Goal: Task Accomplishment & Management: Use online tool/utility

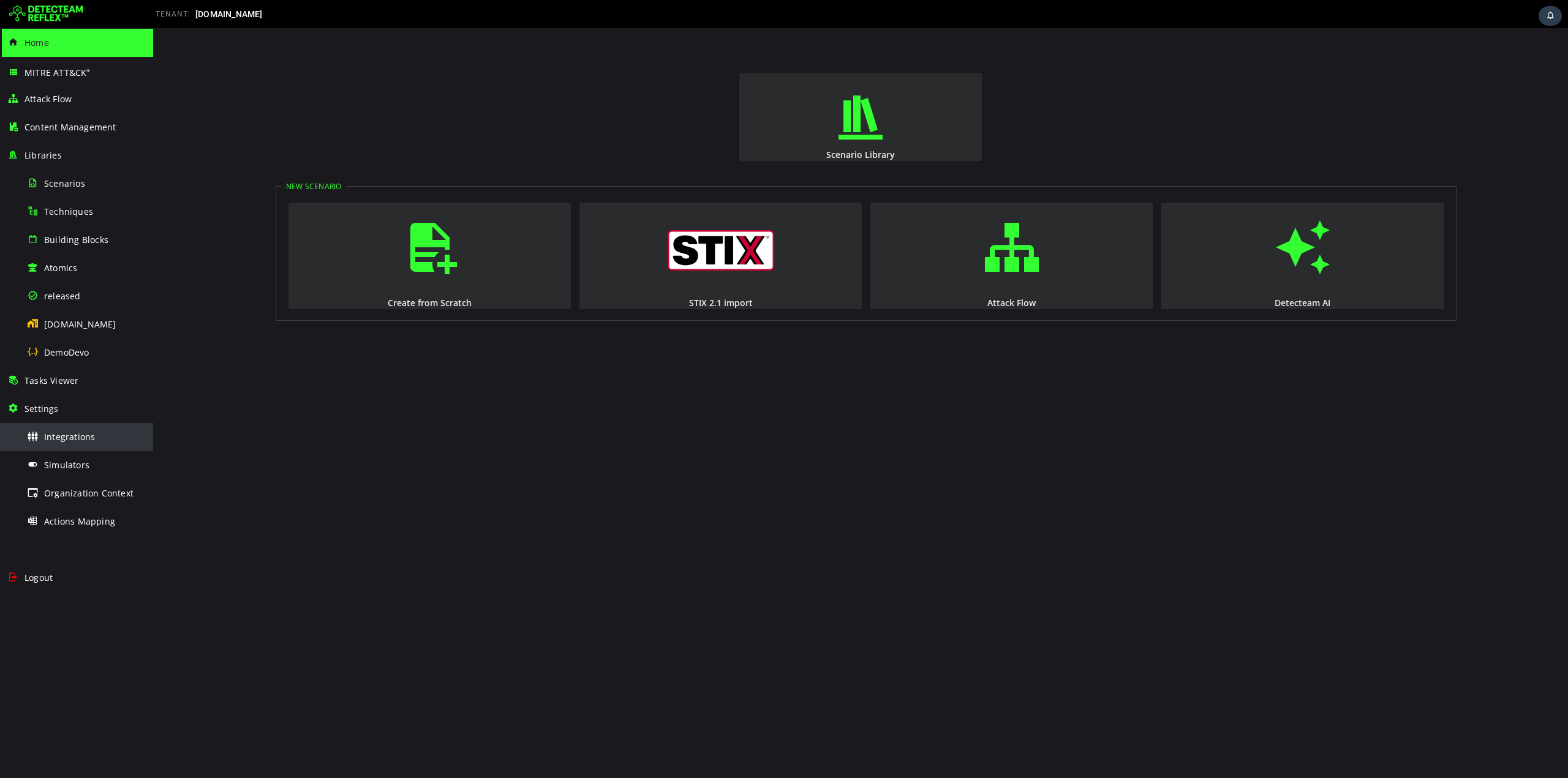
click at [57, 437] on span "Integrations" at bounding box center [70, 436] width 51 height 11
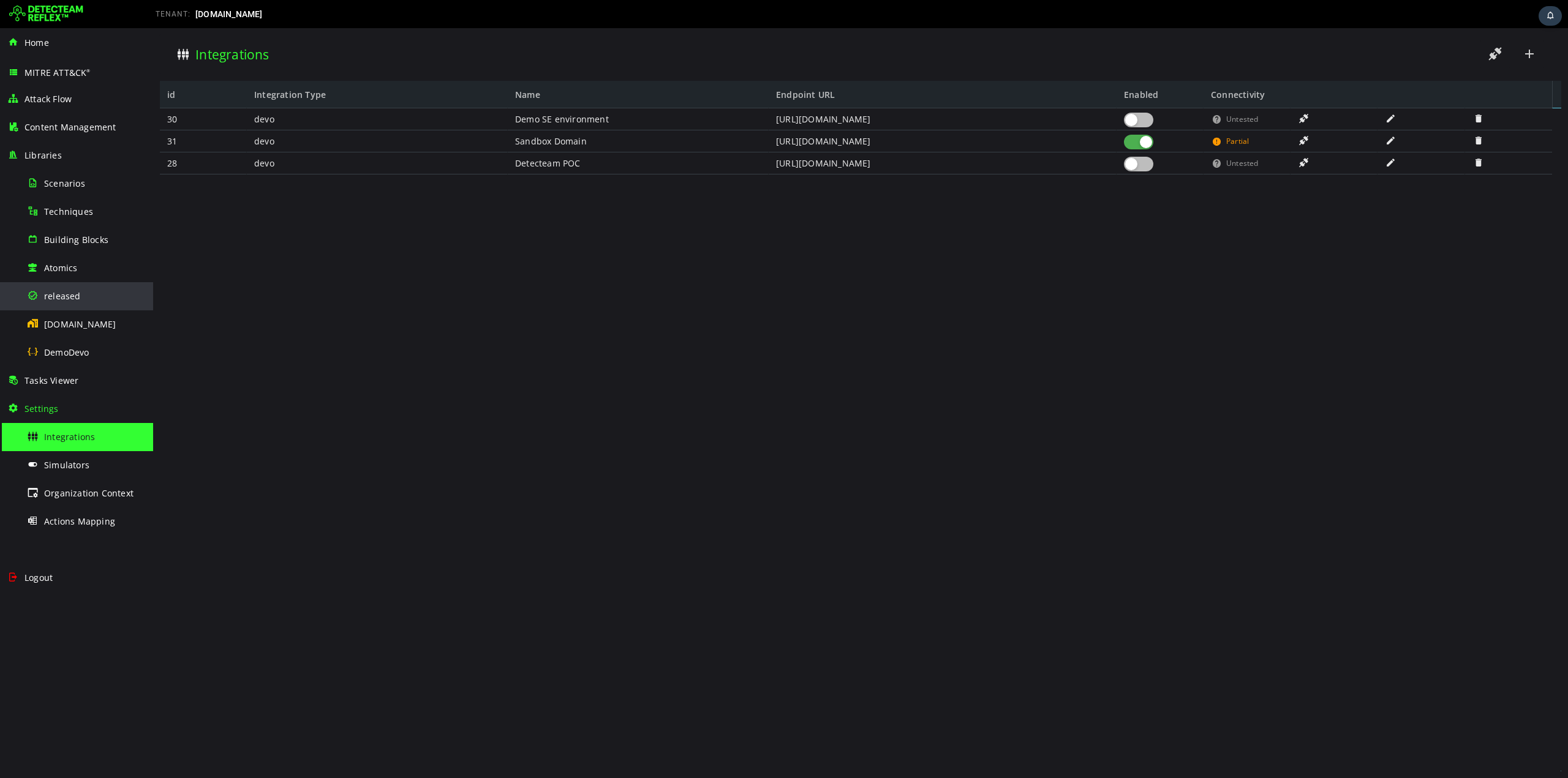
click at [57, 294] on span "released" at bounding box center [63, 295] width 37 height 11
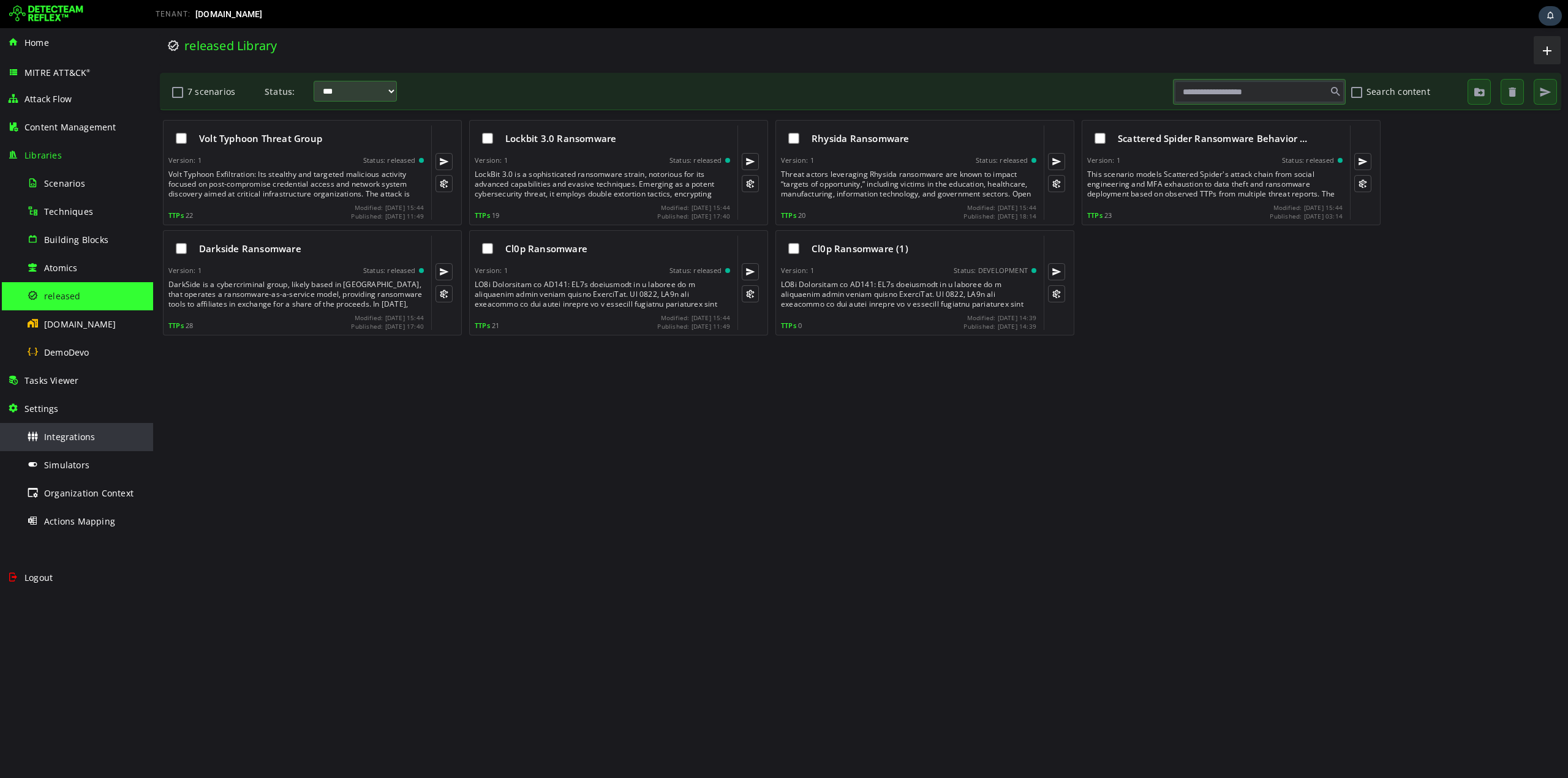
click at [72, 431] on span "Integrations" at bounding box center [70, 436] width 51 height 11
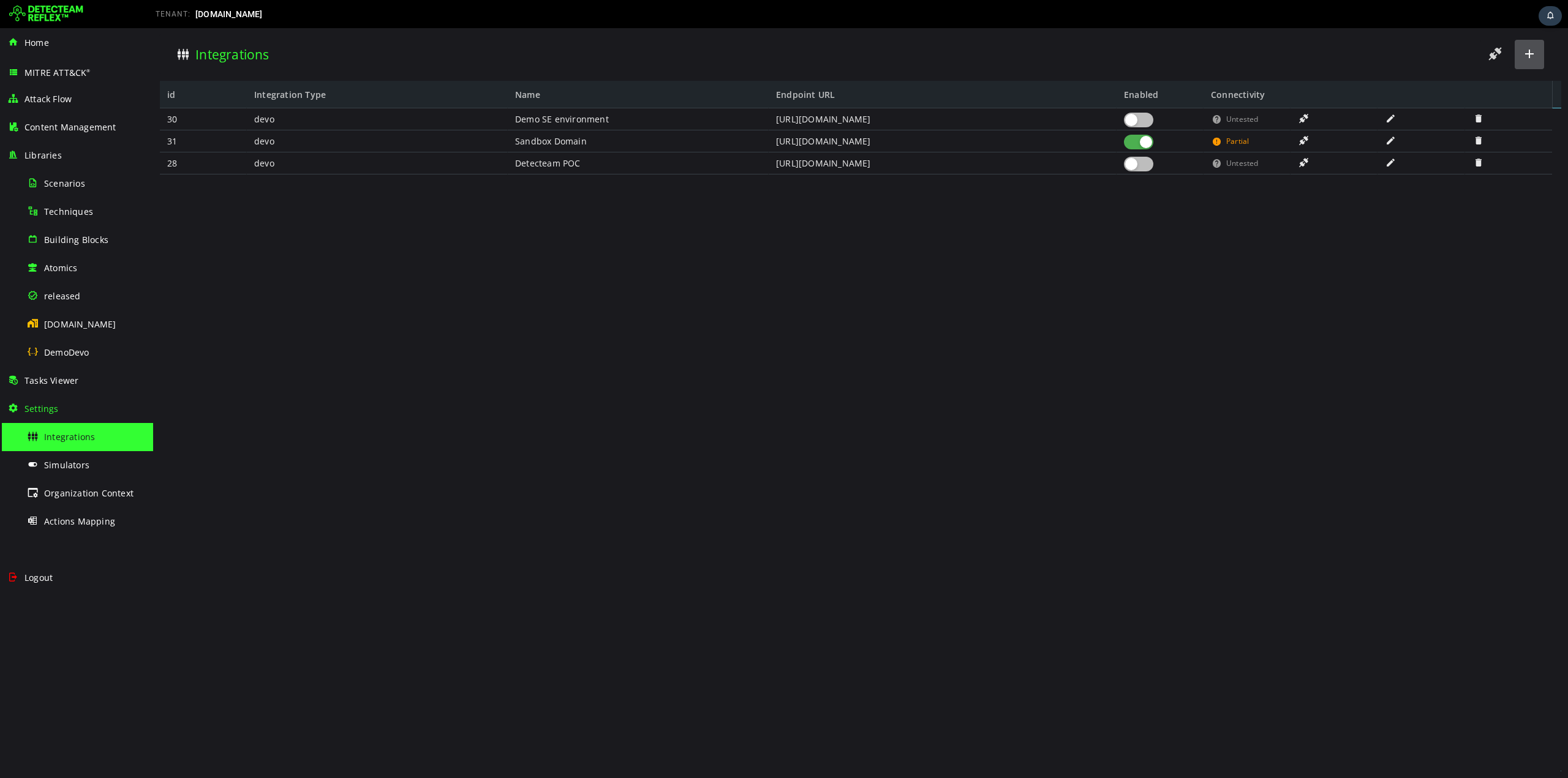
click at [1524, 52] on span at bounding box center [1529, 54] width 15 height 17
click at [31, 39] on span "Home" at bounding box center [37, 42] width 24 height 11
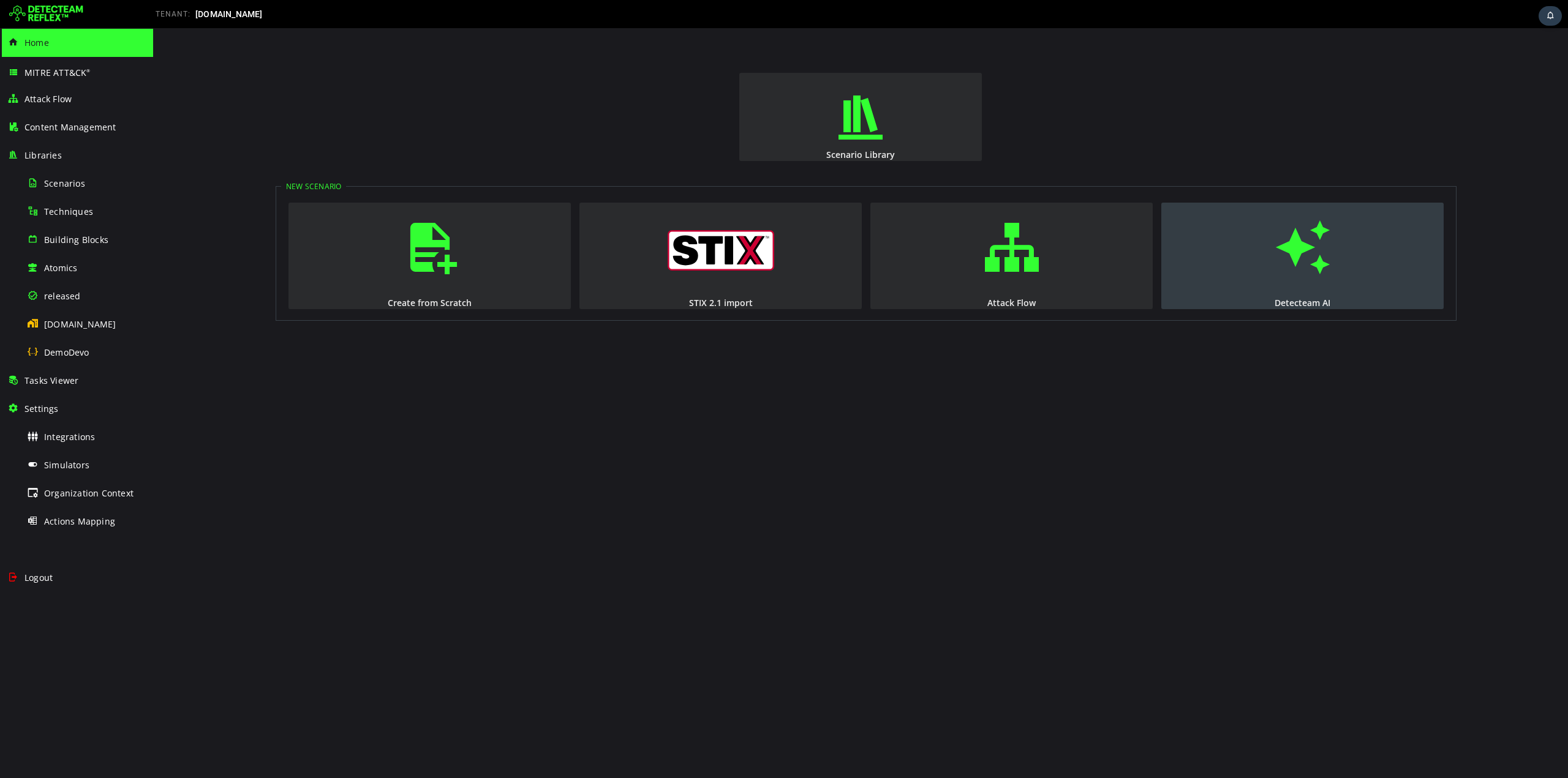
click at [1309, 267] on span "button" at bounding box center [1303, 247] width 12 height 84
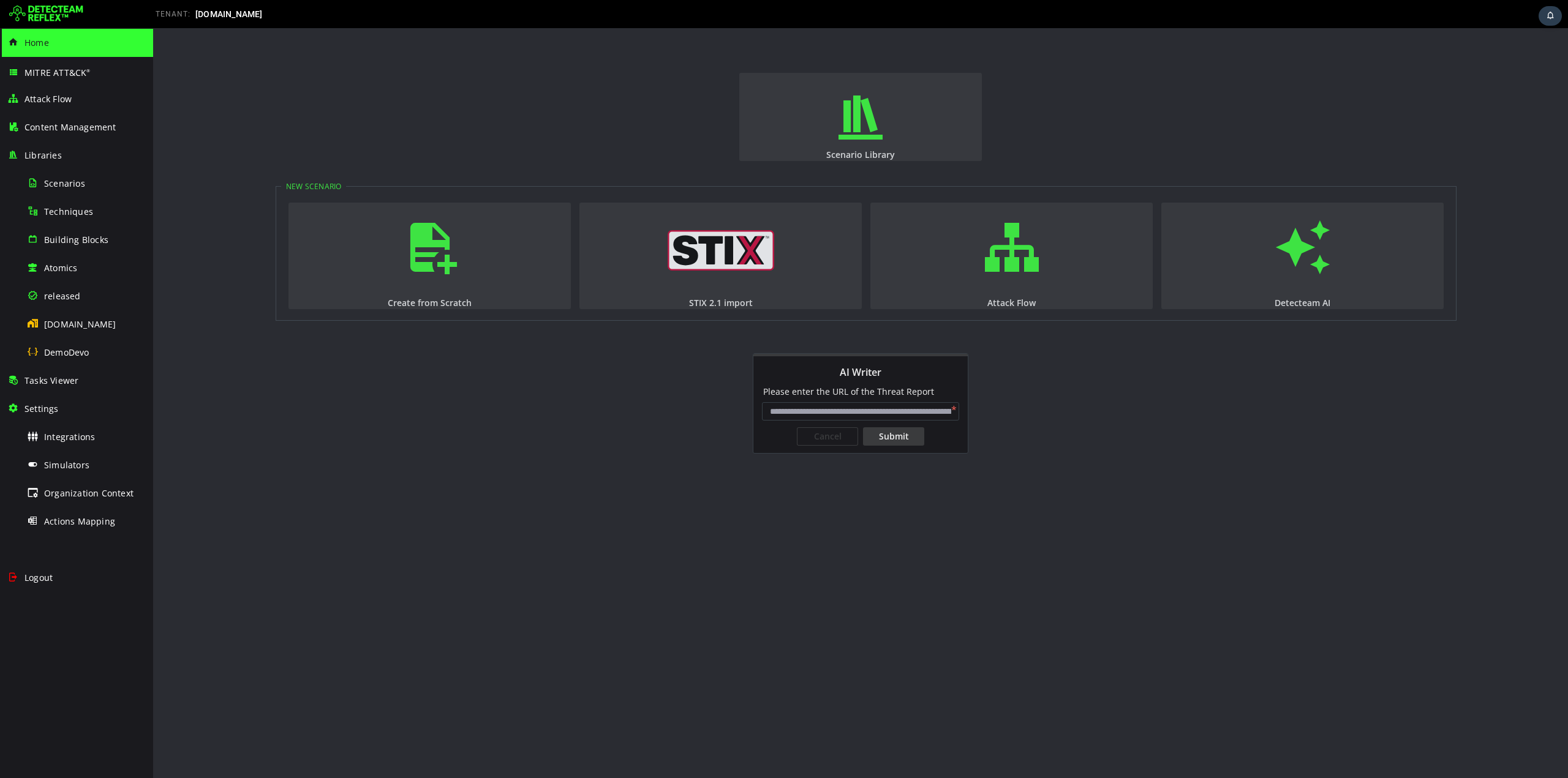
drag, startPoint x: 768, startPoint y: 411, endPoint x: 1144, endPoint y: 417, distance: 376.0
click at [1144, 417] on html "Scenario Library New Scenario Create from Scratch STIX 2.1 import Attack Flow D…" at bounding box center [860, 403] width 1415 height 750
type input "**********"
click at [899, 437] on div "Submit" at bounding box center [893, 436] width 61 height 18
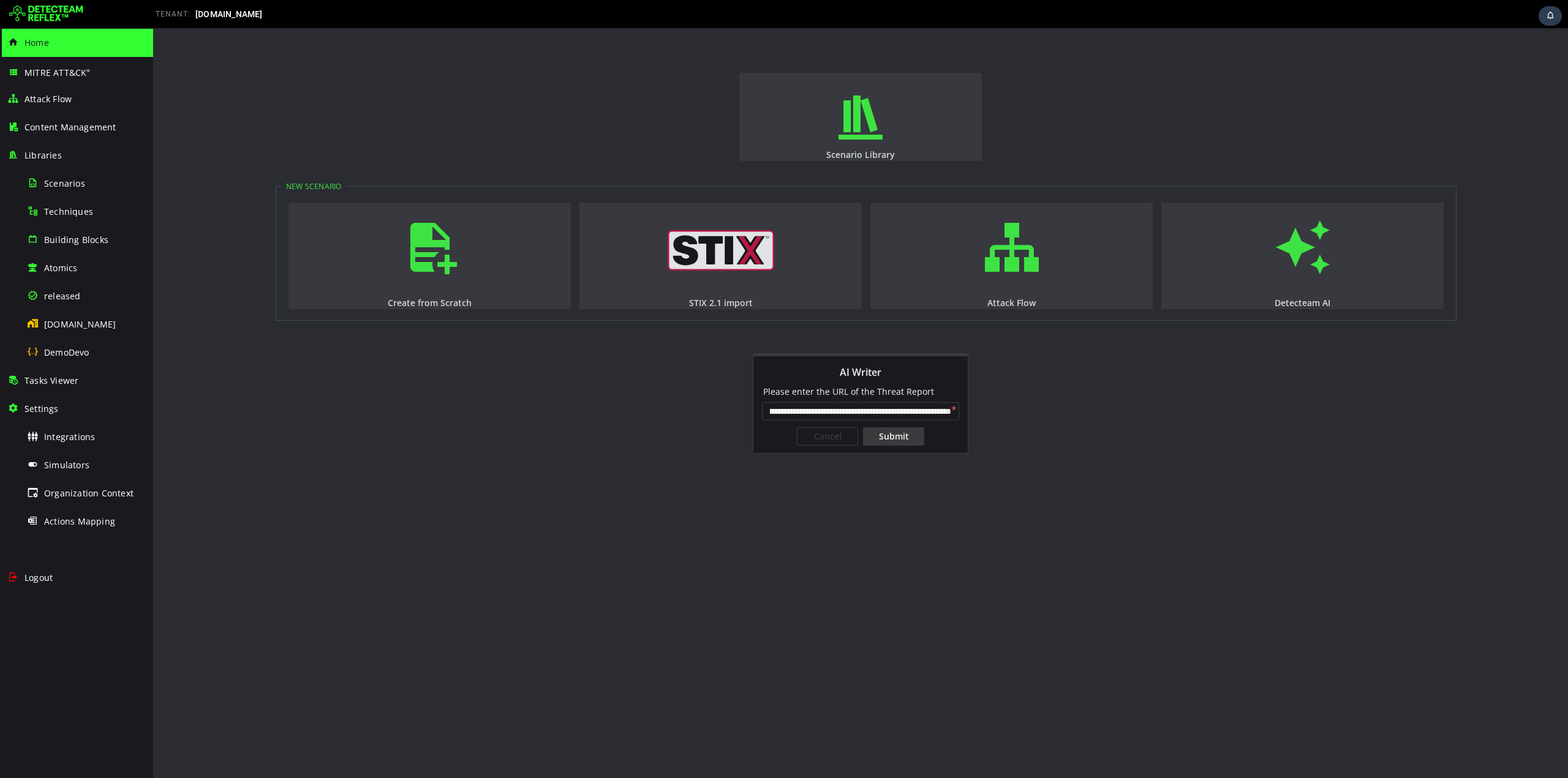
scroll to position [0, 0]
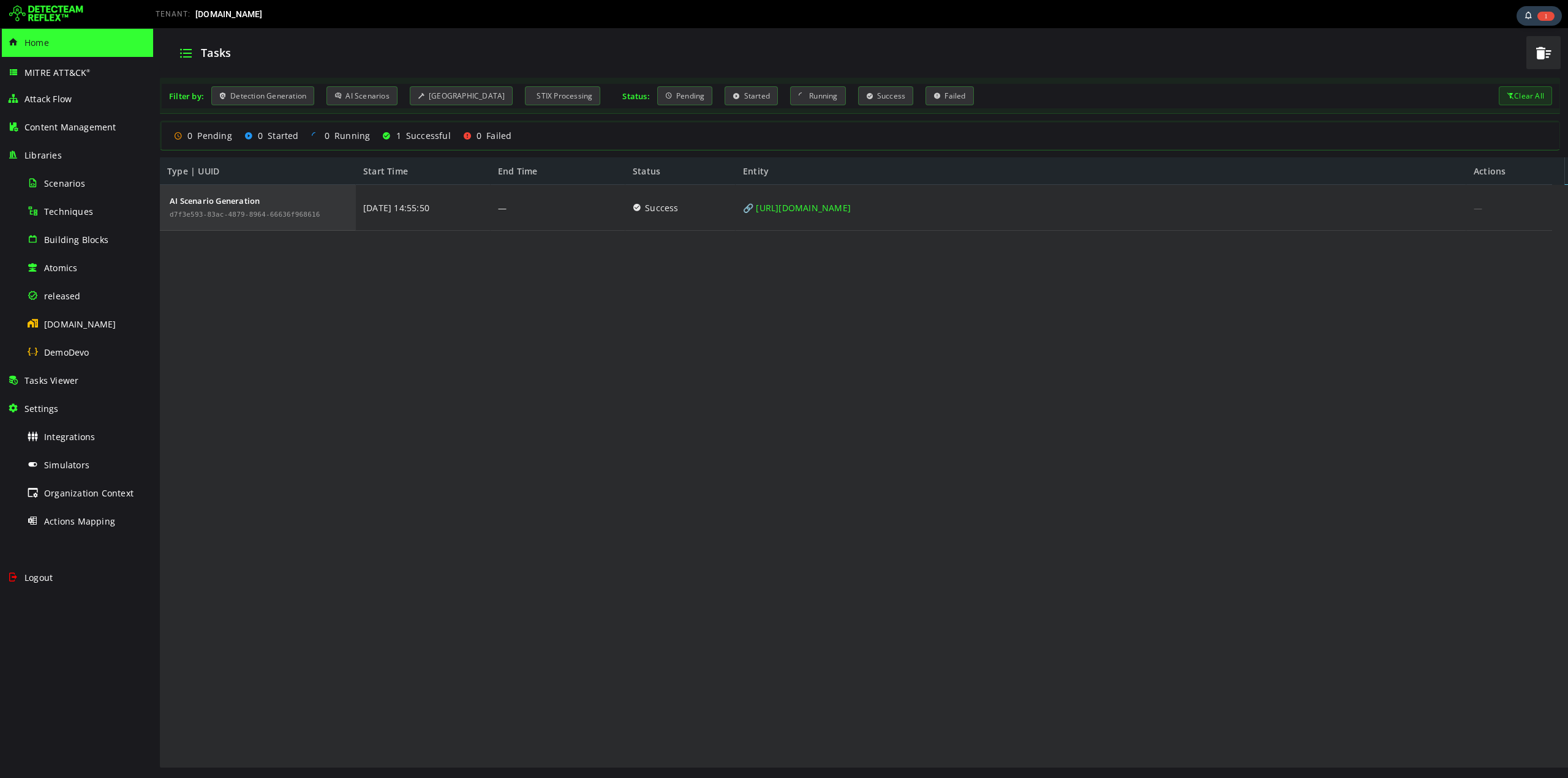
click at [199, 200] on div "AI Scenario Generation" at bounding box center [245, 201] width 151 height 9
click at [77, 183] on span "Scenarios" at bounding box center [64, 183] width 41 height 11
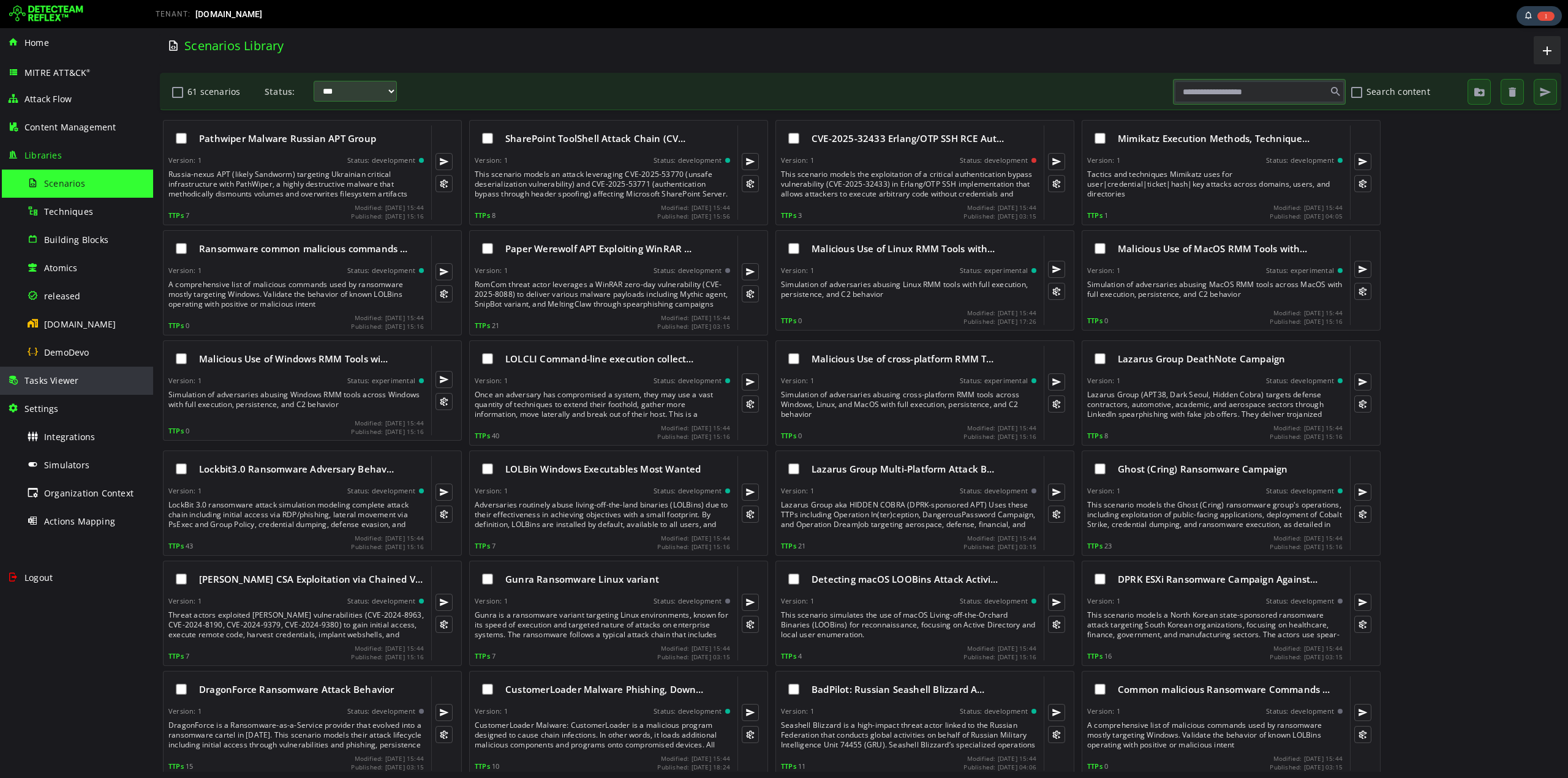
click at [51, 377] on span "Tasks Viewer" at bounding box center [51, 380] width 54 height 11
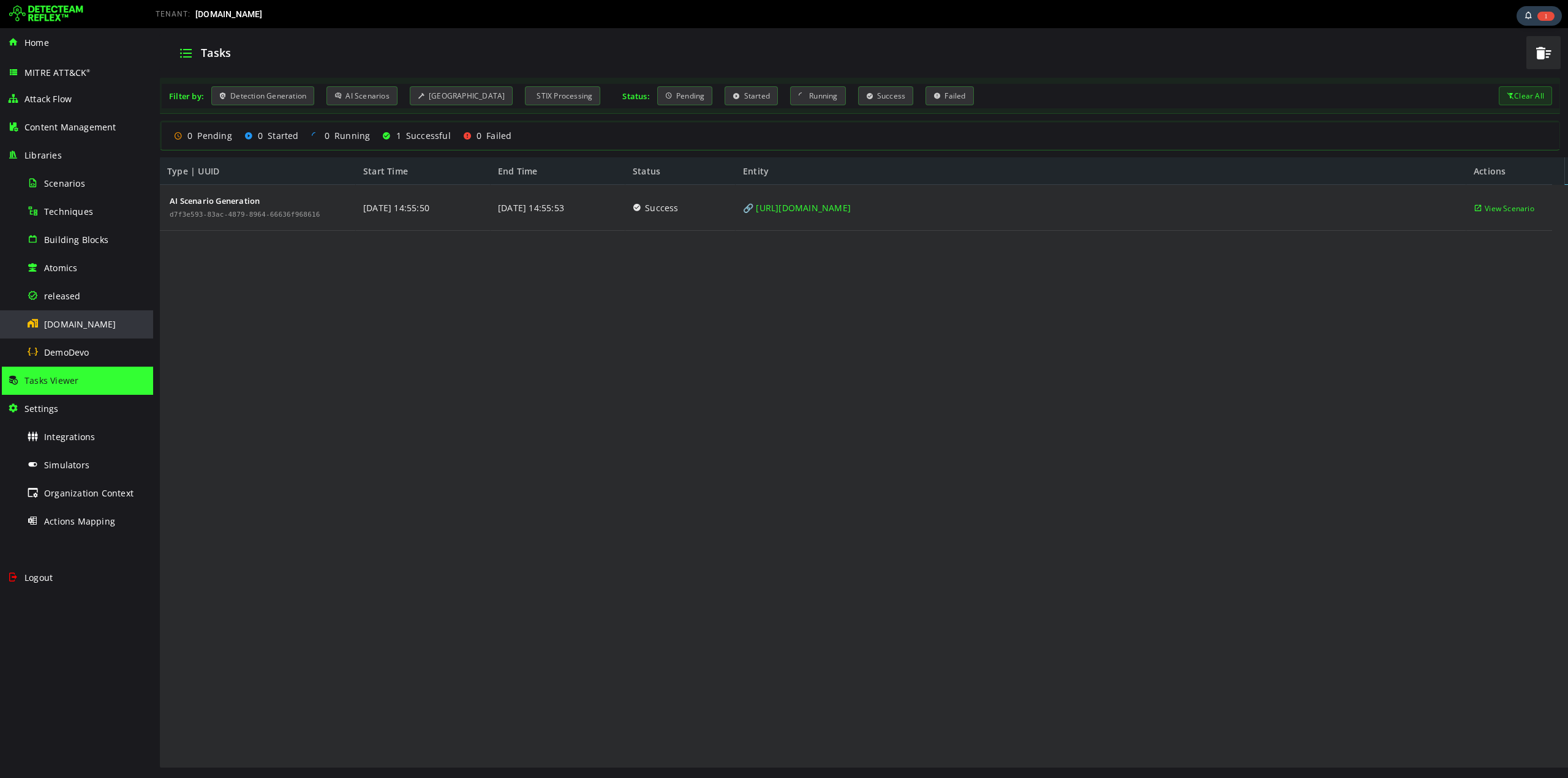
click at [56, 327] on span "[DOMAIN_NAME]" at bounding box center [80, 323] width 72 height 11
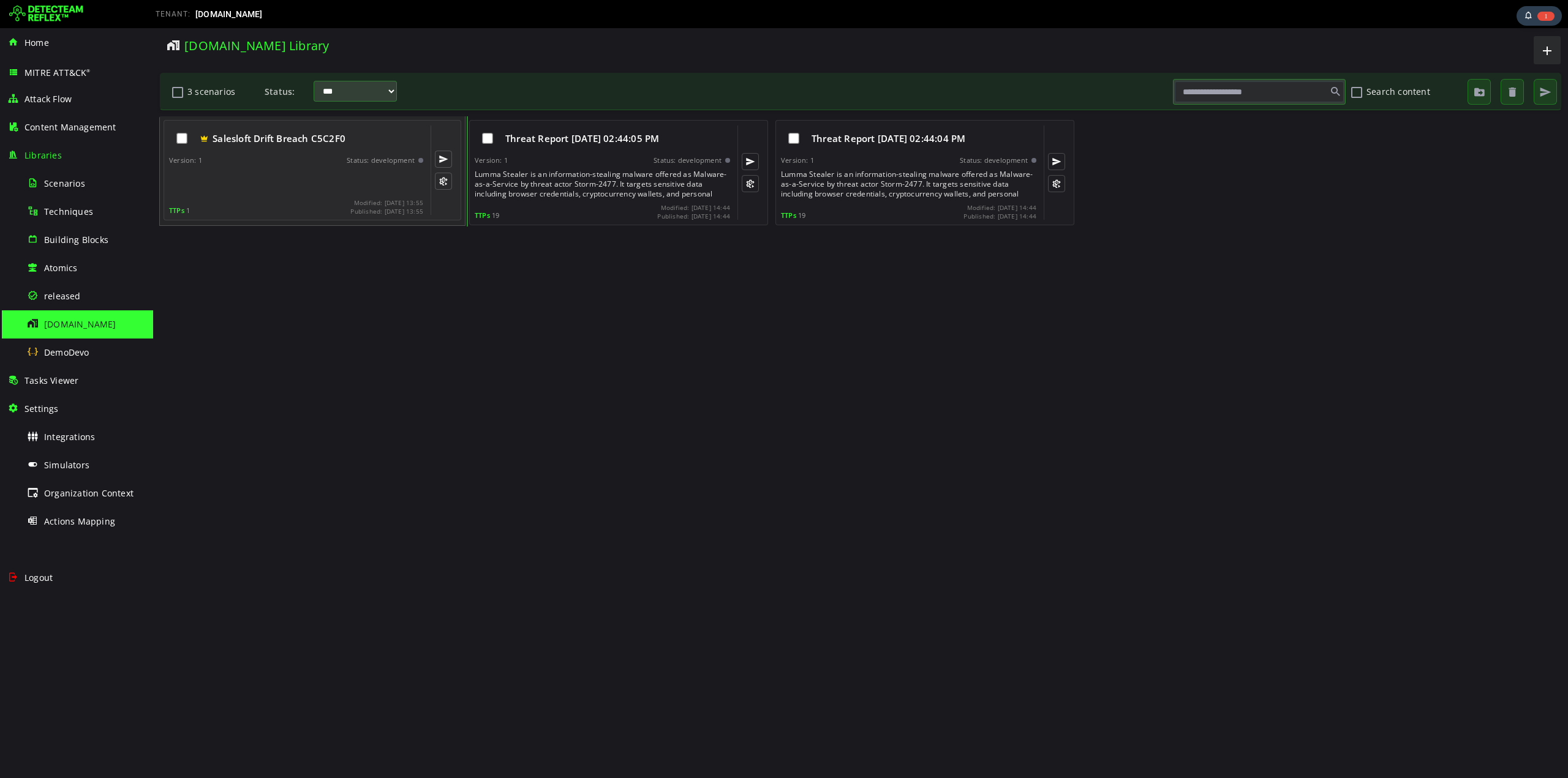
click at [273, 139] on span "Salesloft Drift Breach C5C2F0" at bounding box center [279, 139] width 132 height 12
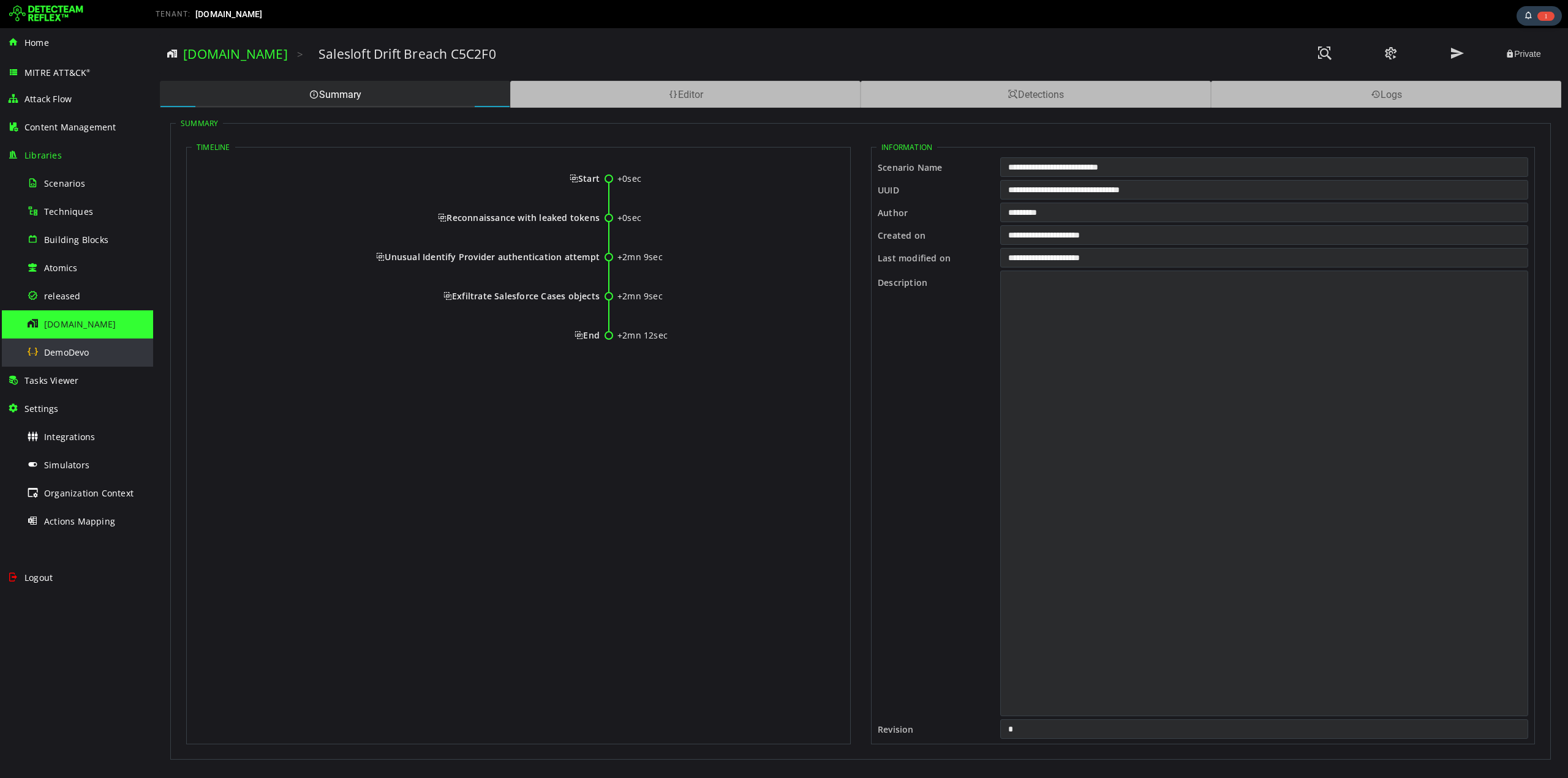
click at [48, 350] on span "DemoDevo" at bounding box center [67, 352] width 45 height 11
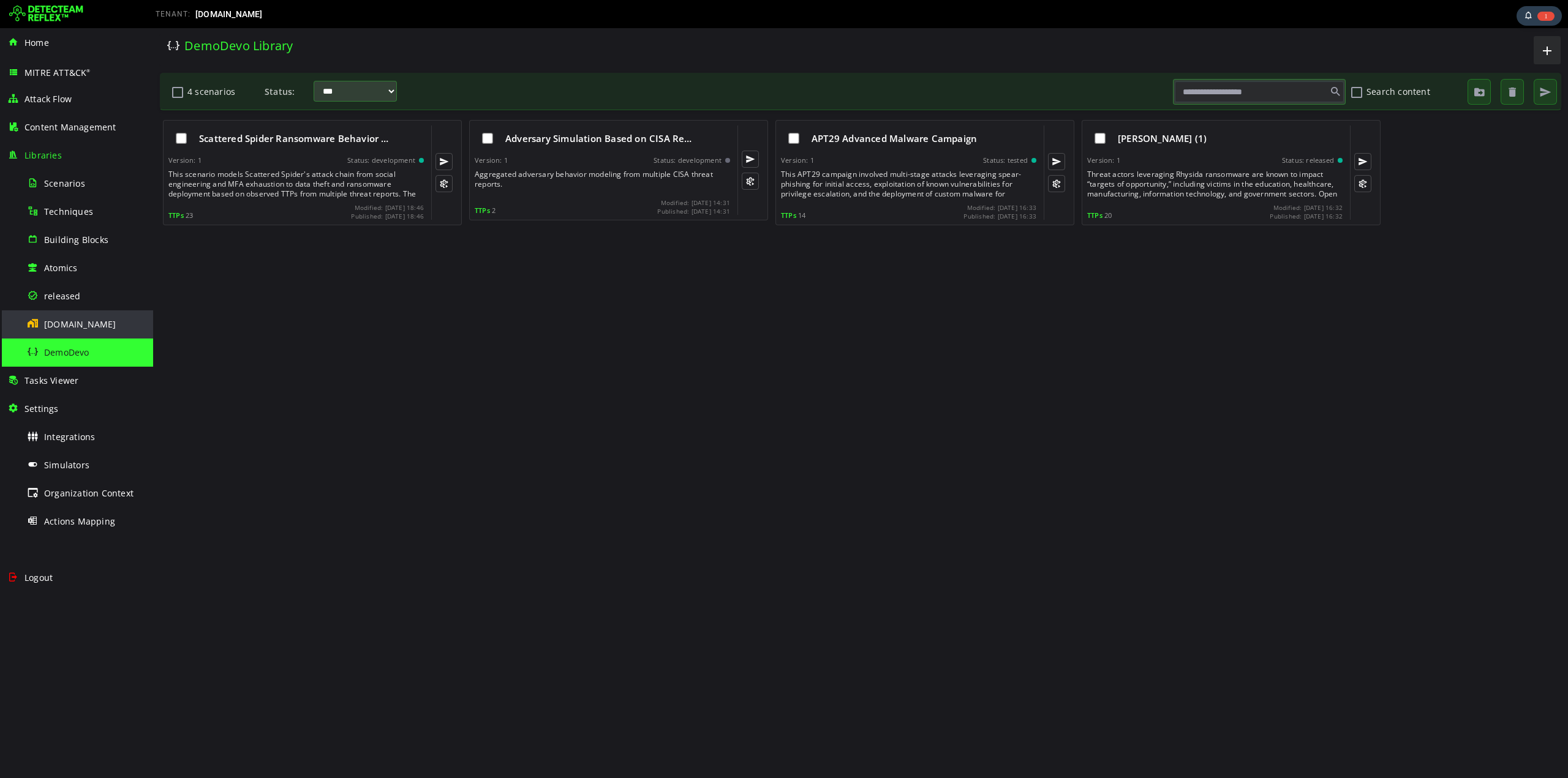
click at [52, 322] on span "[DOMAIN_NAME]" at bounding box center [80, 323] width 72 height 11
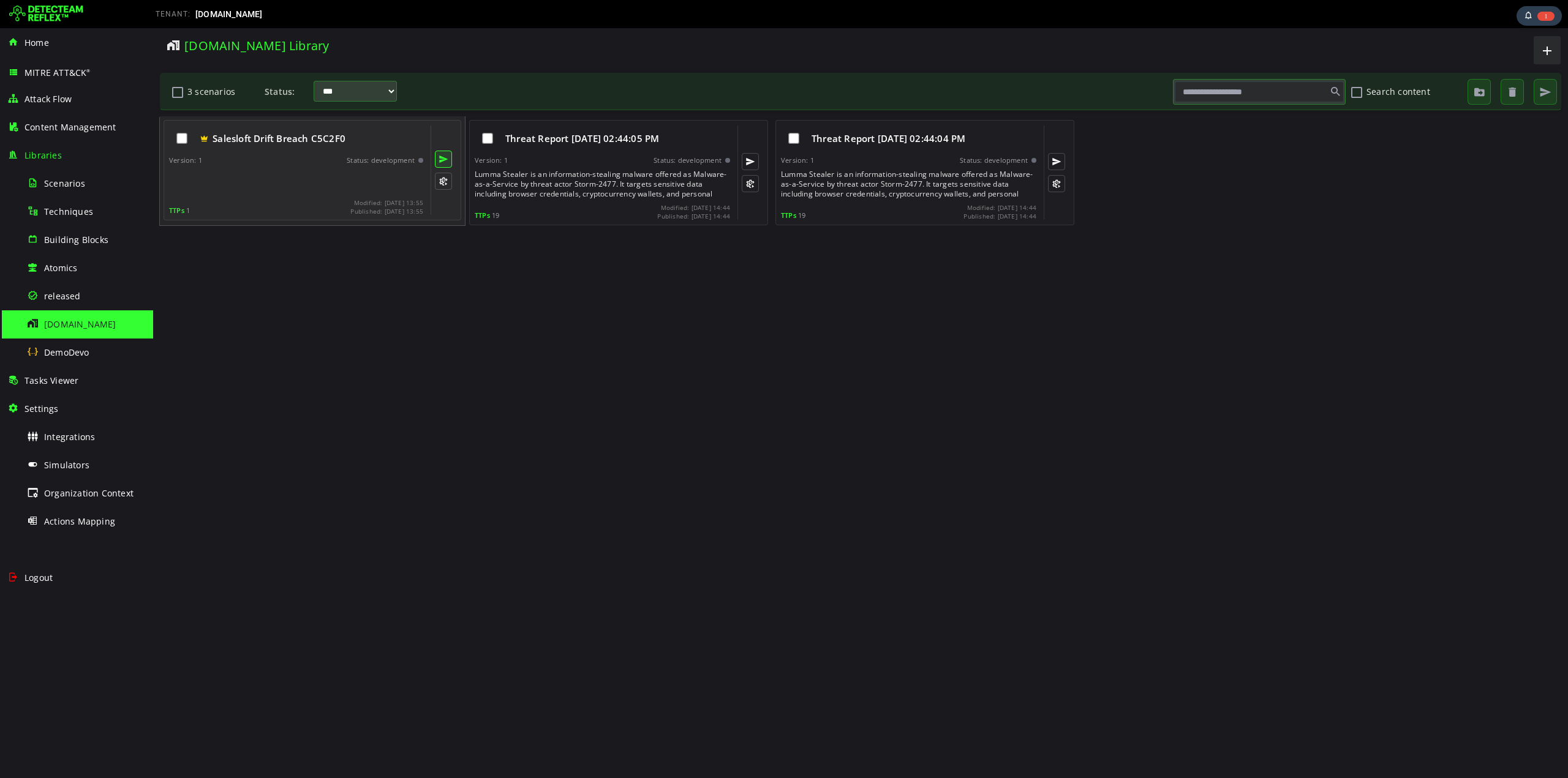
click at [443, 161] on button at bounding box center [444, 159] width 17 height 17
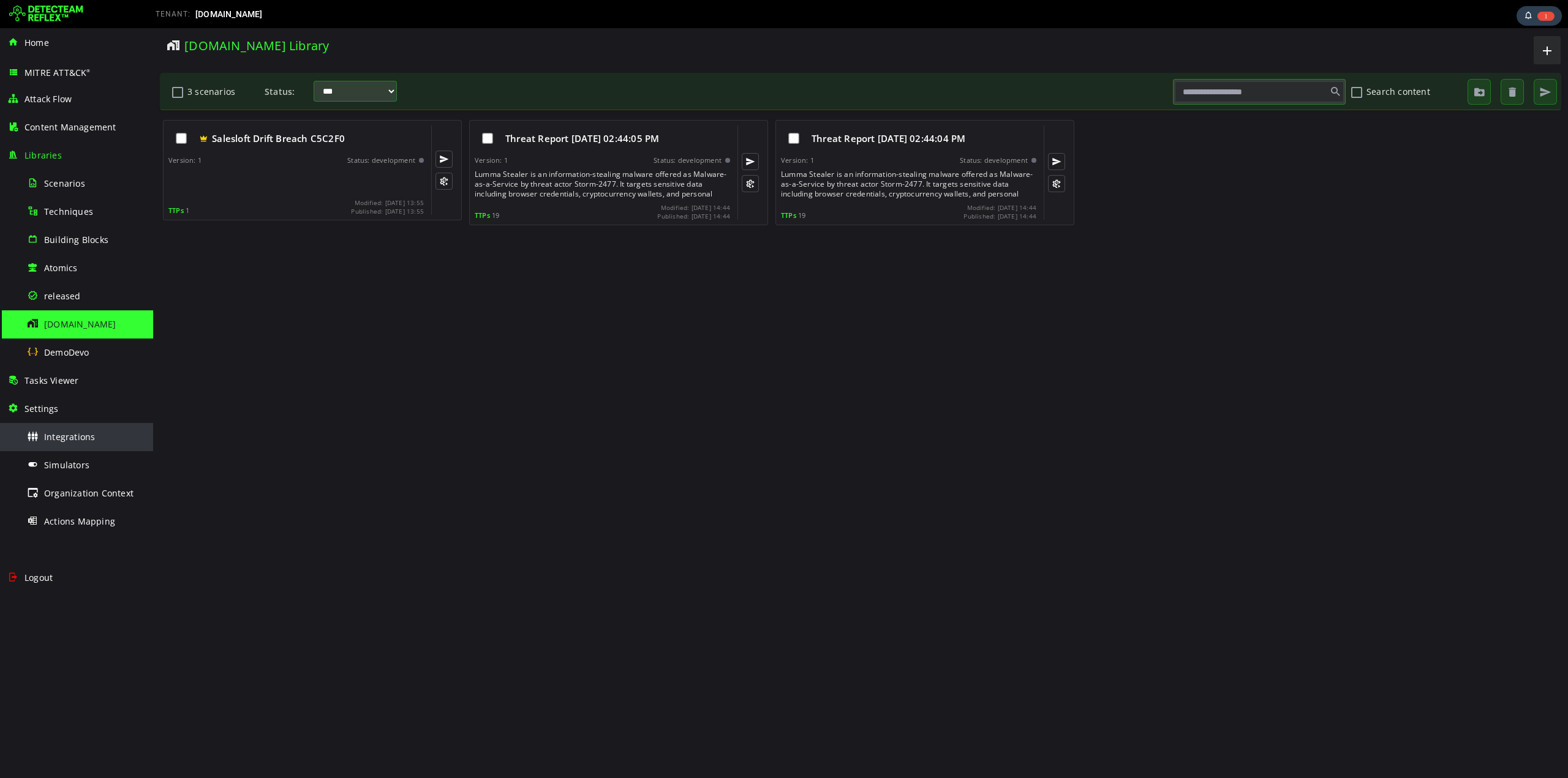
click at [84, 436] on span "Integrations" at bounding box center [70, 436] width 51 height 11
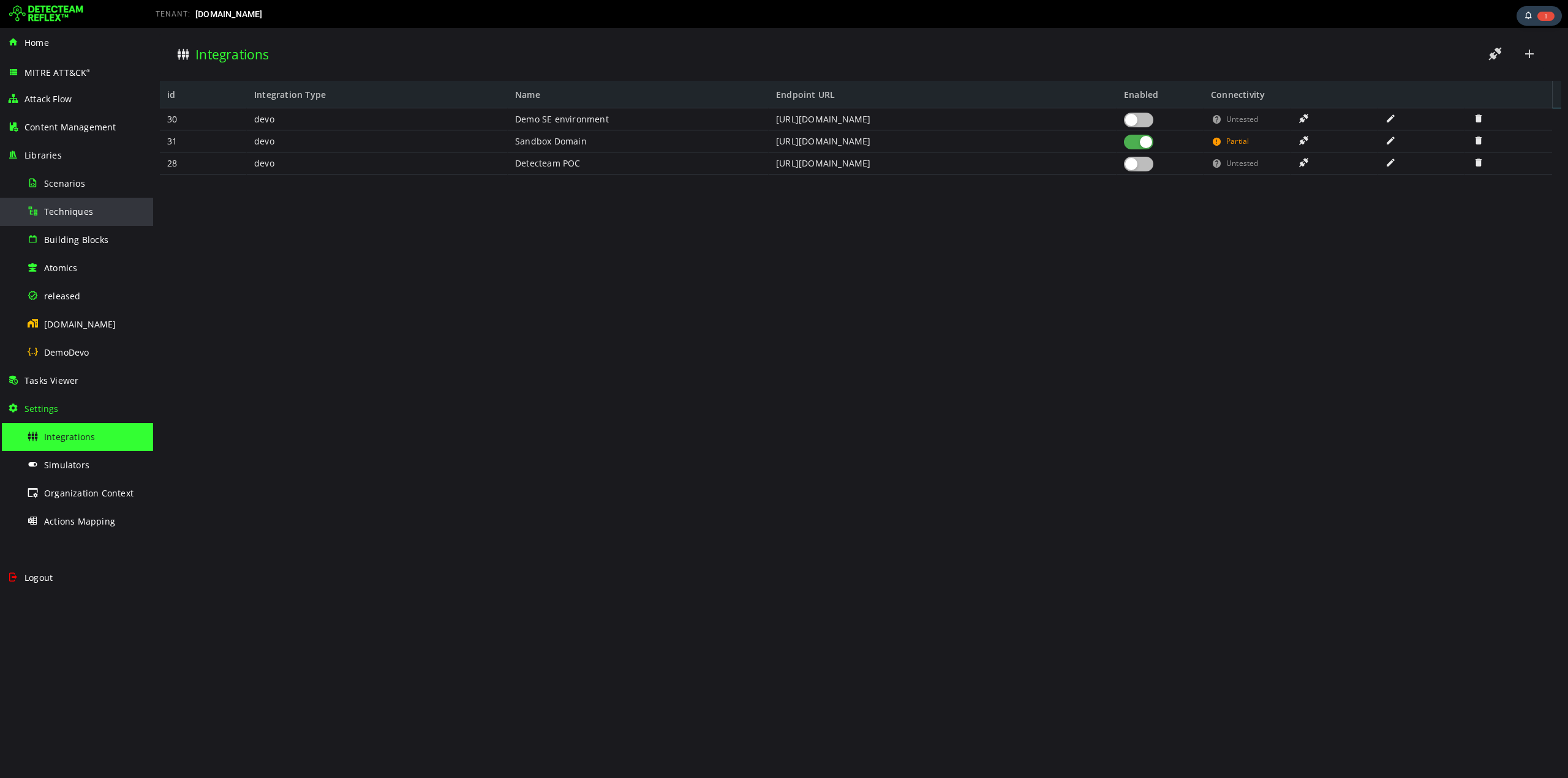
click at [51, 216] on span "Techniques" at bounding box center [69, 211] width 49 height 11
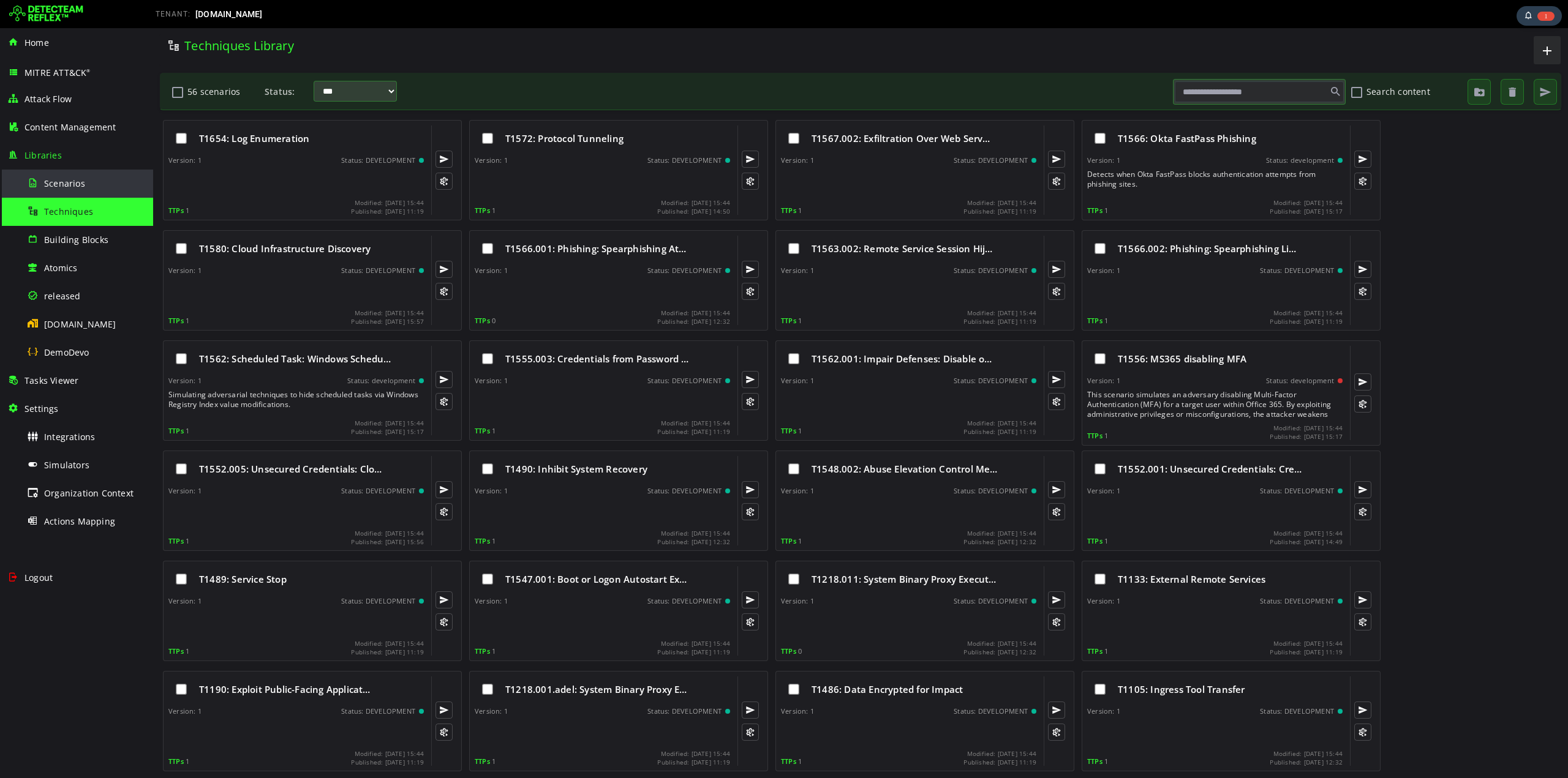
click at [47, 176] on div "Scenarios" at bounding box center [86, 184] width 119 height 28
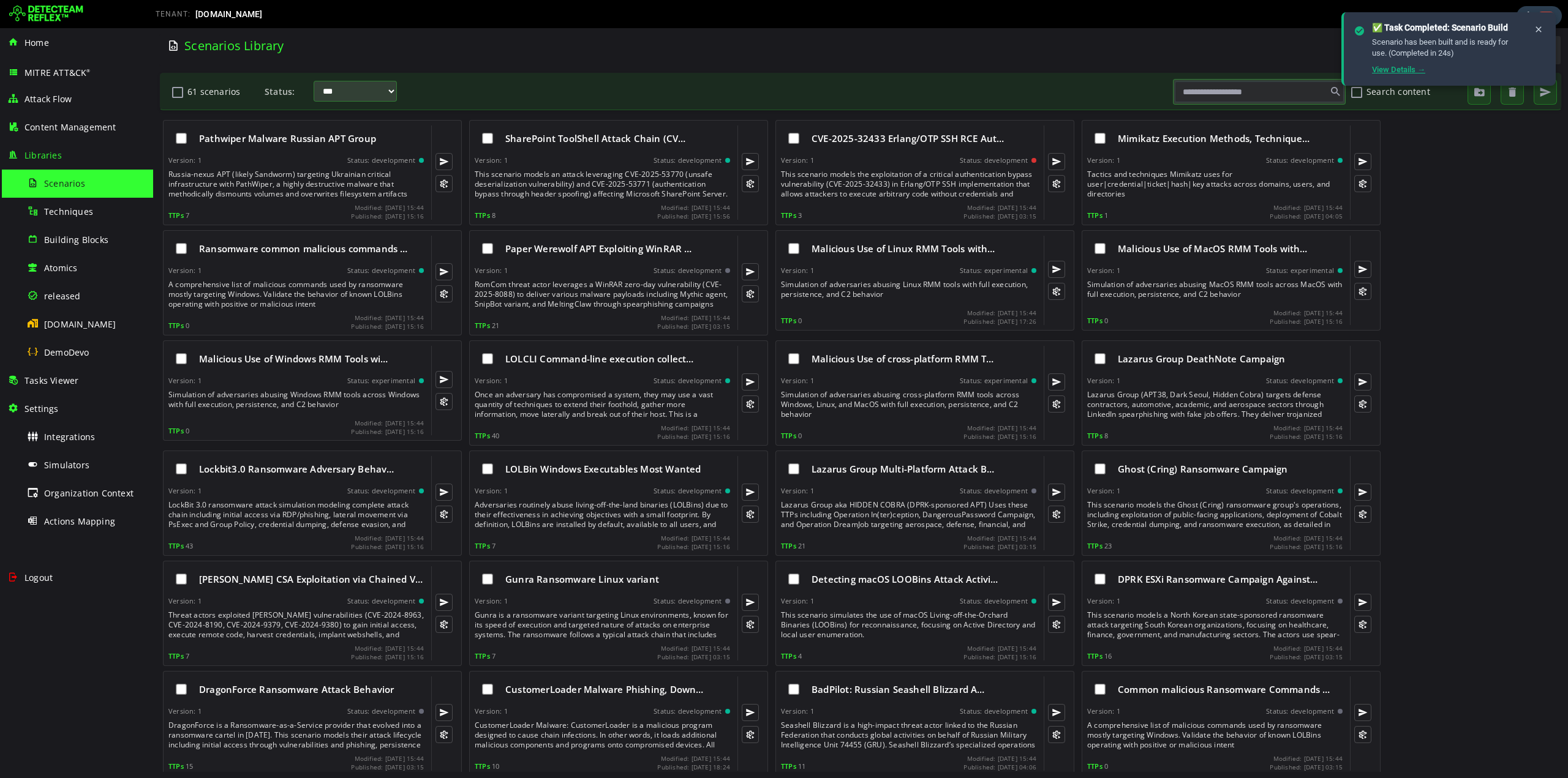
click at [1390, 71] on link "View Details →" at bounding box center [1398, 69] width 53 height 10
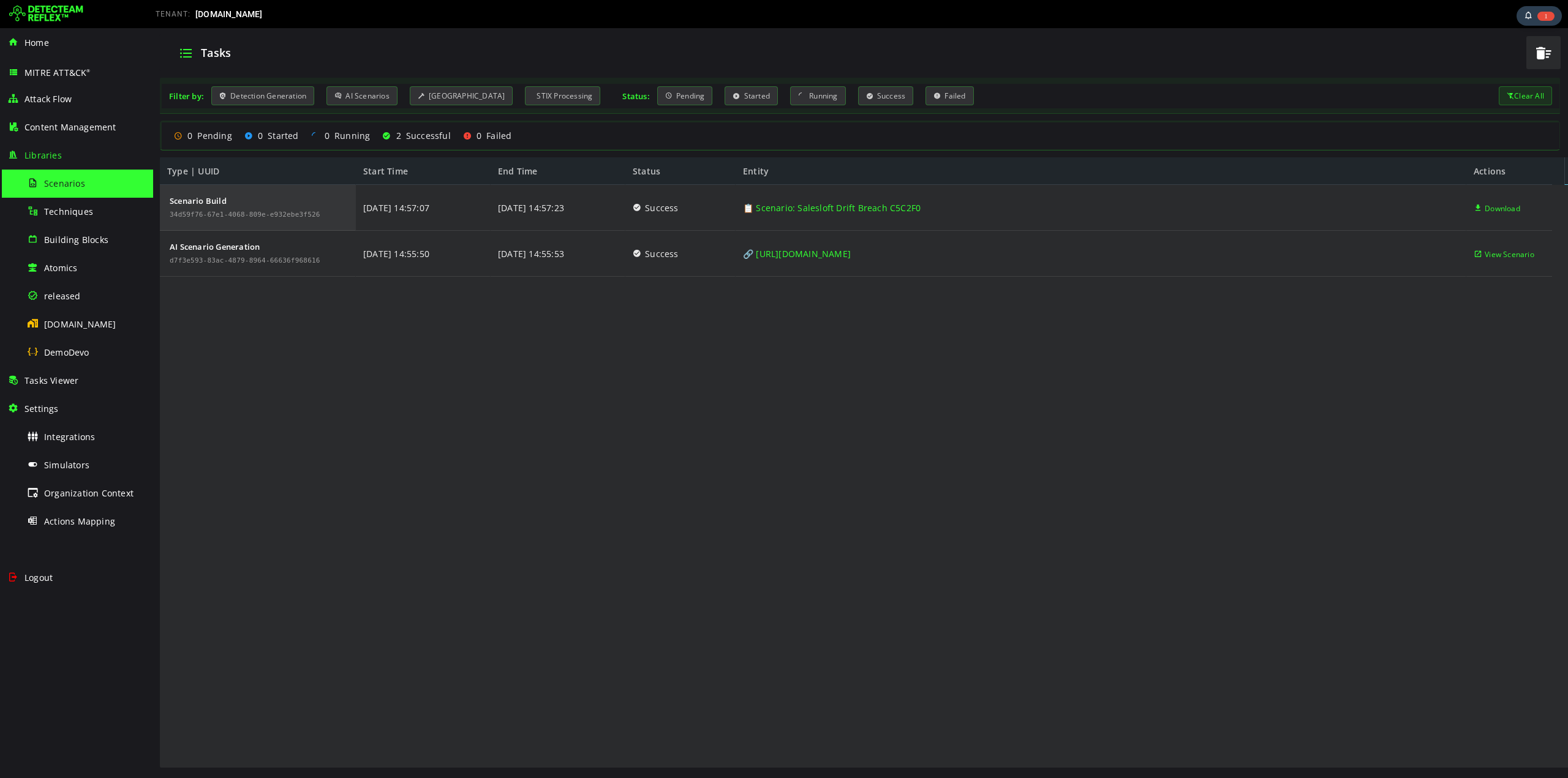
click at [200, 202] on div "Scenario Build" at bounding box center [245, 201] width 151 height 9
click at [209, 201] on div "Scenario Build" at bounding box center [245, 201] width 151 height 9
click at [55, 321] on span "[DOMAIN_NAME]" at bounding box center [80, 323] width 72 height 11
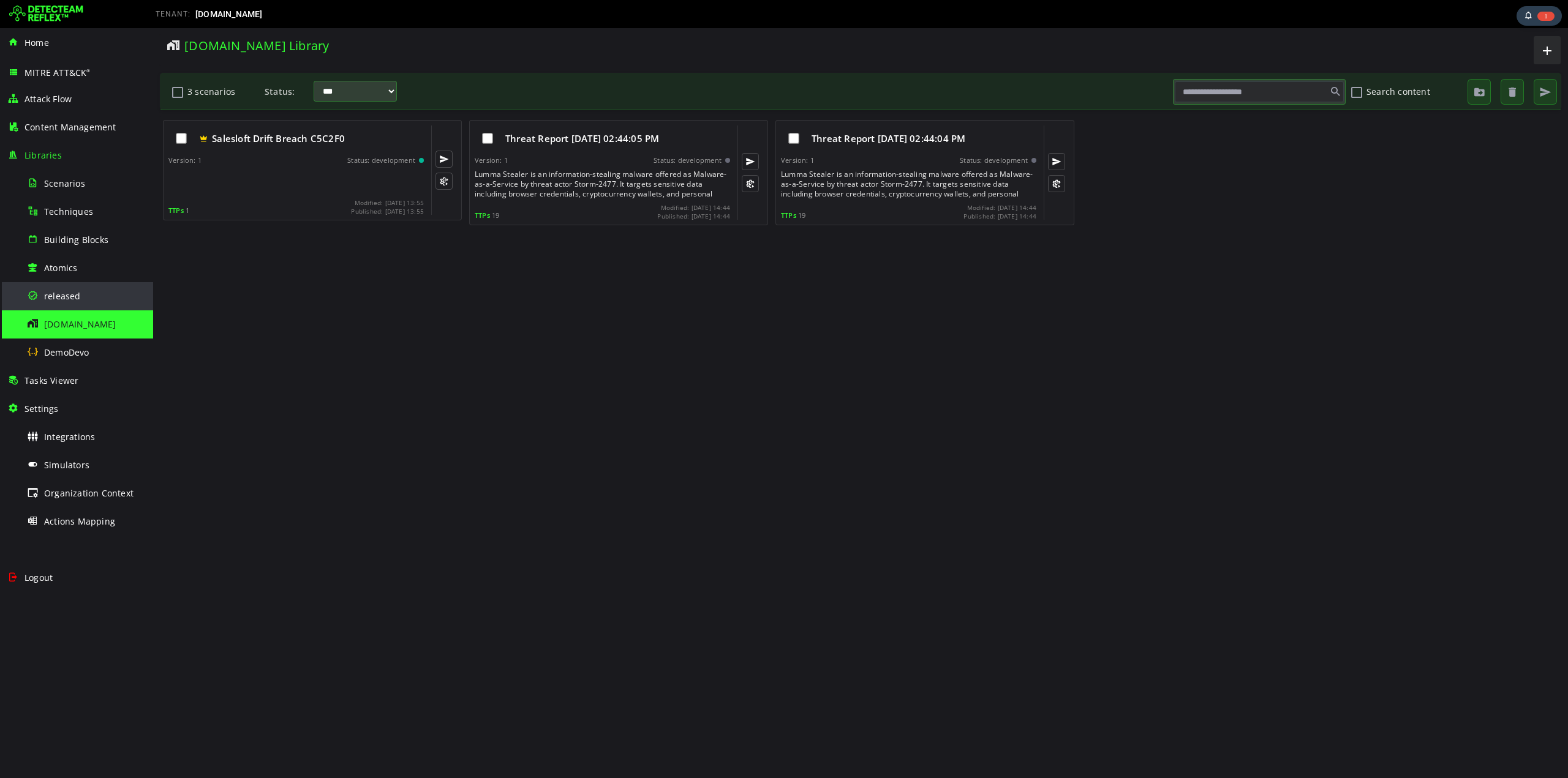
click at [48, 294] on span "released" at bounding box center [63, 295] width 37 height 11
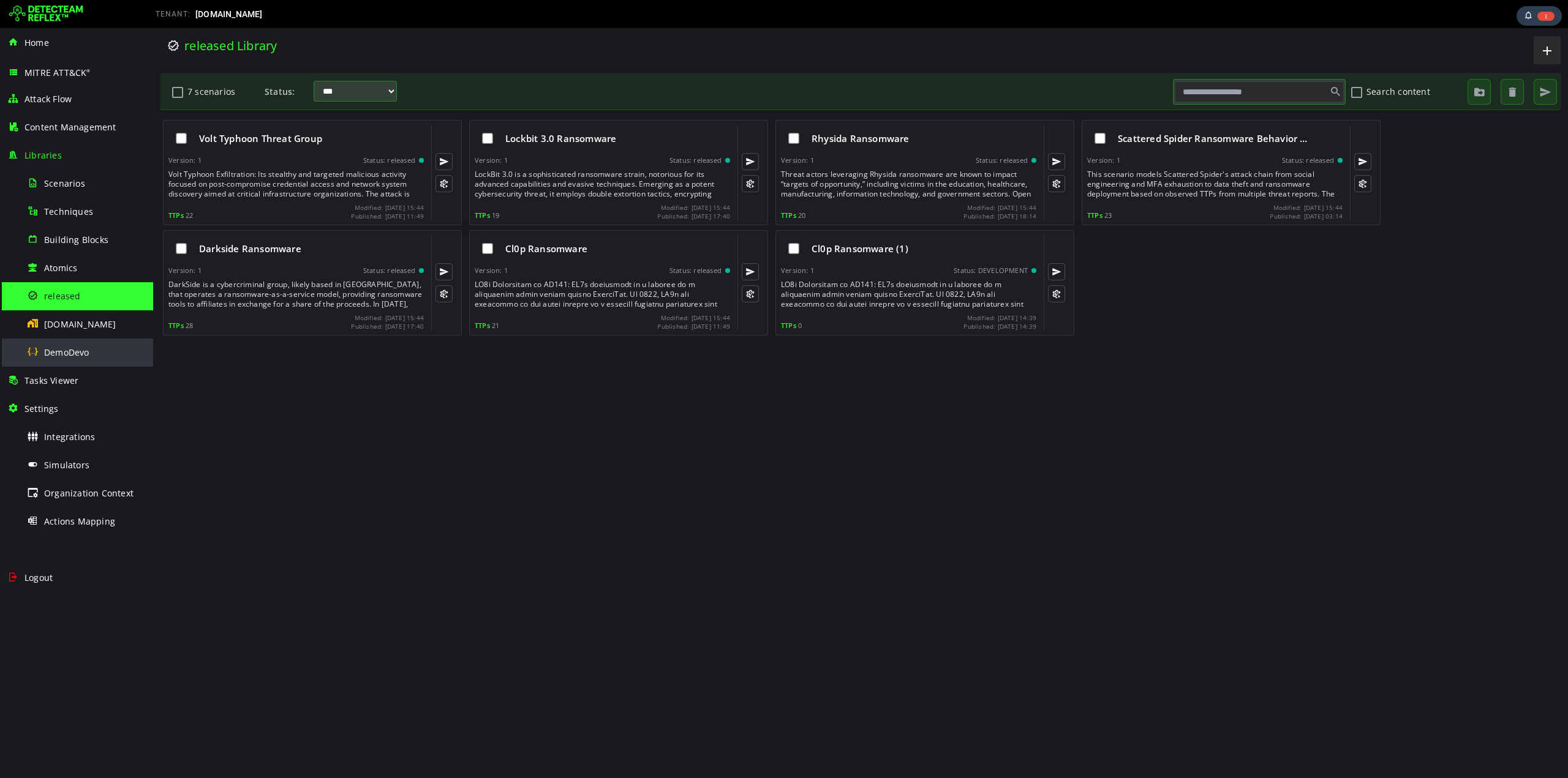
click at [63, 353] on span "DemoDevo" at bounding box center [67, 352] width 45 height 11
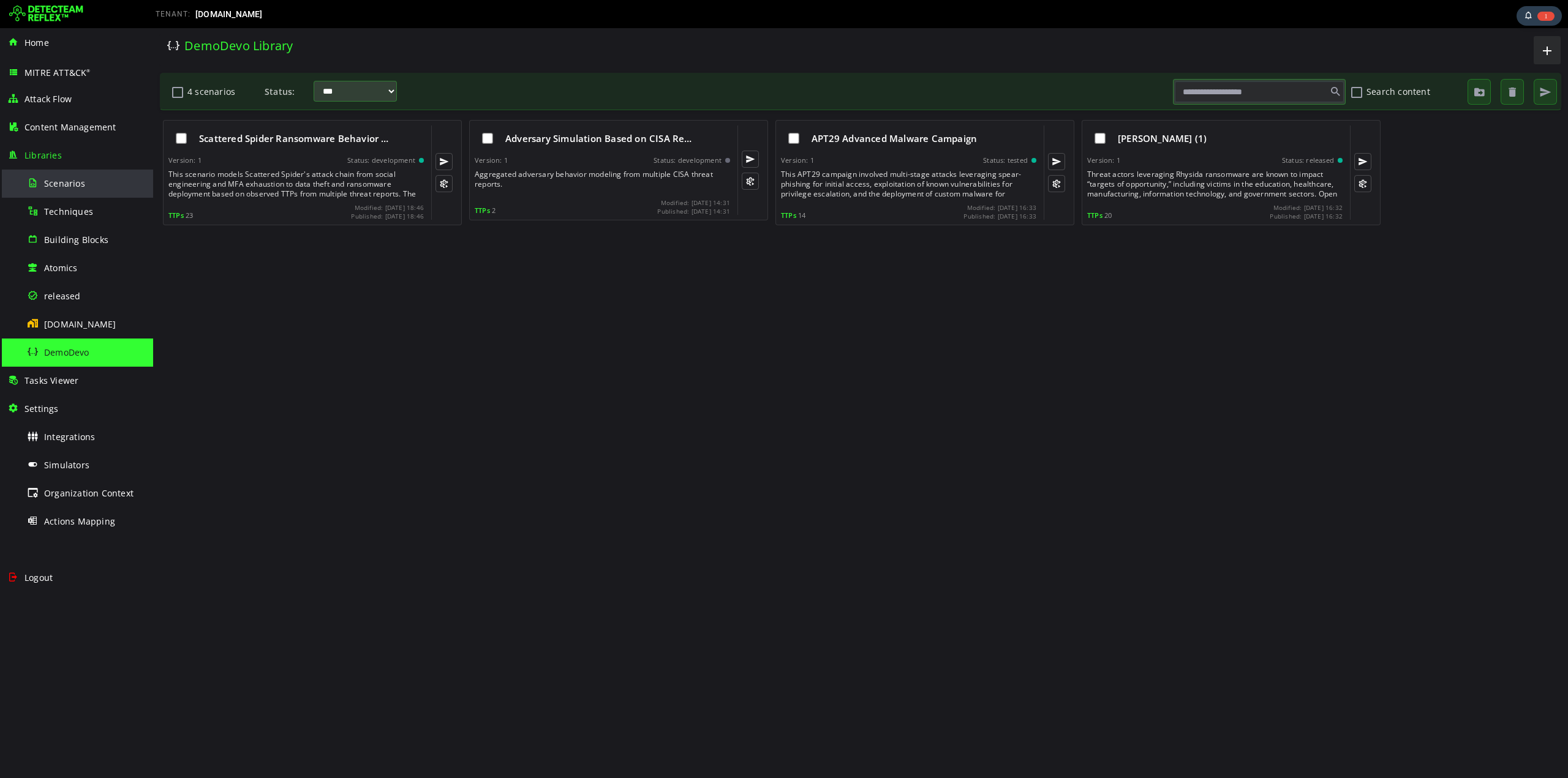
click at [52, 178] on span "Scenarios" at bounding box center [64, 183] width 41 height 11
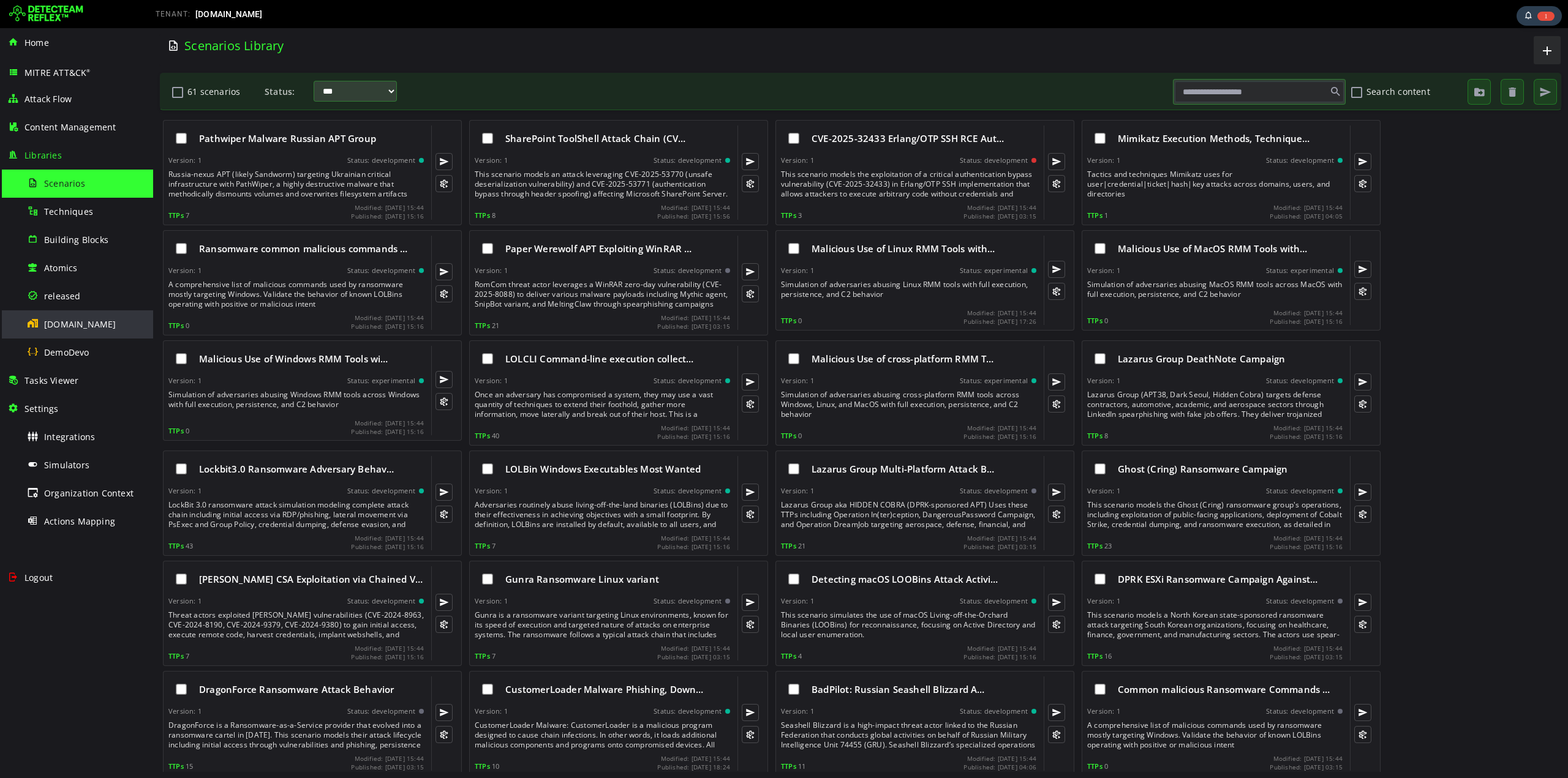
click at [63, 325] on span "[DOMAIN_NAME]" at bounding box center [80, 323] width 72 height 11
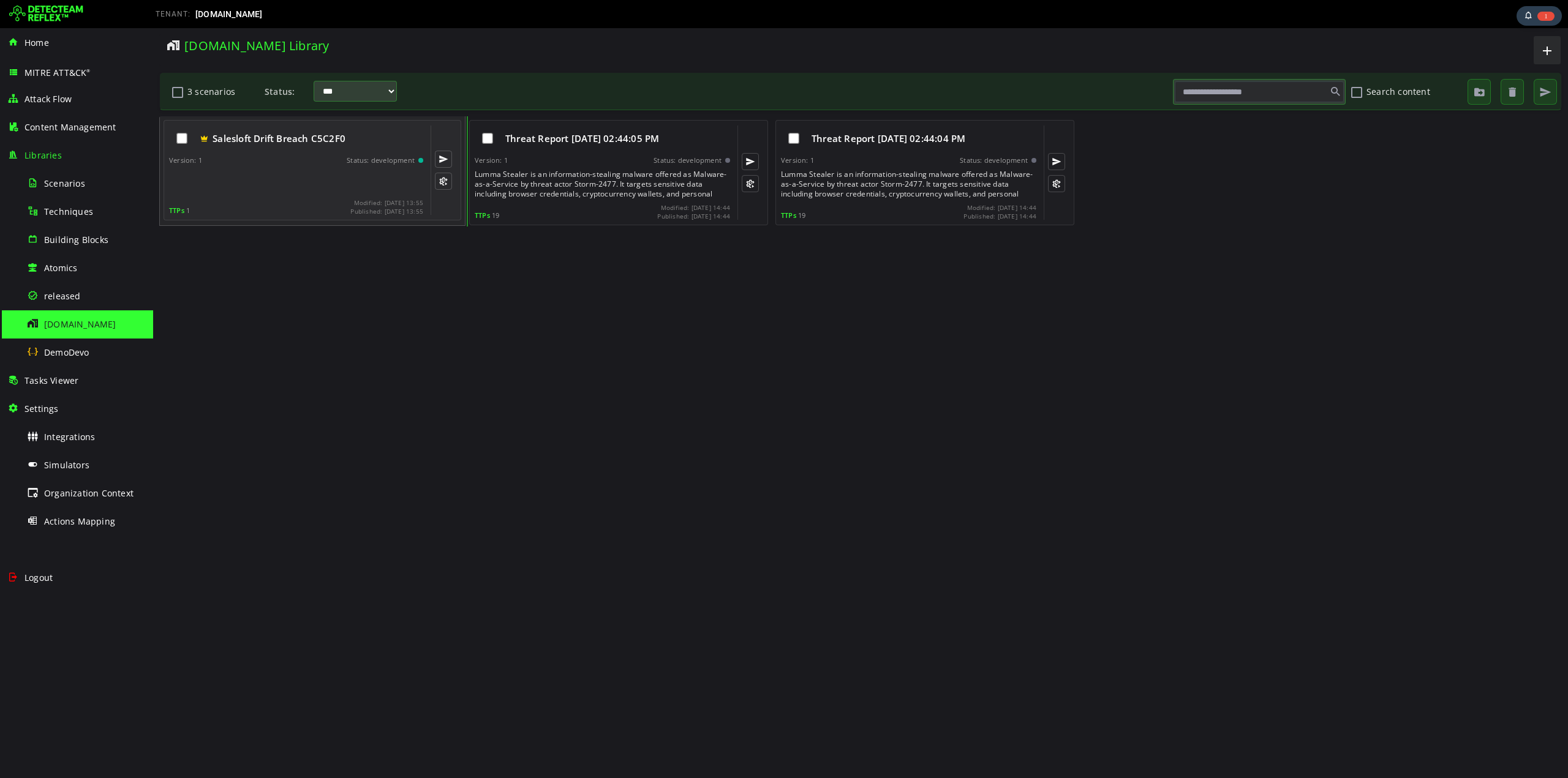
click at [277, 142] on span "Salesloft Drift Breach C5C2F0" at bounding box center [279, 139] width 132 height 12
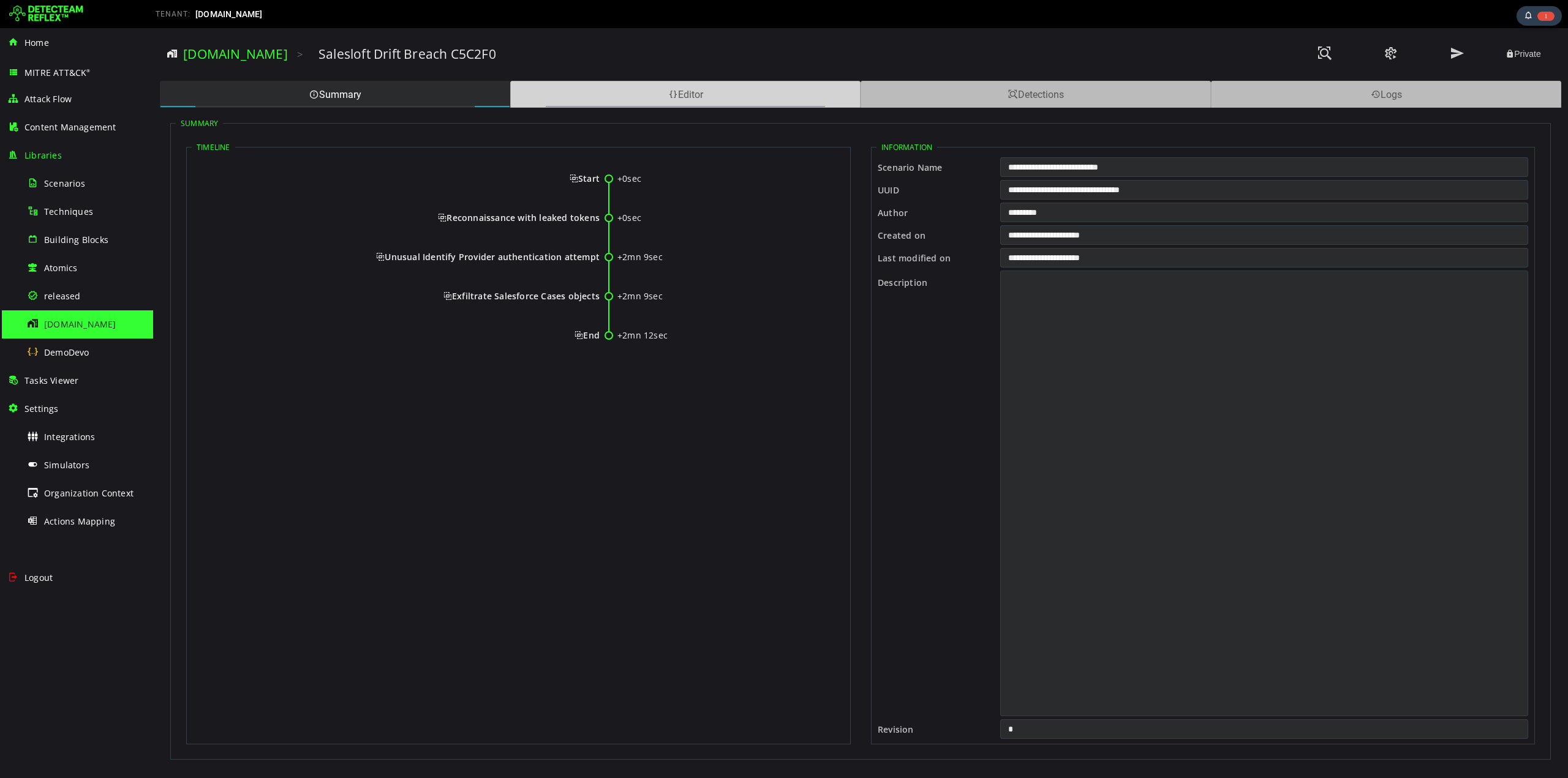
click at [743, 96] on div "Editor" at bounding box center [685, 94] width 350 height 27
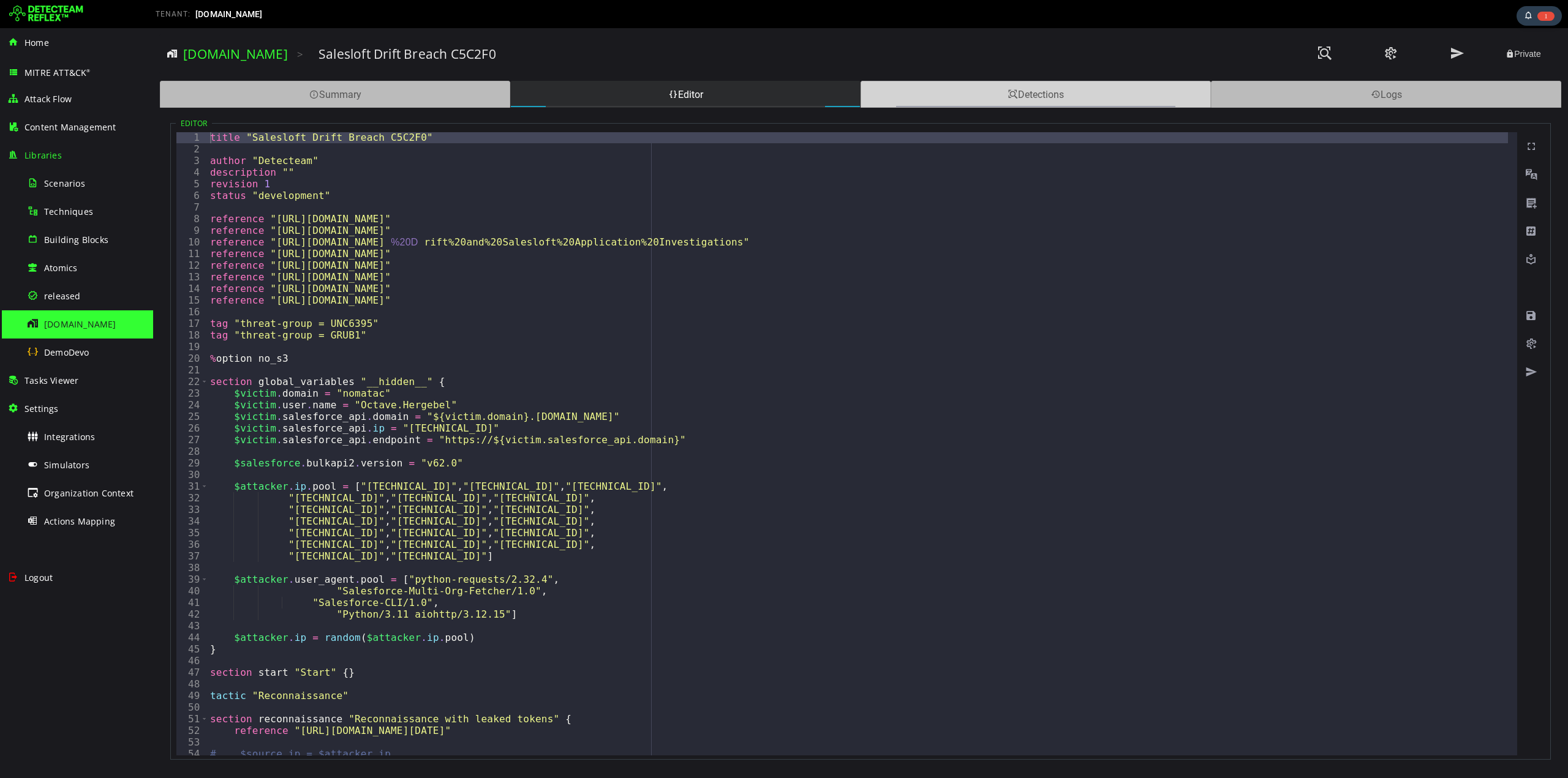
click at [974, 90] on div "Detections" at bounding box center [1035, 94] width 350 height 27
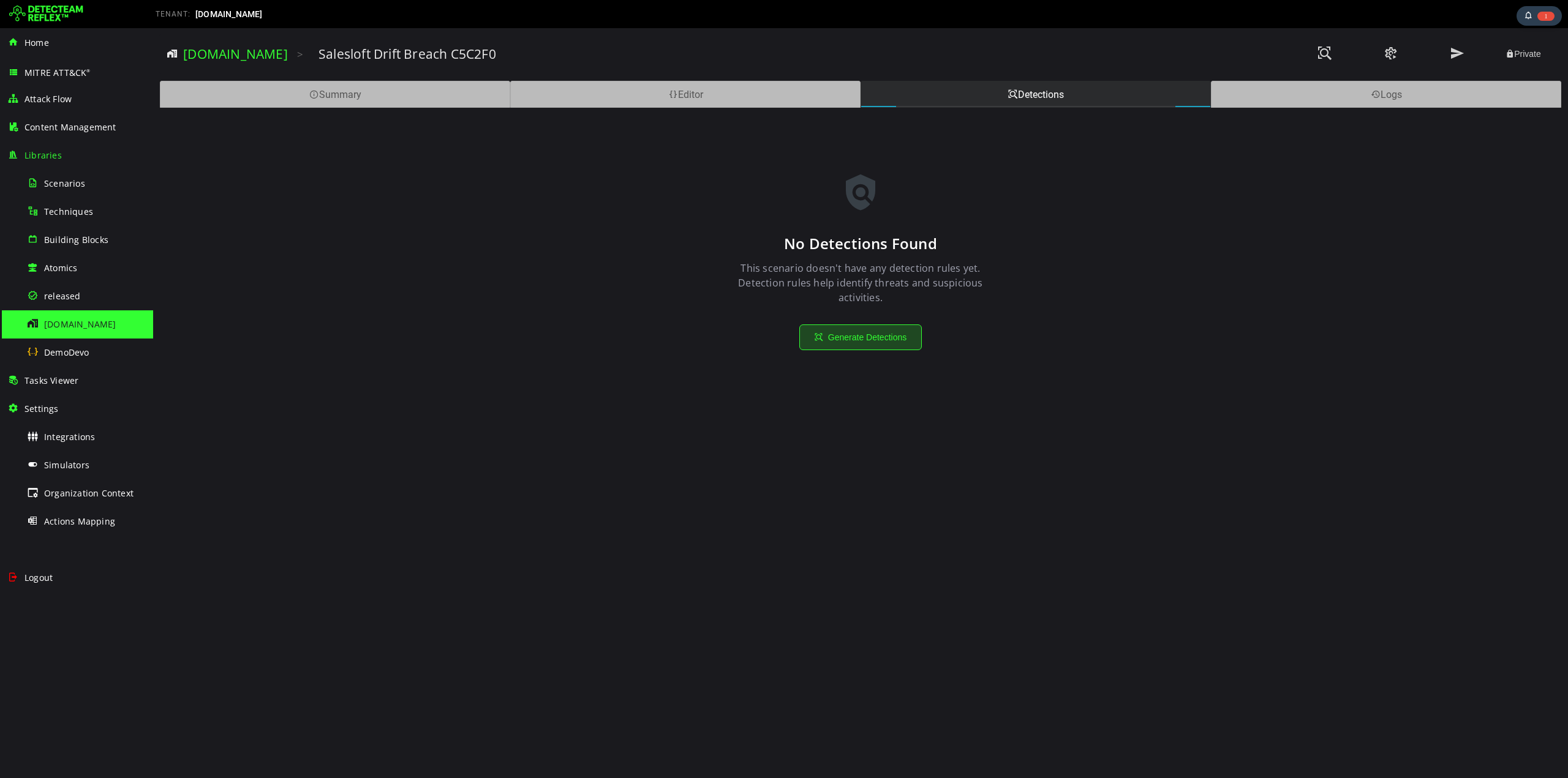
click at [866, 341] on button "Generate Detections" at bounding box center [860, 337] width 123 height 26
click at [1548, 14] on span "2" at bounding box center [1546, 16] width 17 height 10
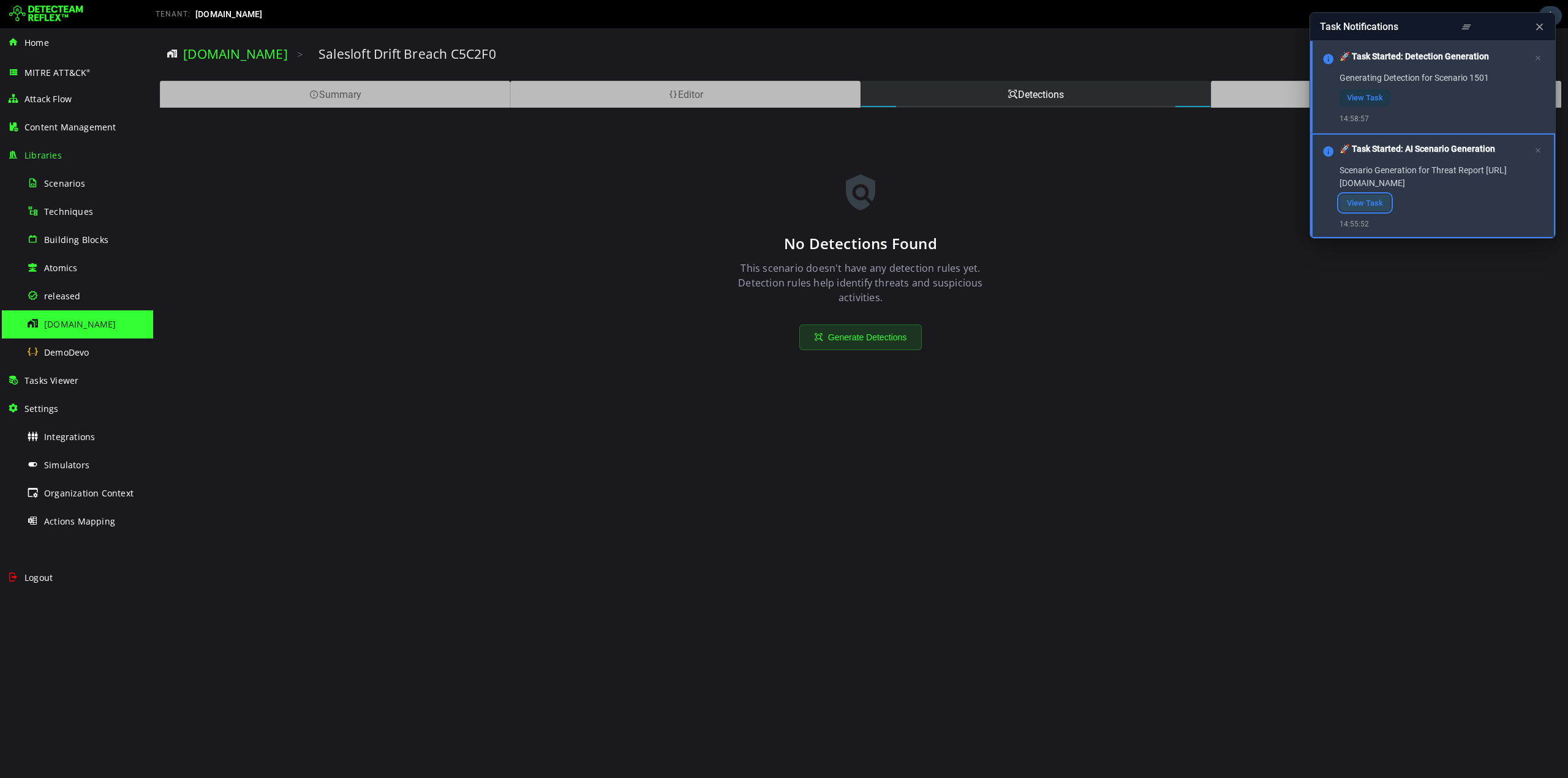
click at [1365, 211] on link "View Task" at bounding box center [1365, 202] width 51 height 17
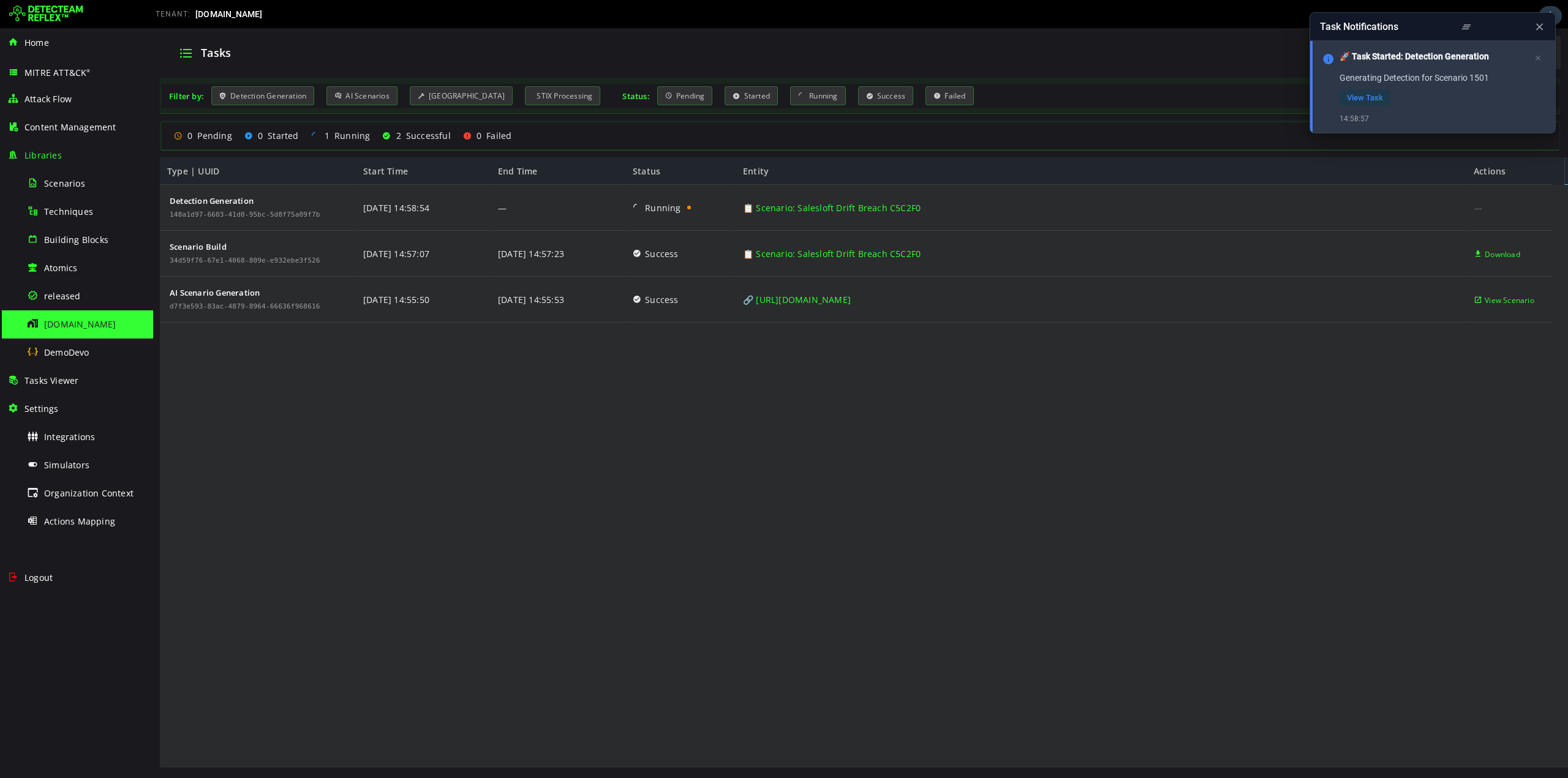
click at [53, 315] on div "[DOMAIN_NAME]" at bounding box center [86, 324] width 119 height 28
click at [55, 348] on span "DemoDevo" at bounding box center [67, 352] width 45 height 11
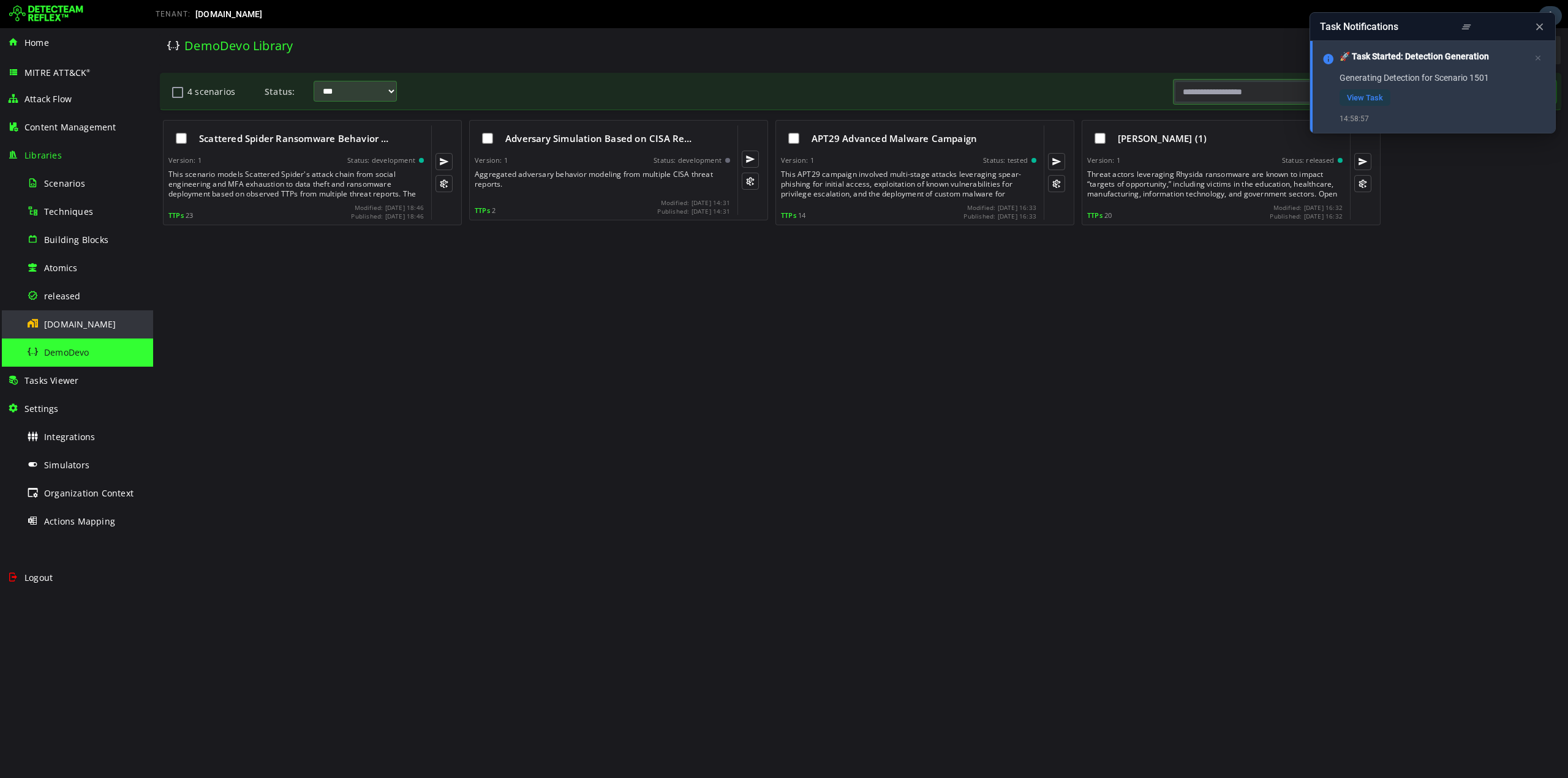
click at [57, 326] on span "[DOMAIN_NAME]" at bounding box center [80, 323] width 72 height 11
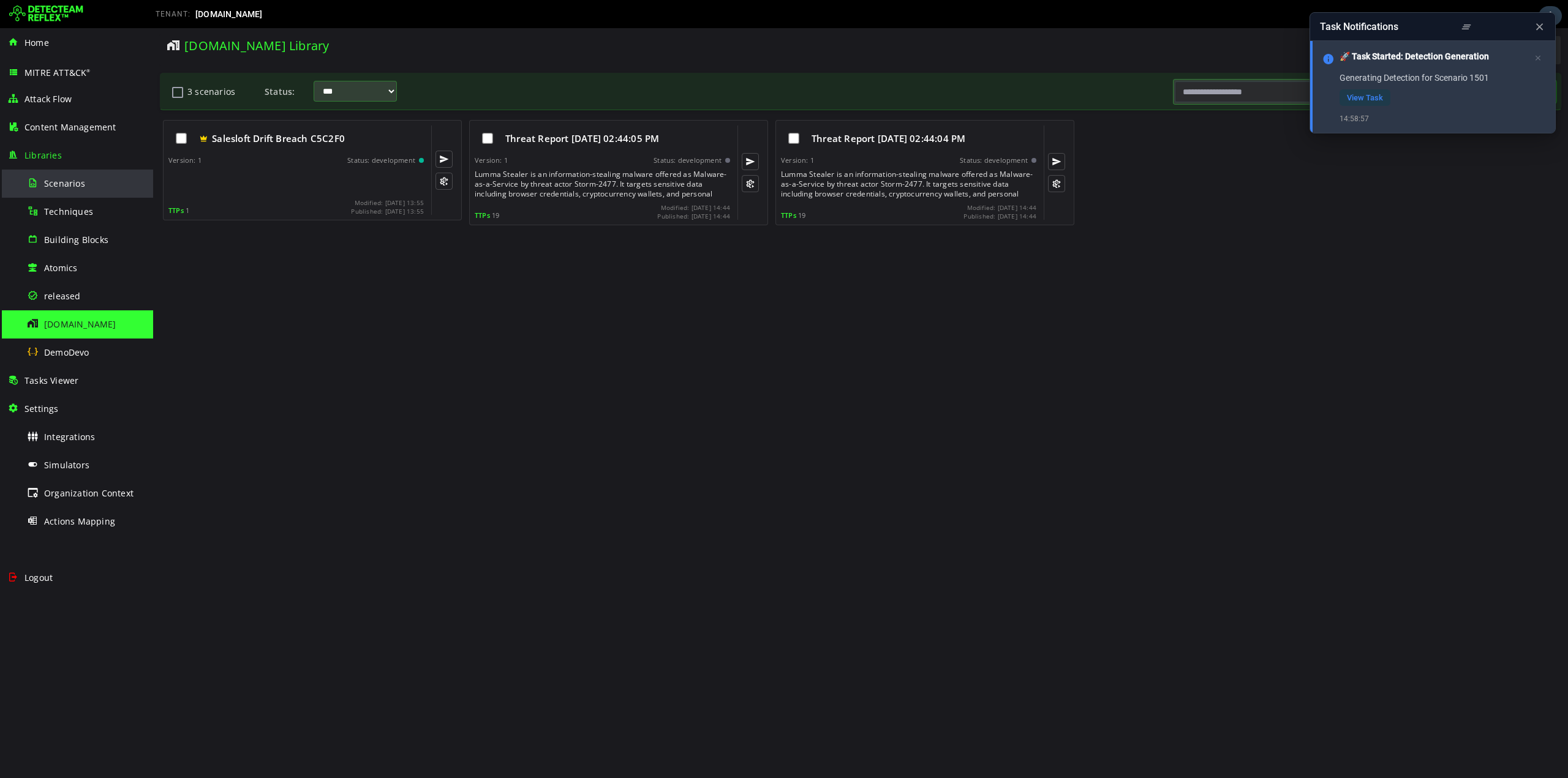
click at [57, 179] on span "Scenarios" at bounding box center [64, 183] width 41 height 11
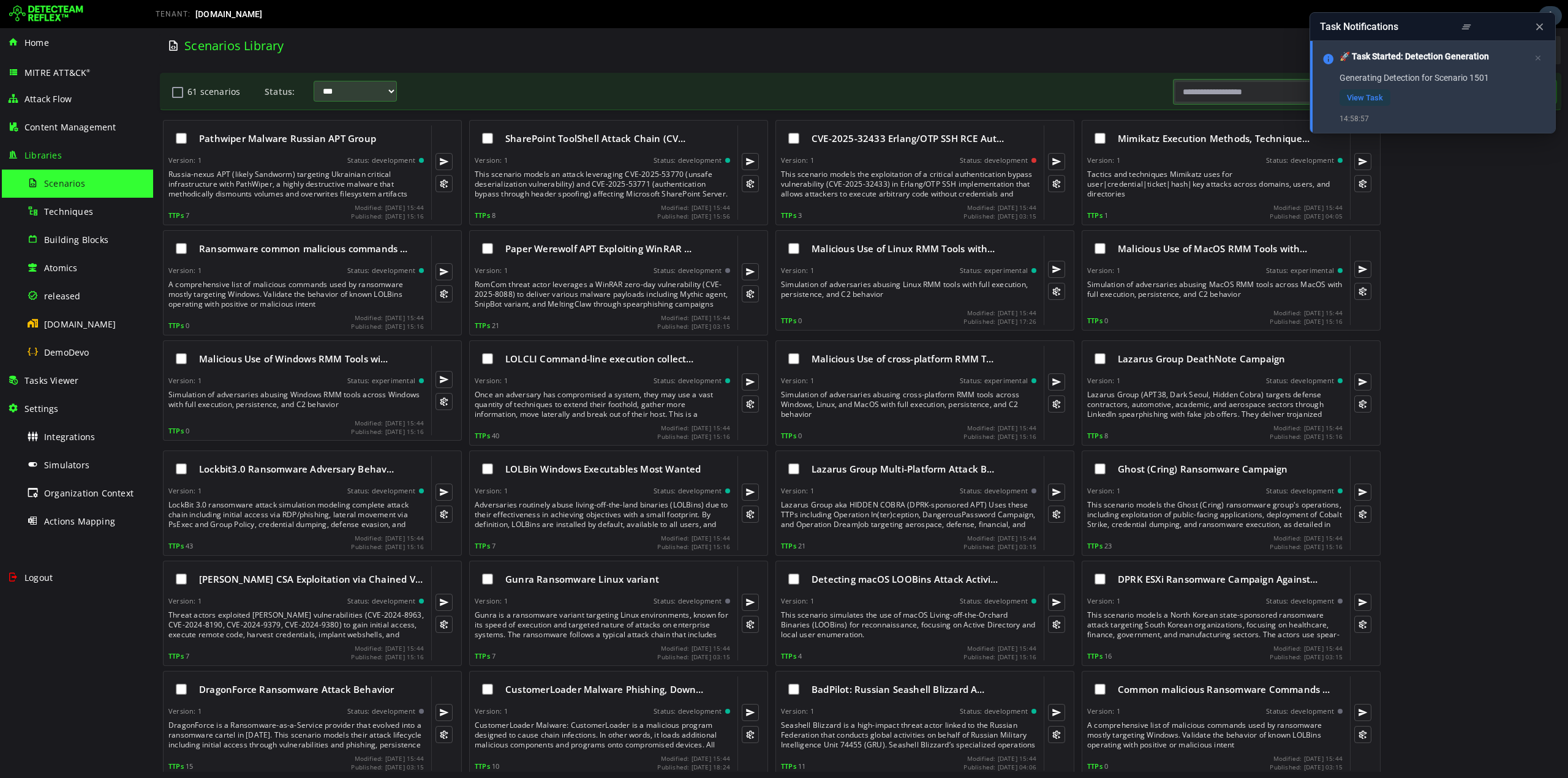
click at [1226, 95] on input "text" at bounding box center [1259, 91] width 169 height 21
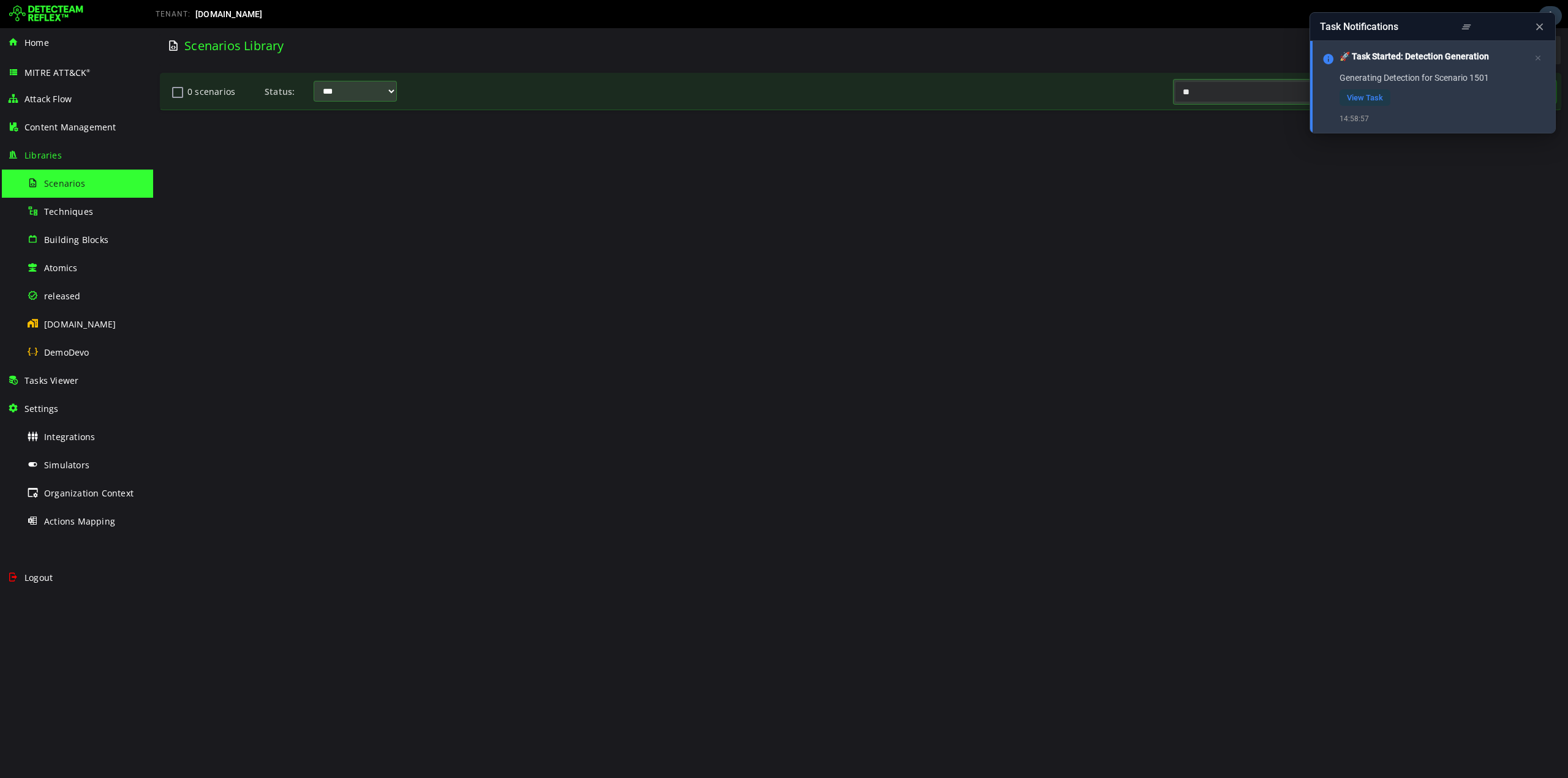
type input "*"
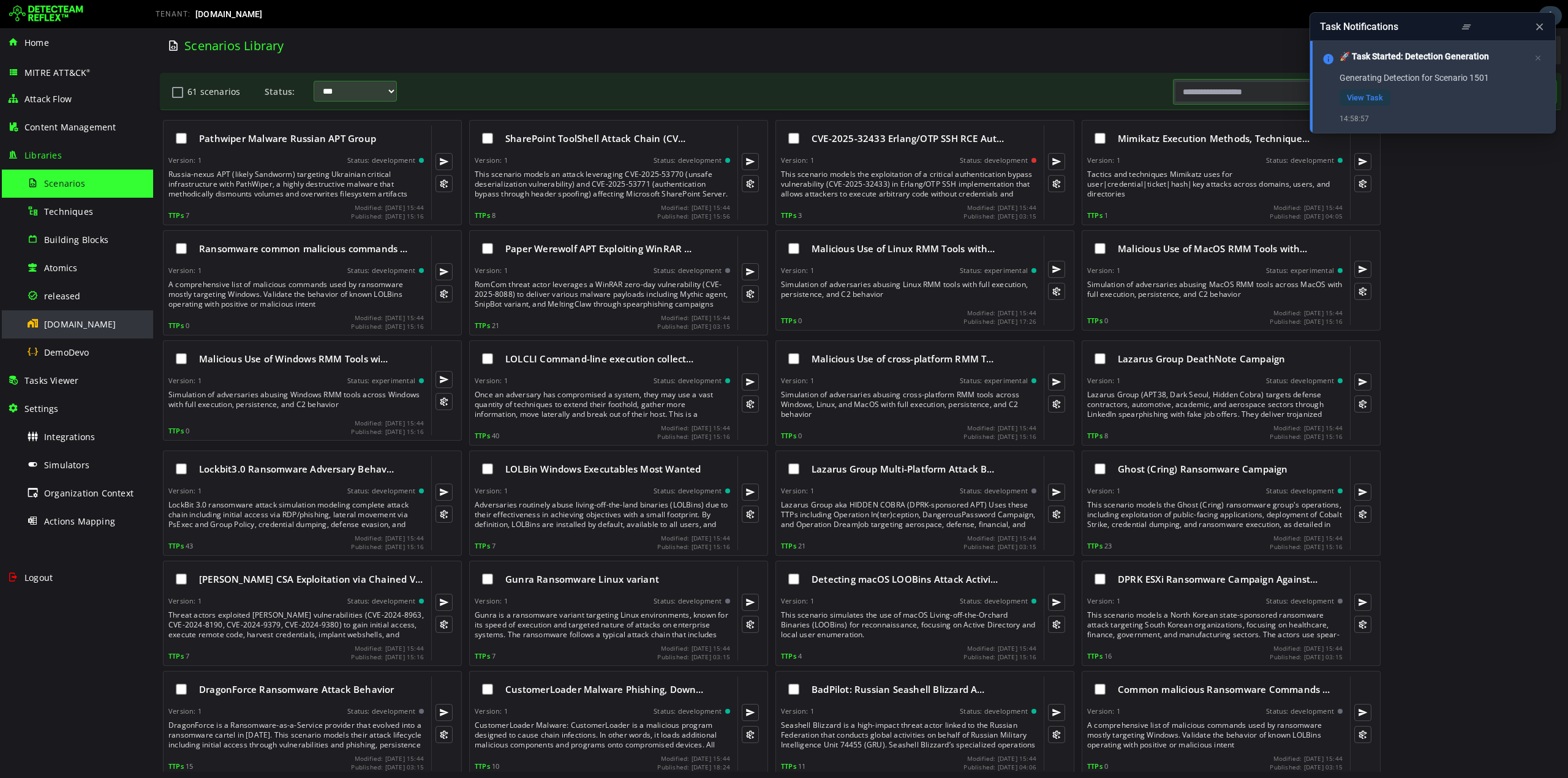
click at [57, 319] on span "[DOMAIN_NAME]" at bounding box center [80, 323] width 72 height 11
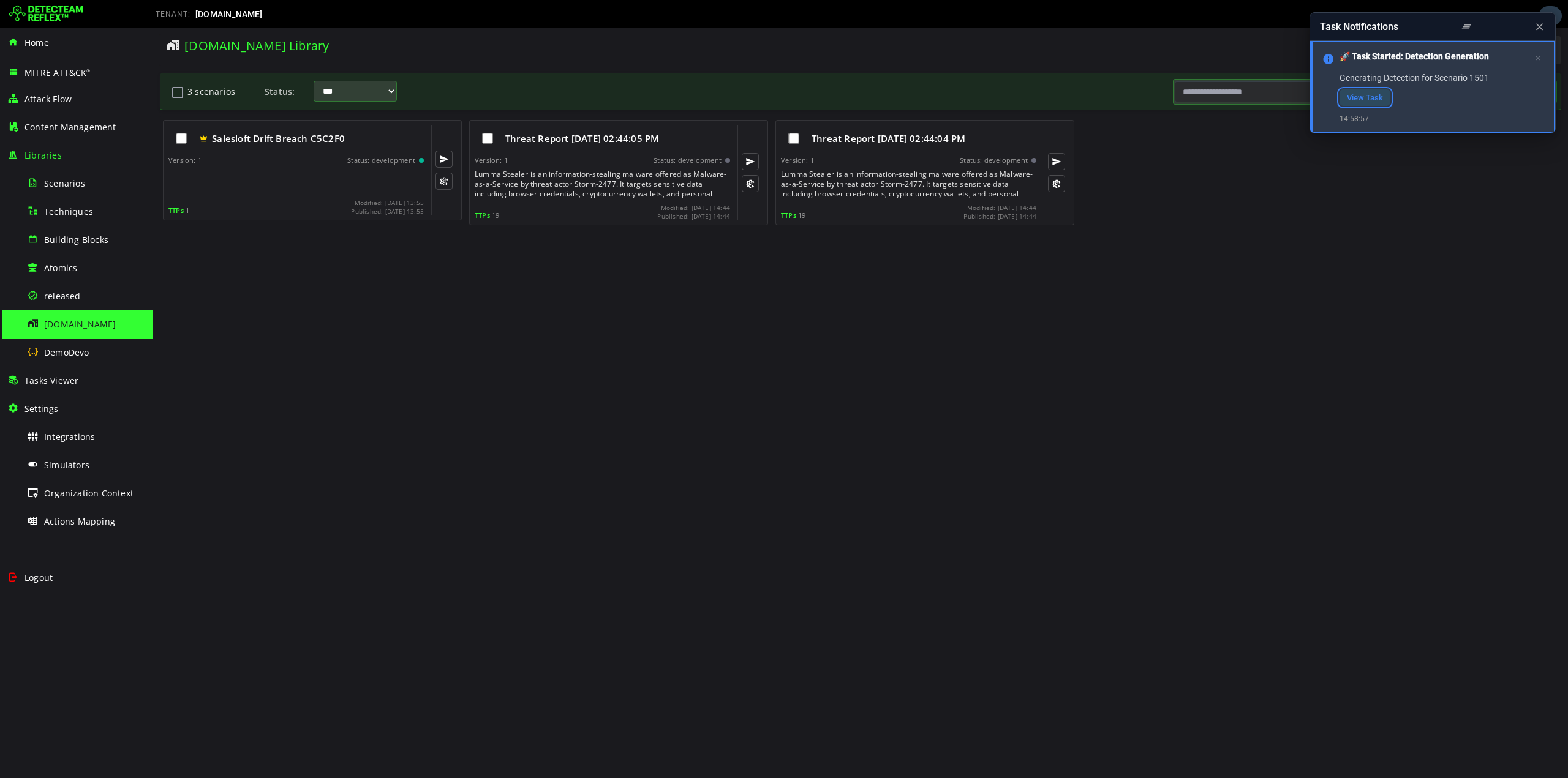
click at [1362, 100] on link "View Task" at bounding box center [1365, 98] width 51 height 17
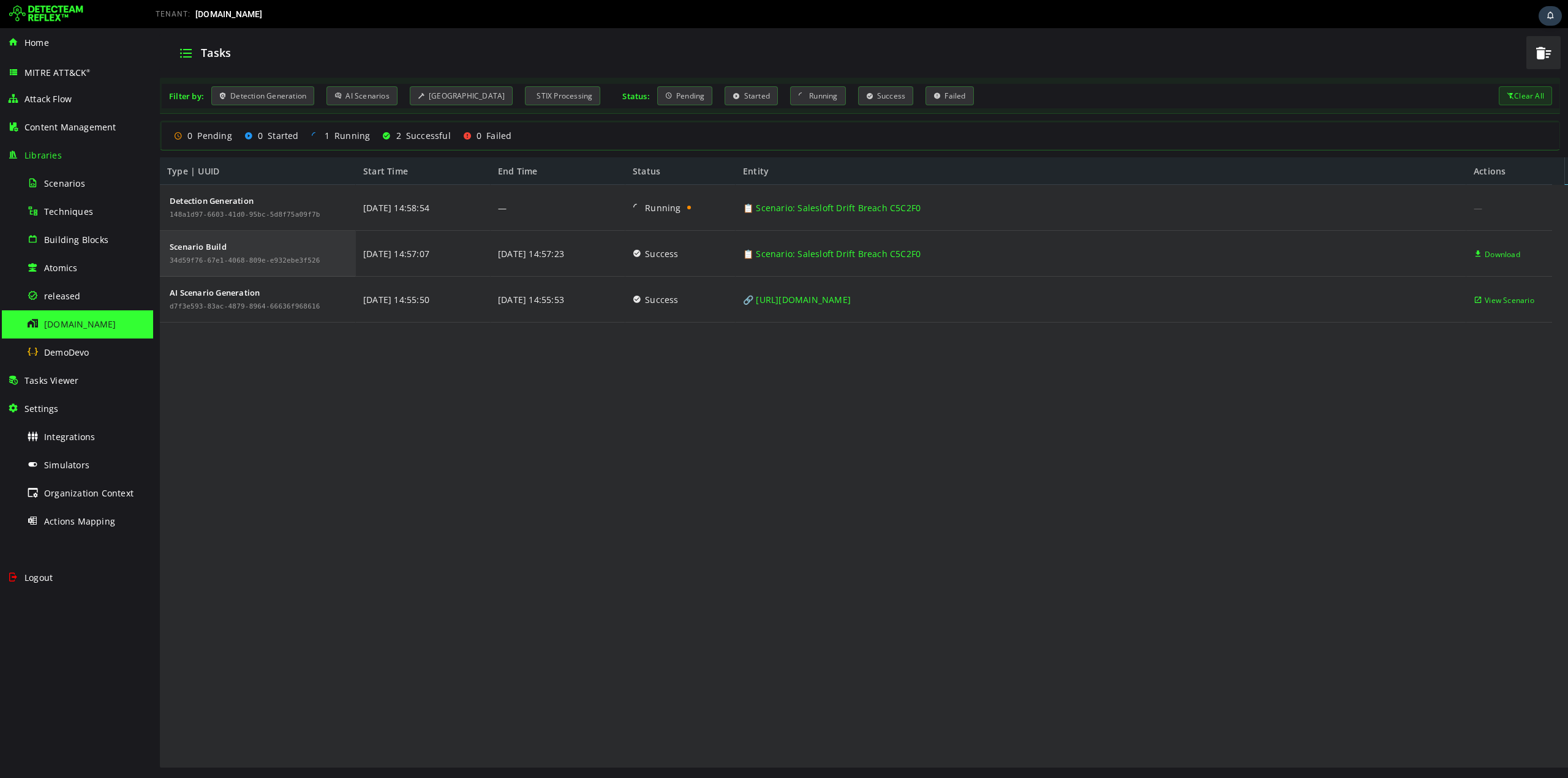
click at [196, 250] on div "Scenario Build" at bounding box center [245, 247] width 151 height 9
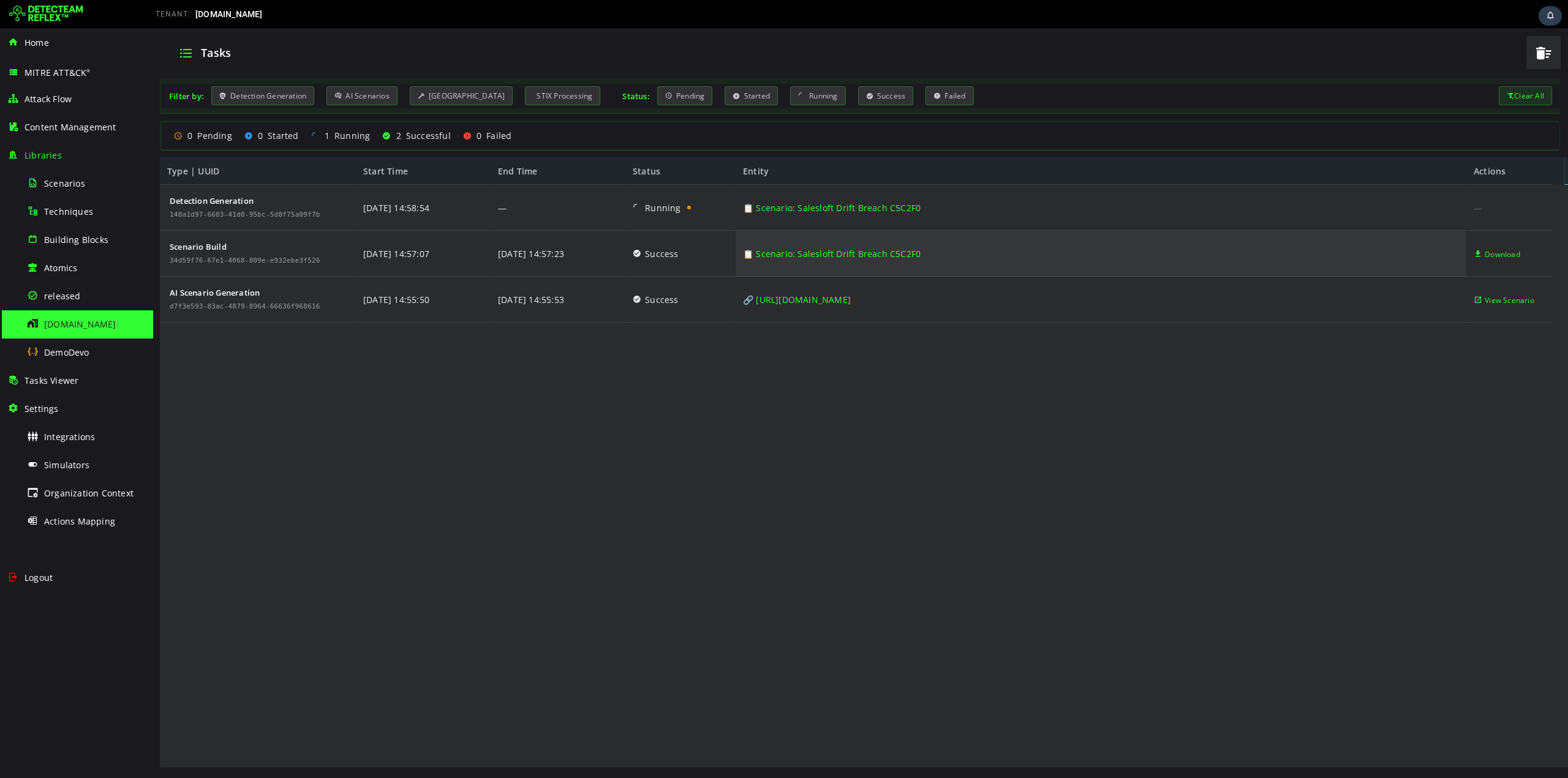
click at [880, 255] on link "📋 Scenario: Salesloft Drift Breach C5C2F0" at bounding box center [832, 254] width 178 height 46
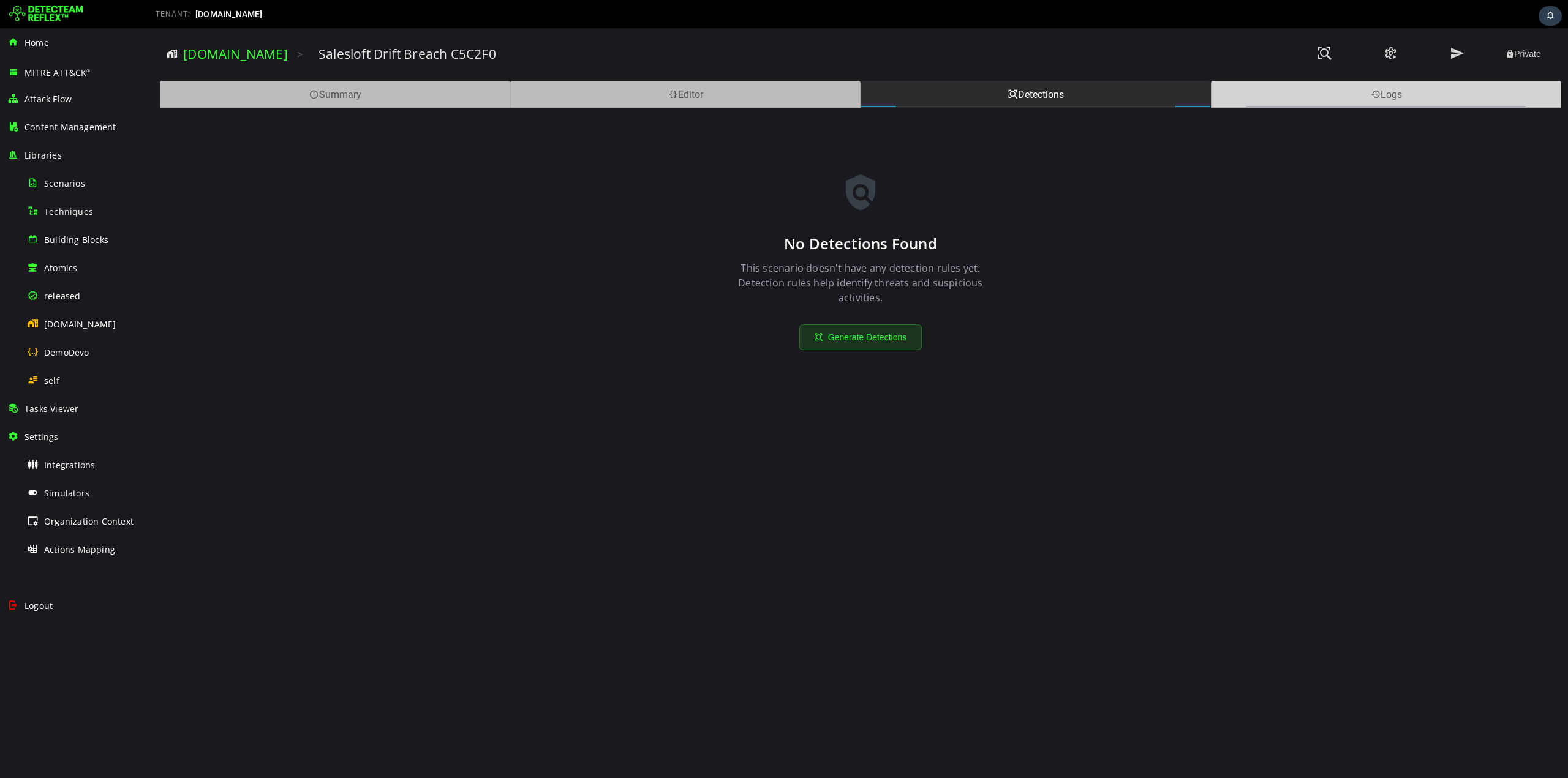
click at [1376, 100] on div "Logs" at bounding box center [1386, 94] width 350 height 27
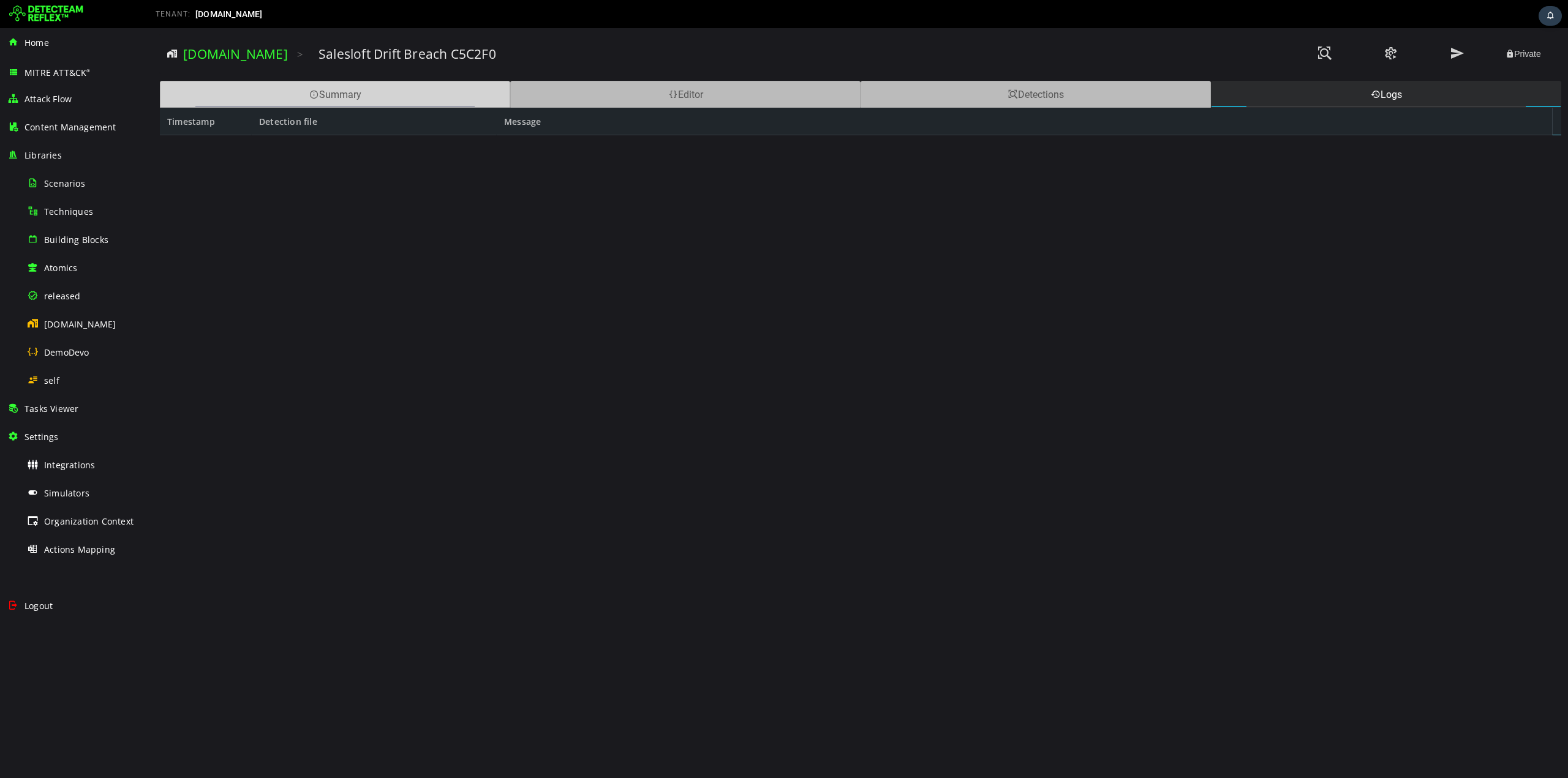
click at [322, 93] on div "Summary" at bounding box center [335, 94] width 350 height 27
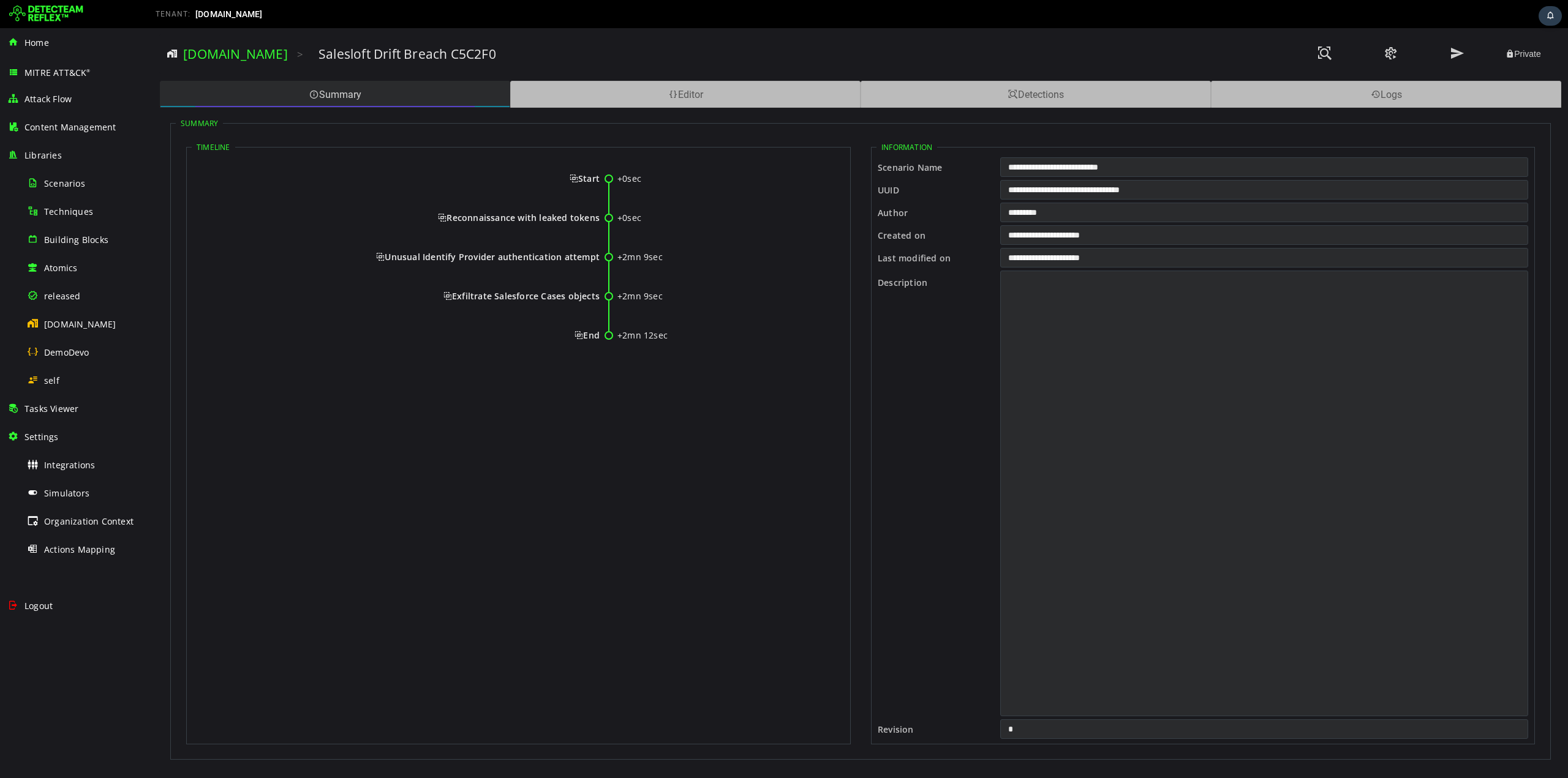
click at [318, 90] on div "Summary" at bounding box center [335, 94] width 350 height 27
click at [78, 318] on span "[DOMAIN_NAME]" at bounding box center [80, 323] width 72 height 11
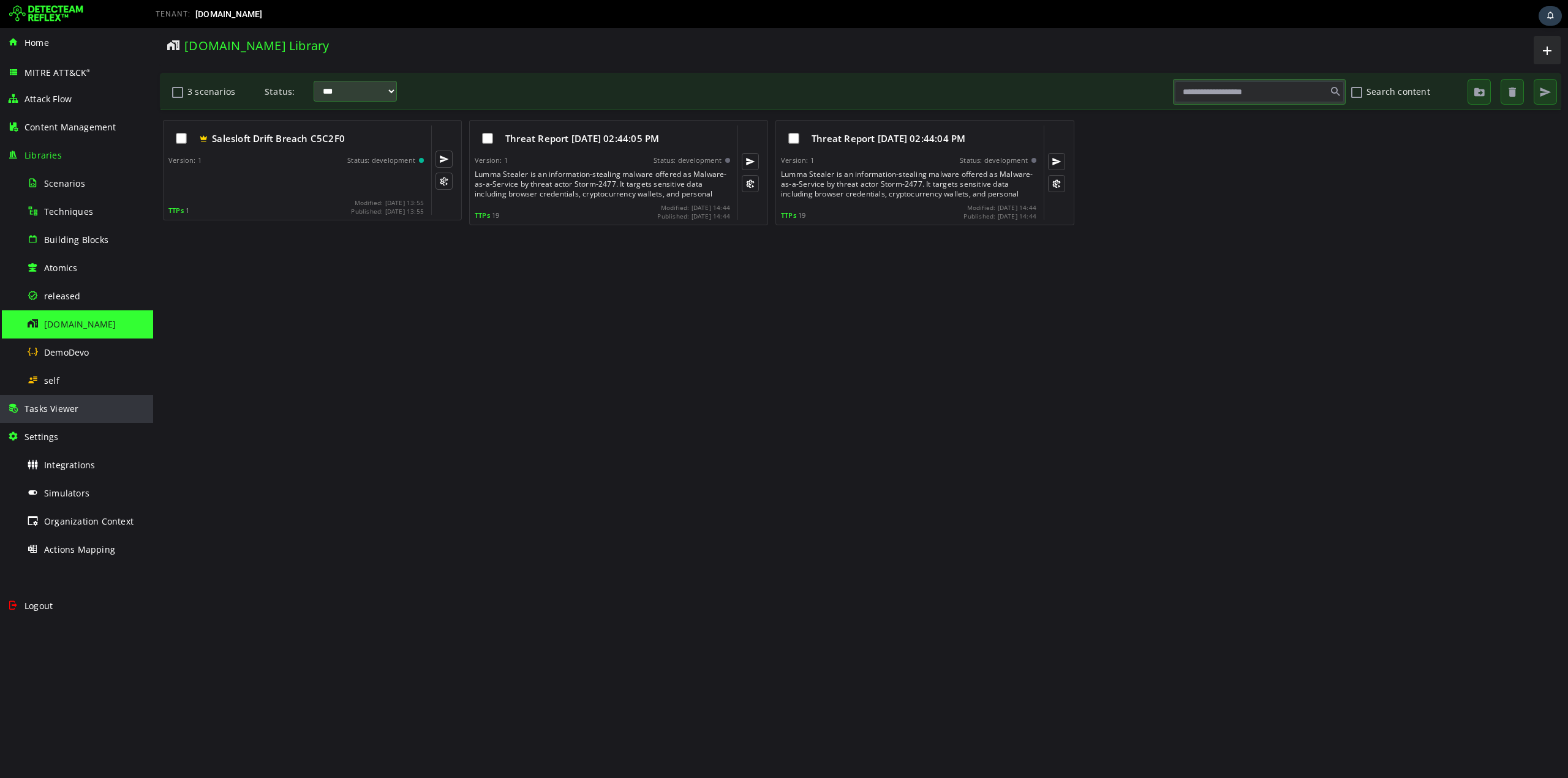
click at [45, 406] on span "Tasks Viewer" at bounding box center [51, 408] width 54 height 11
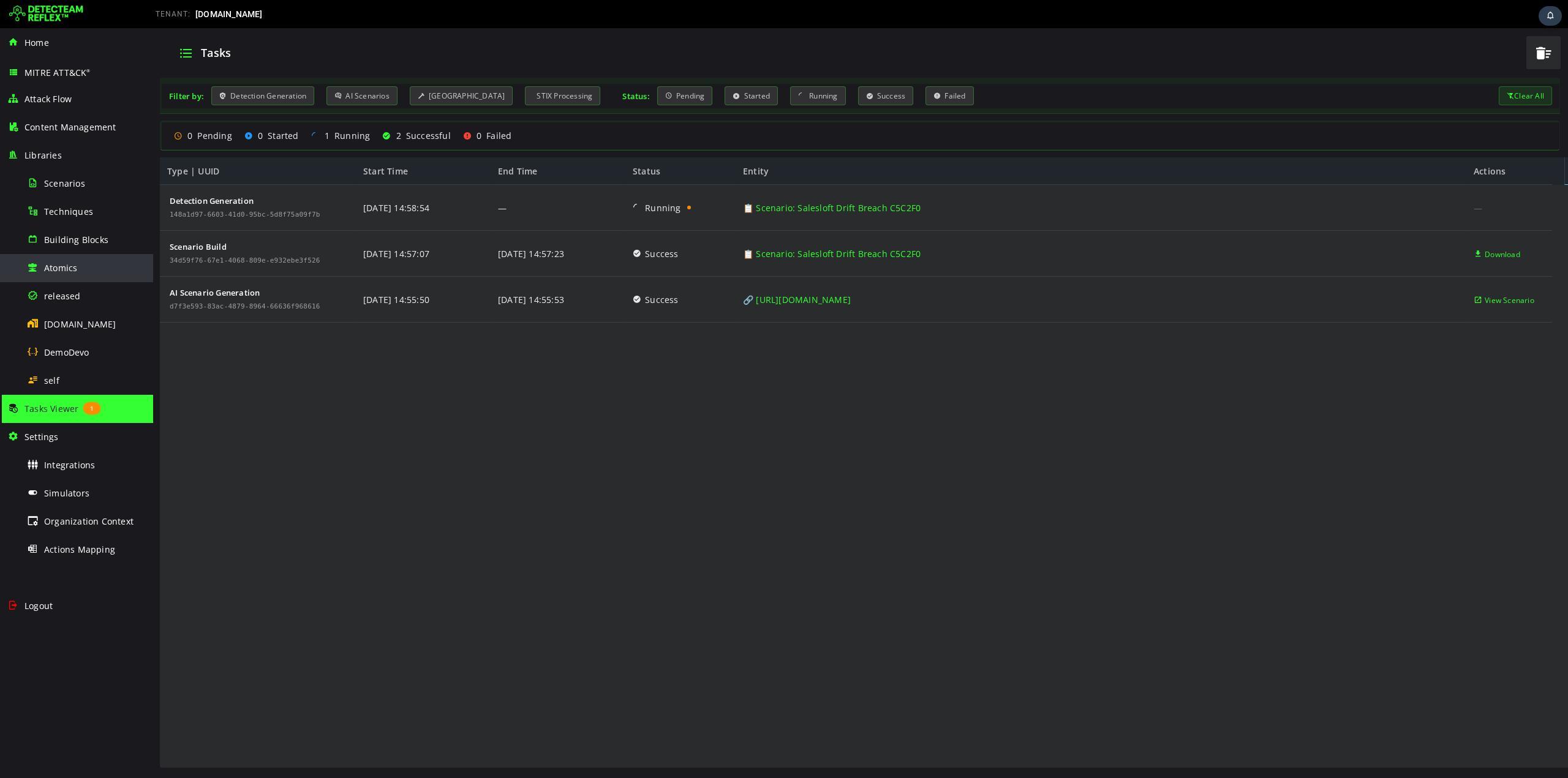
click at [69, 265] on span "Atomics" at bounding box center [61, 267] width 33 height 11
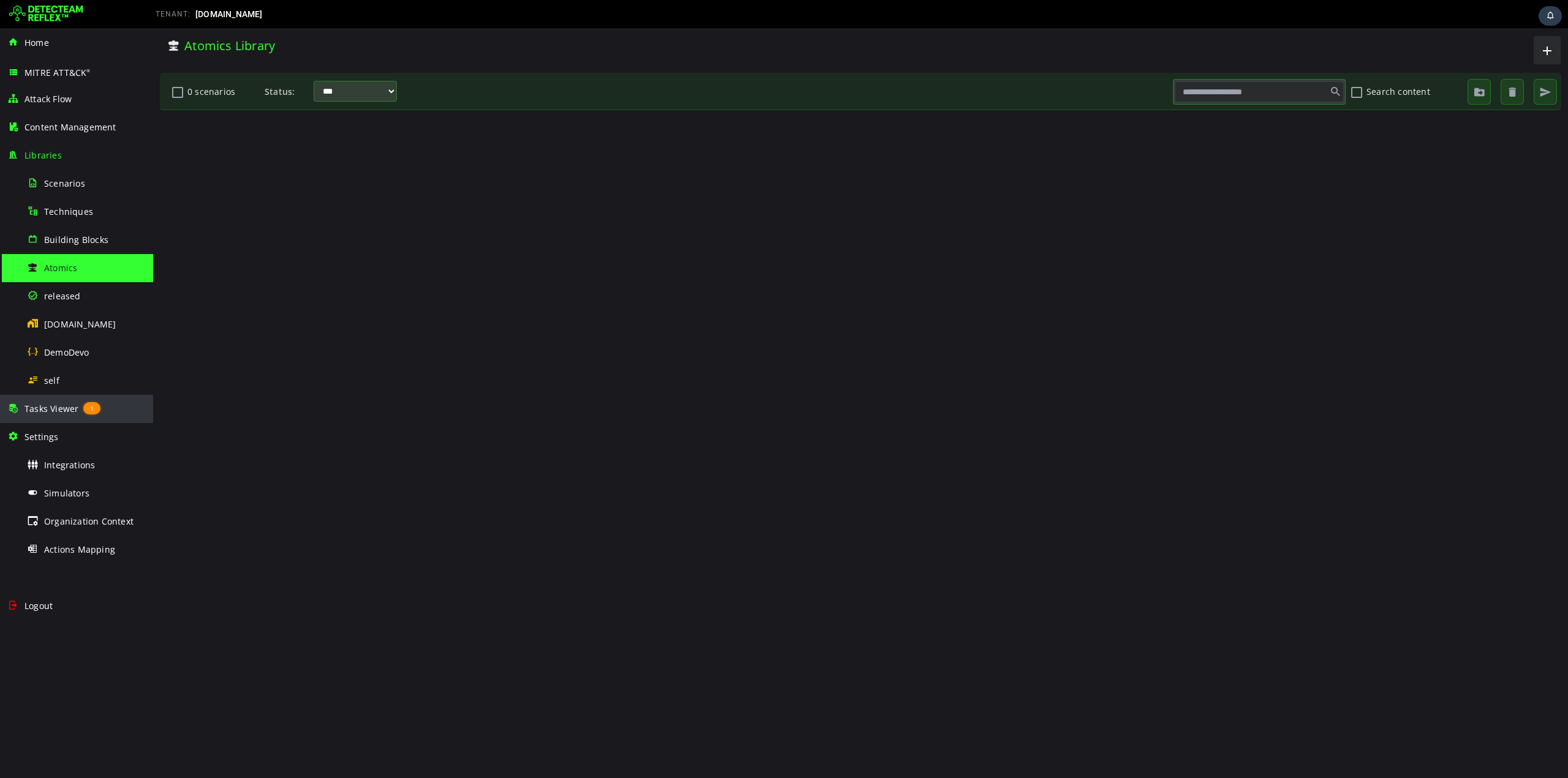
click at [45, 407] on span "Tasks Viewer" at bounding box center [51, 408] width 54 height 11
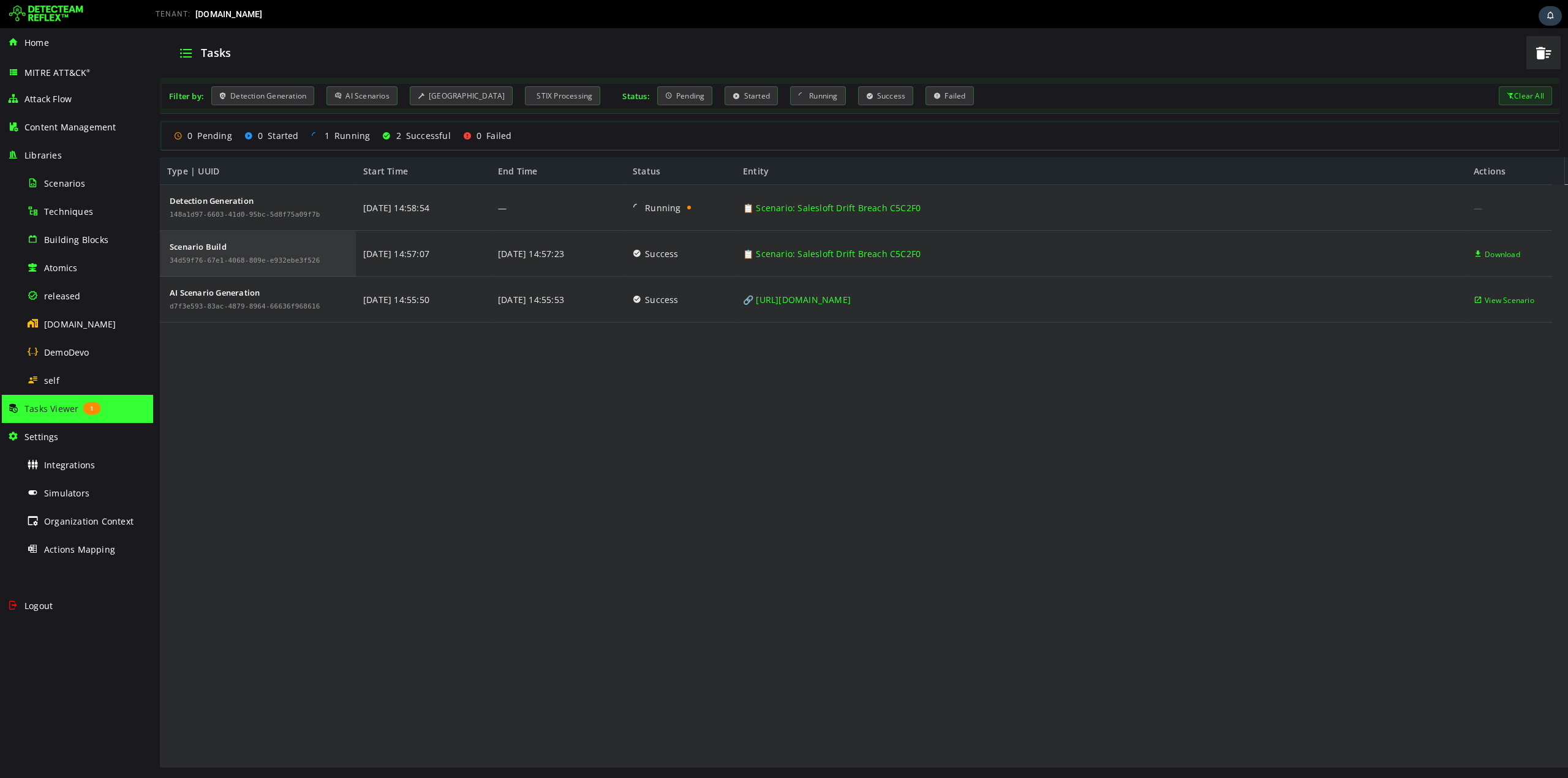
click at [186, 249] on div "Scenario Build" at bounding box center [245, 247] width 151 height 9
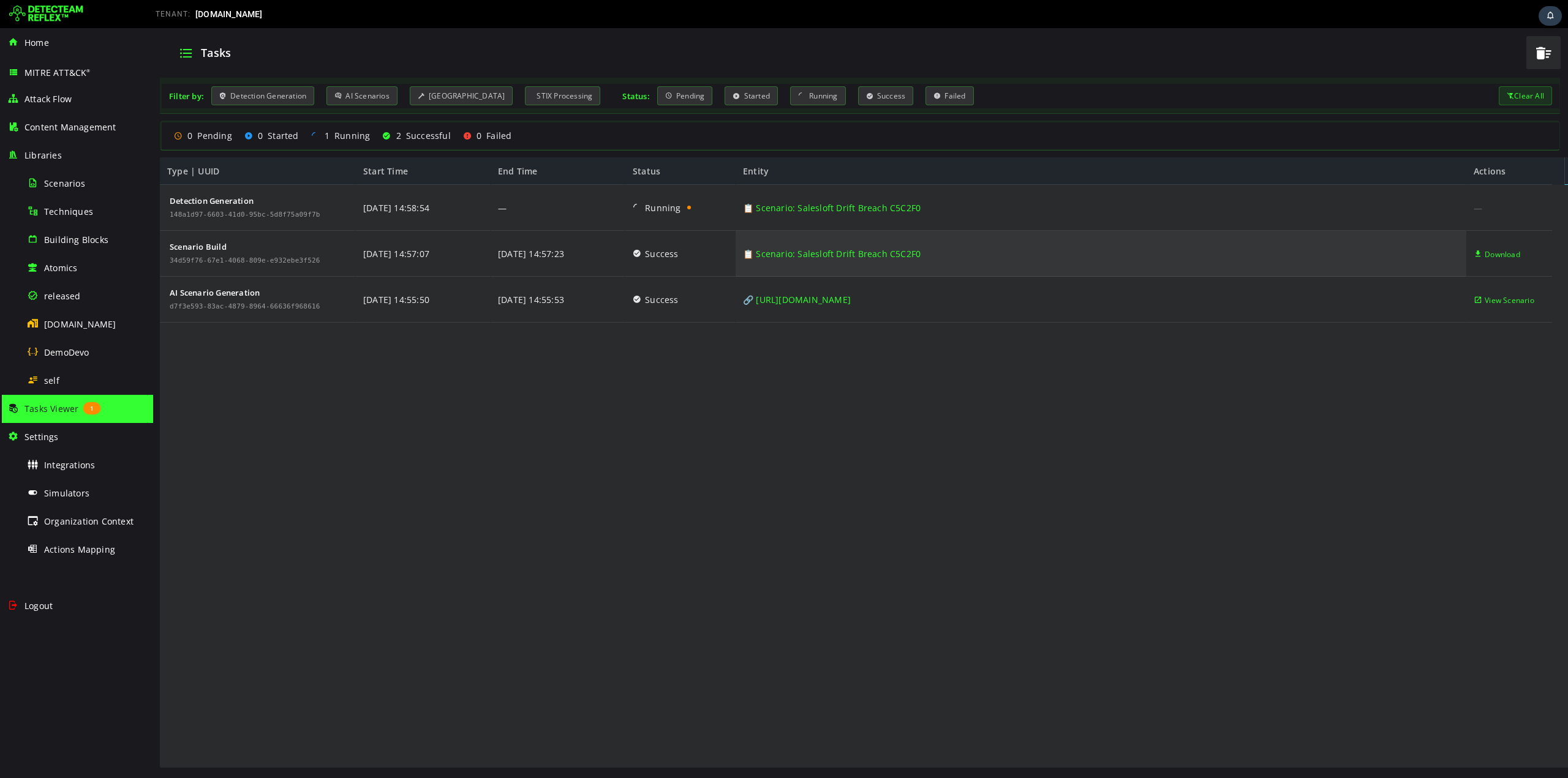
click at [771, 254] on link "📋 Scenario: Salesloft Drift Breach C5C2F0" at bounding box center [832, 254] width 178 height 46
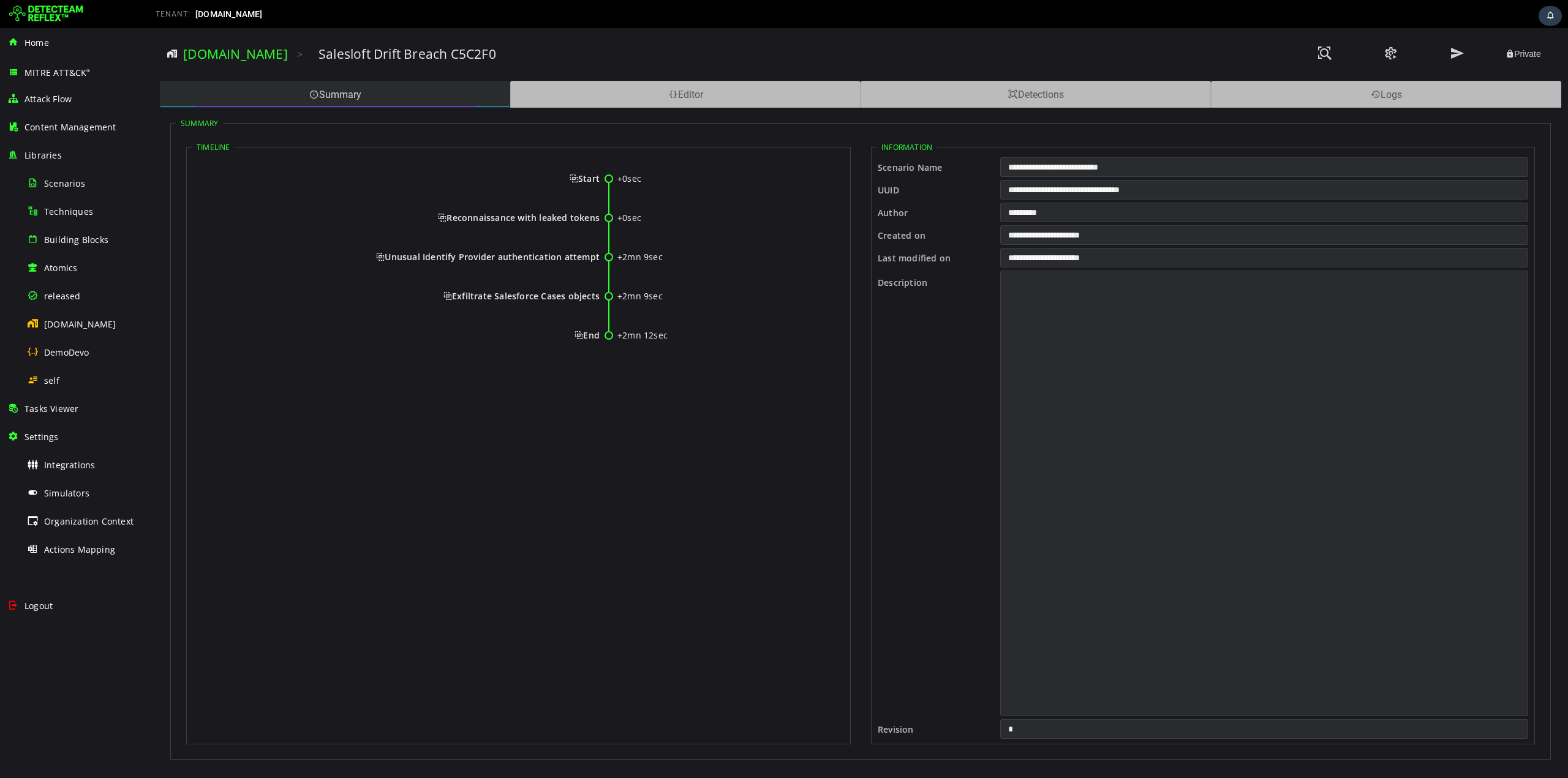
click at [343, 96] on div "Summary" at bounding box center [335, 94] width 350 height 27
click at [337, 91] on div "Summary" at bounding box center [335, 94] width 350 height 27
click at [621, 96] on div "Editor" at bounding box center [685, 94] width 350 height 27
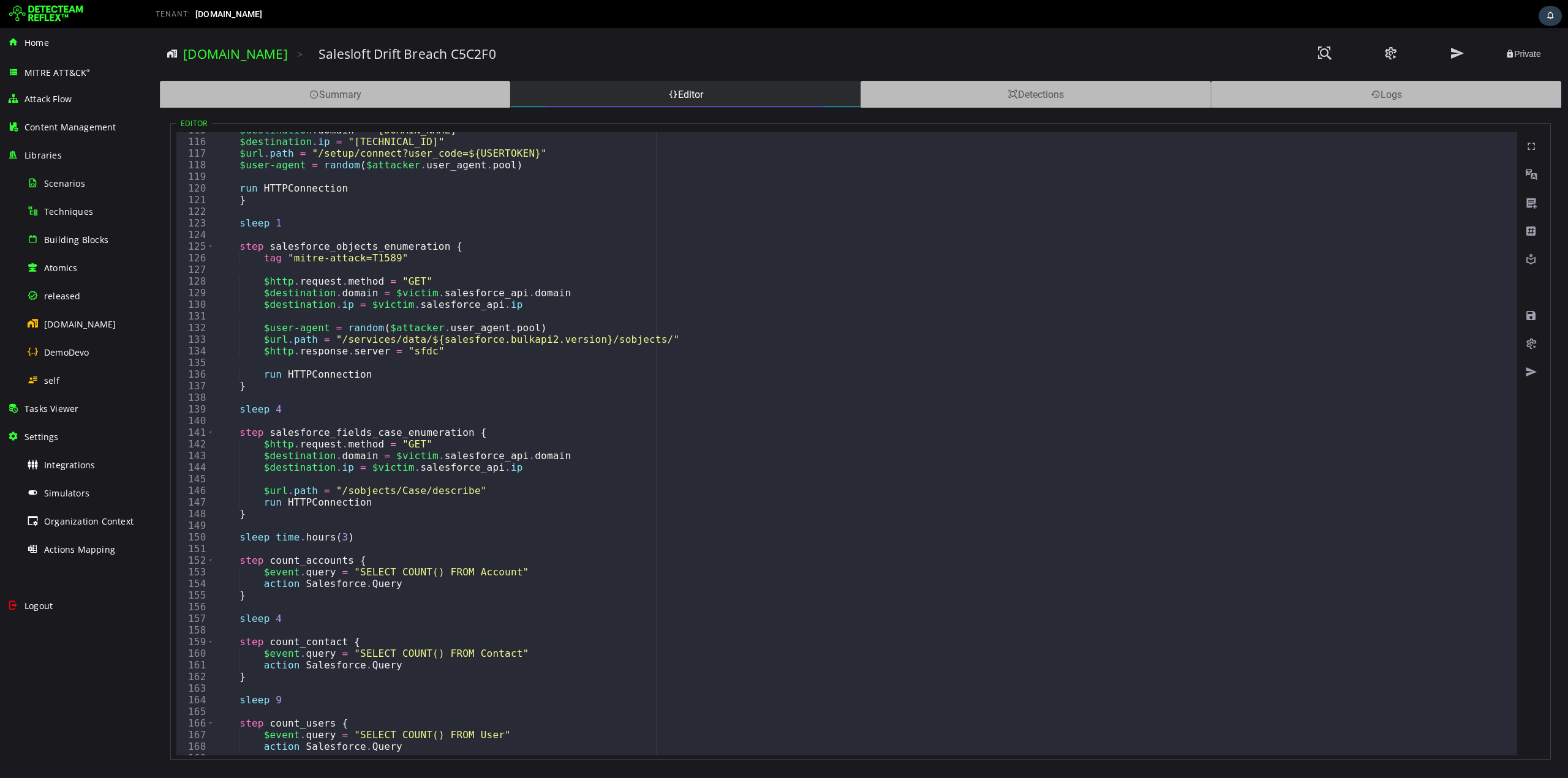
scroll to position [1334, 0]
click at [34, 403] on span "Tasks Viewer" at bounding box center [51, 408] width 54 height 11
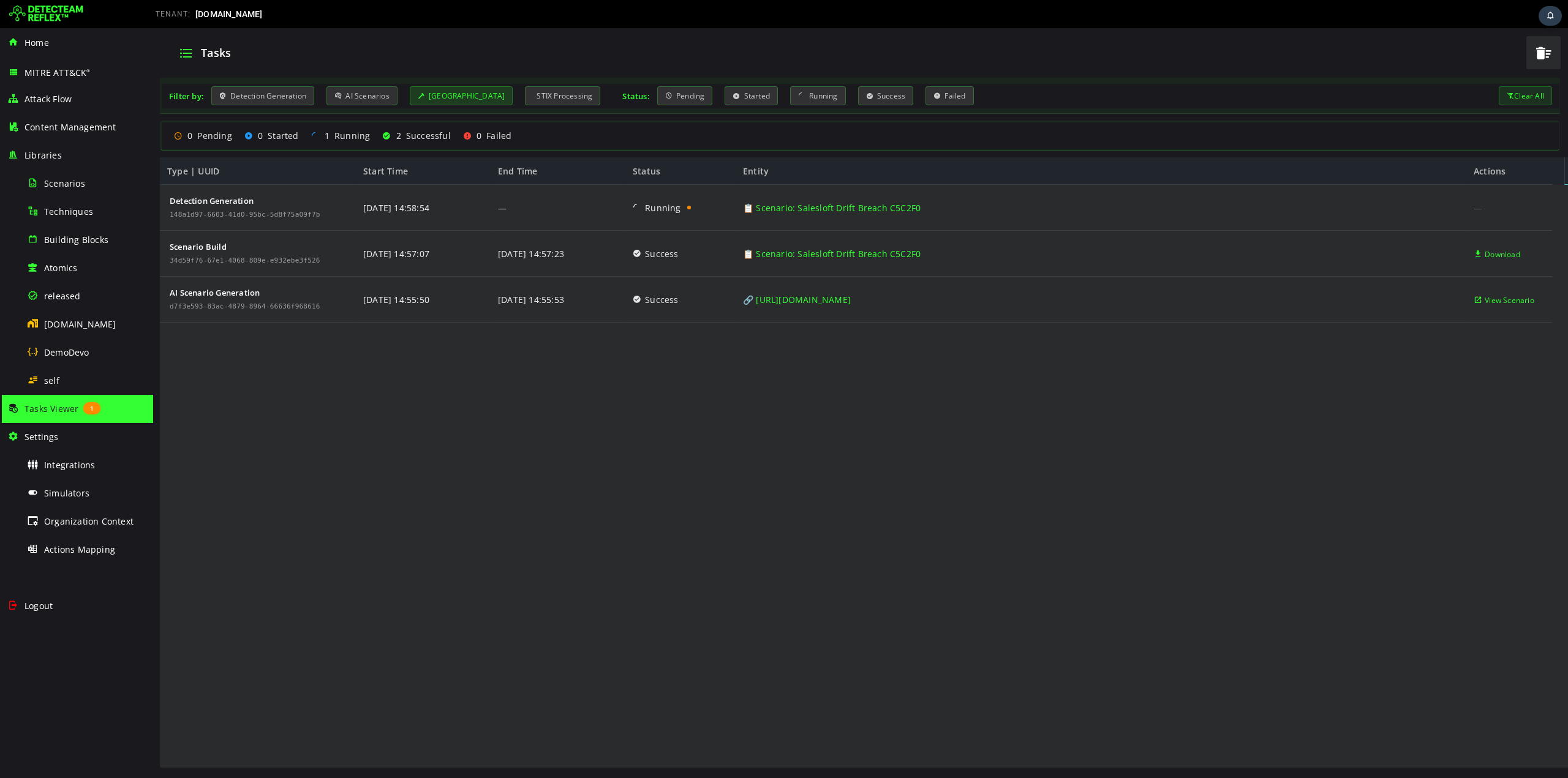
click at [464, 94] on div "[GEOGRAPHIC_DATA]" at bounding box center [461, 96] width 104 height 19
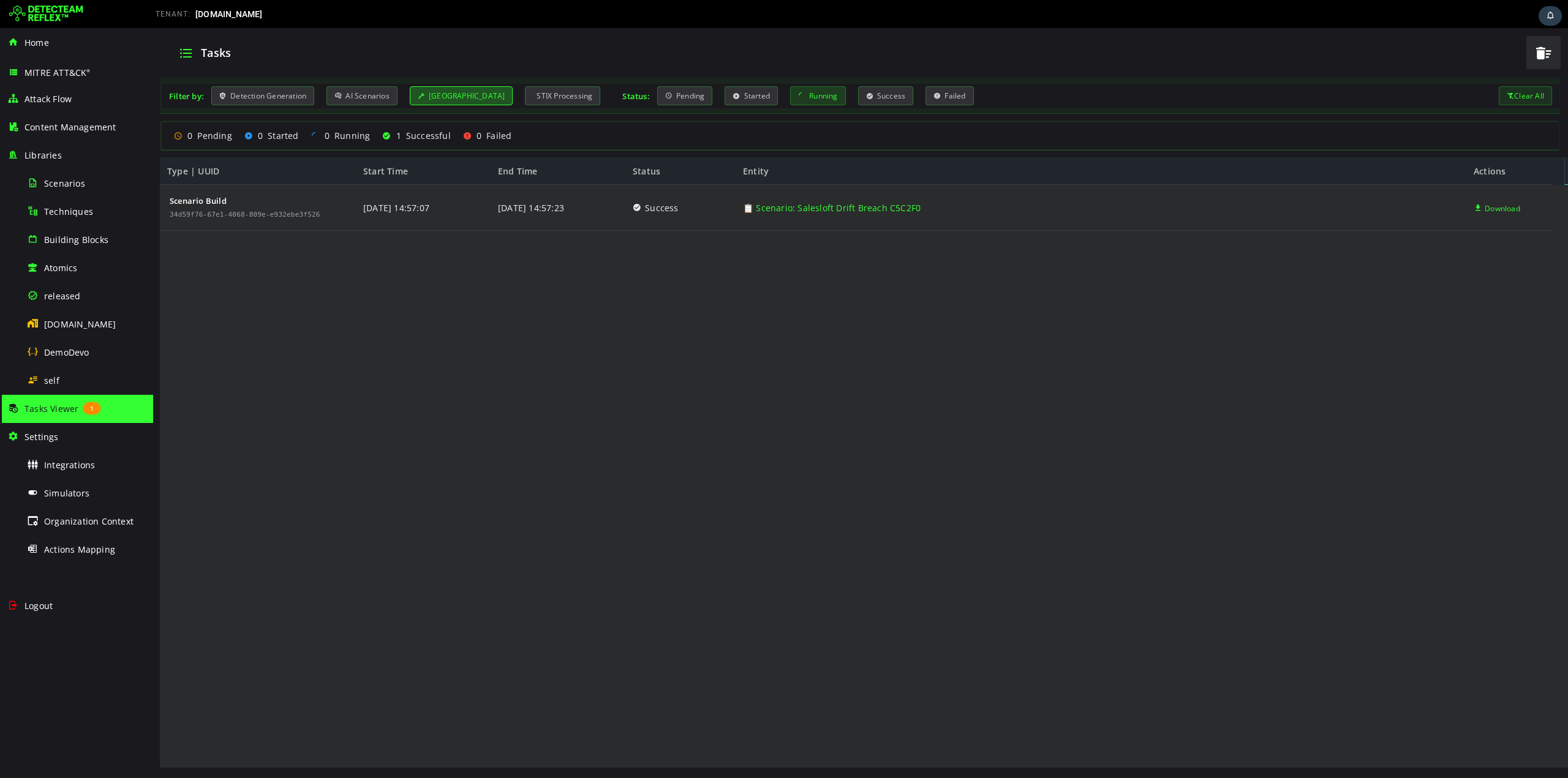
click at [796, 92] on div "Running" at bounding box center [818, 96] width 56 height 19
click at [483, 88] on div "[GEOGRAPHIC_DATA]" at bounding box center [461, 96] width 104 height 19
click at [804, 91] on div "Running" at bounding box center [818, 96] width 56 height 19
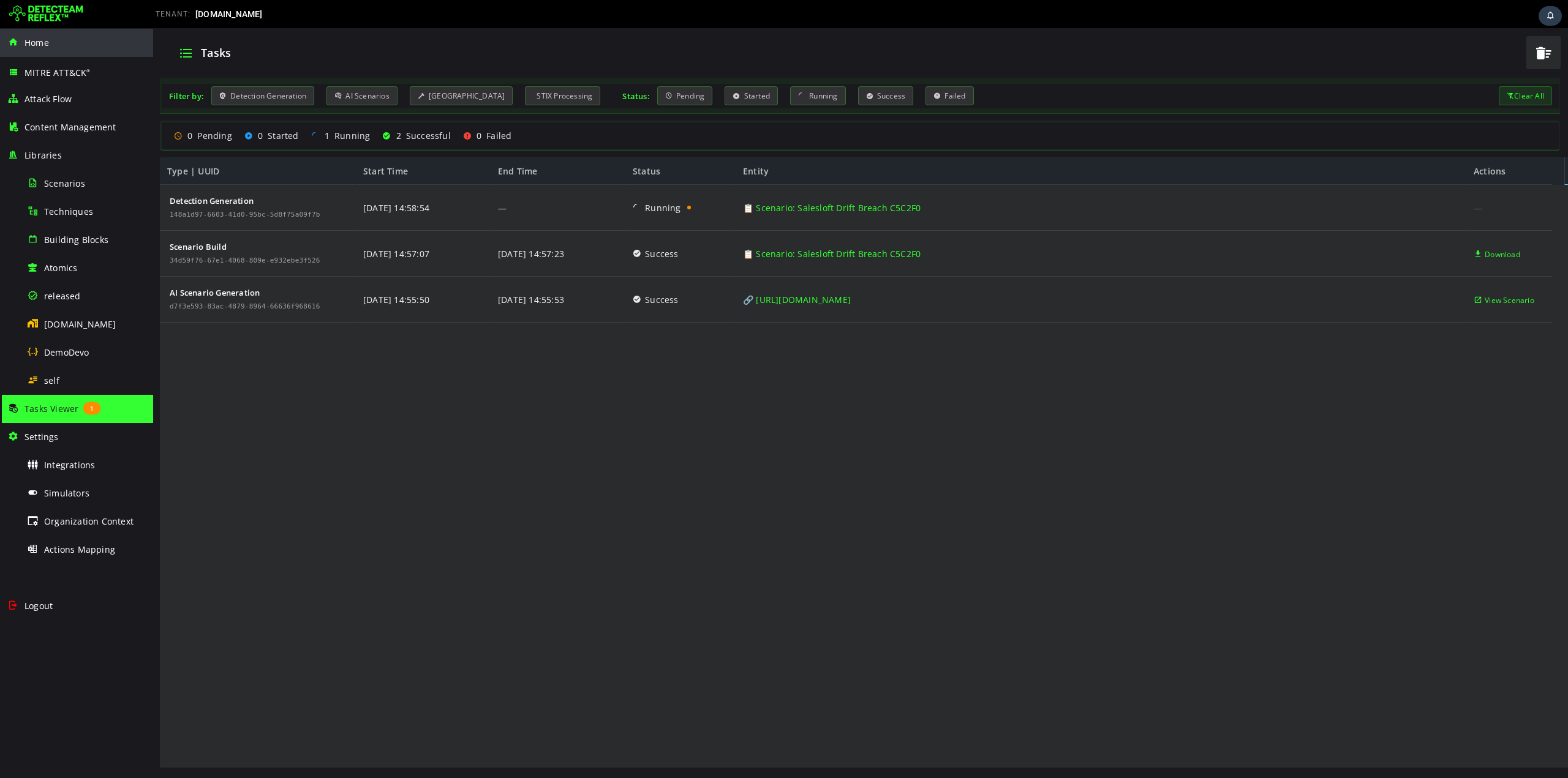
click at [34, 41] on span "Home" at bounding box center [37, 42] width 24 height 11
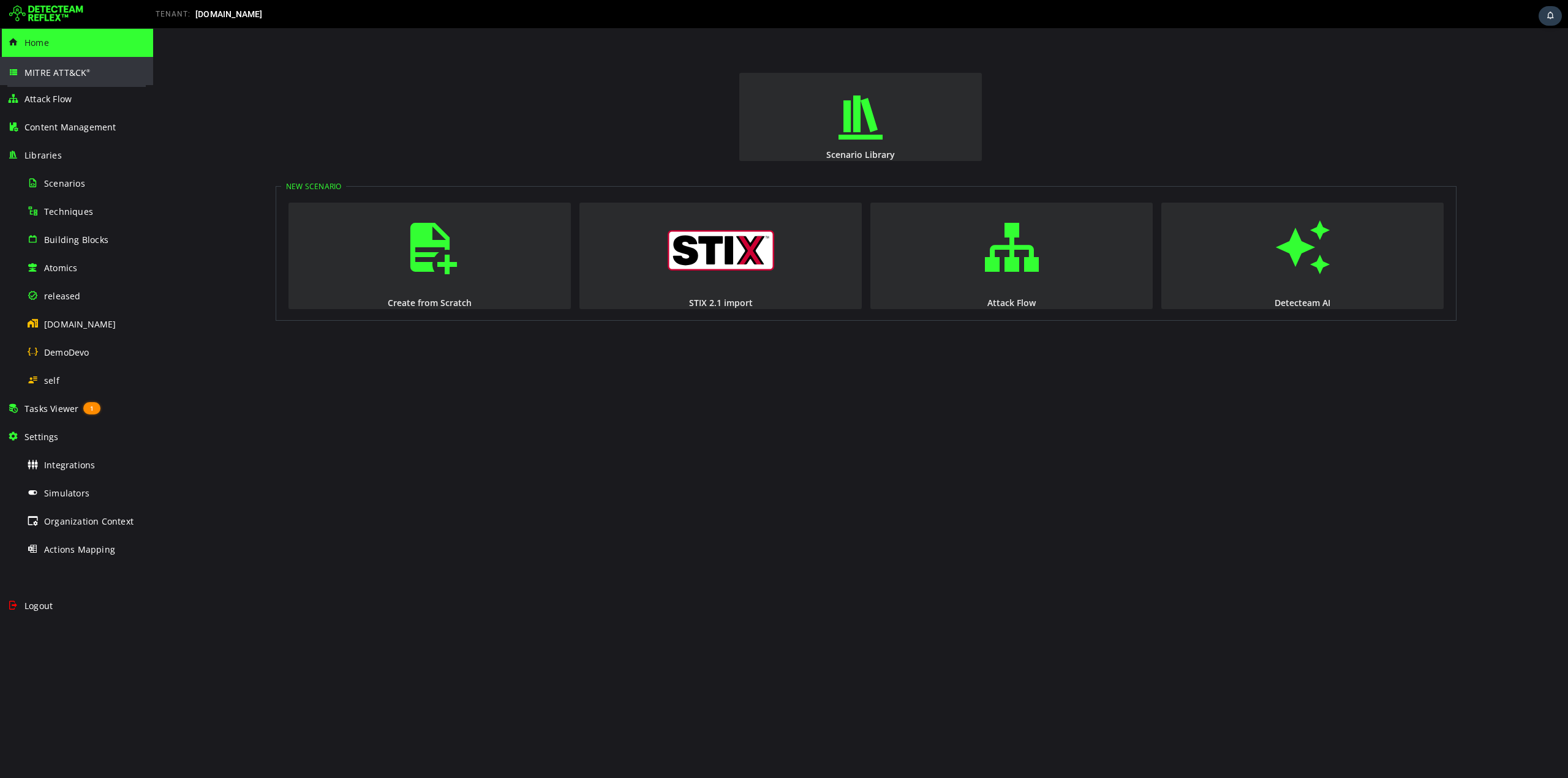
click at [38, 76] on span "MITRE ATT&CK ®" at bounding box center [58, 72] width 66 height 11
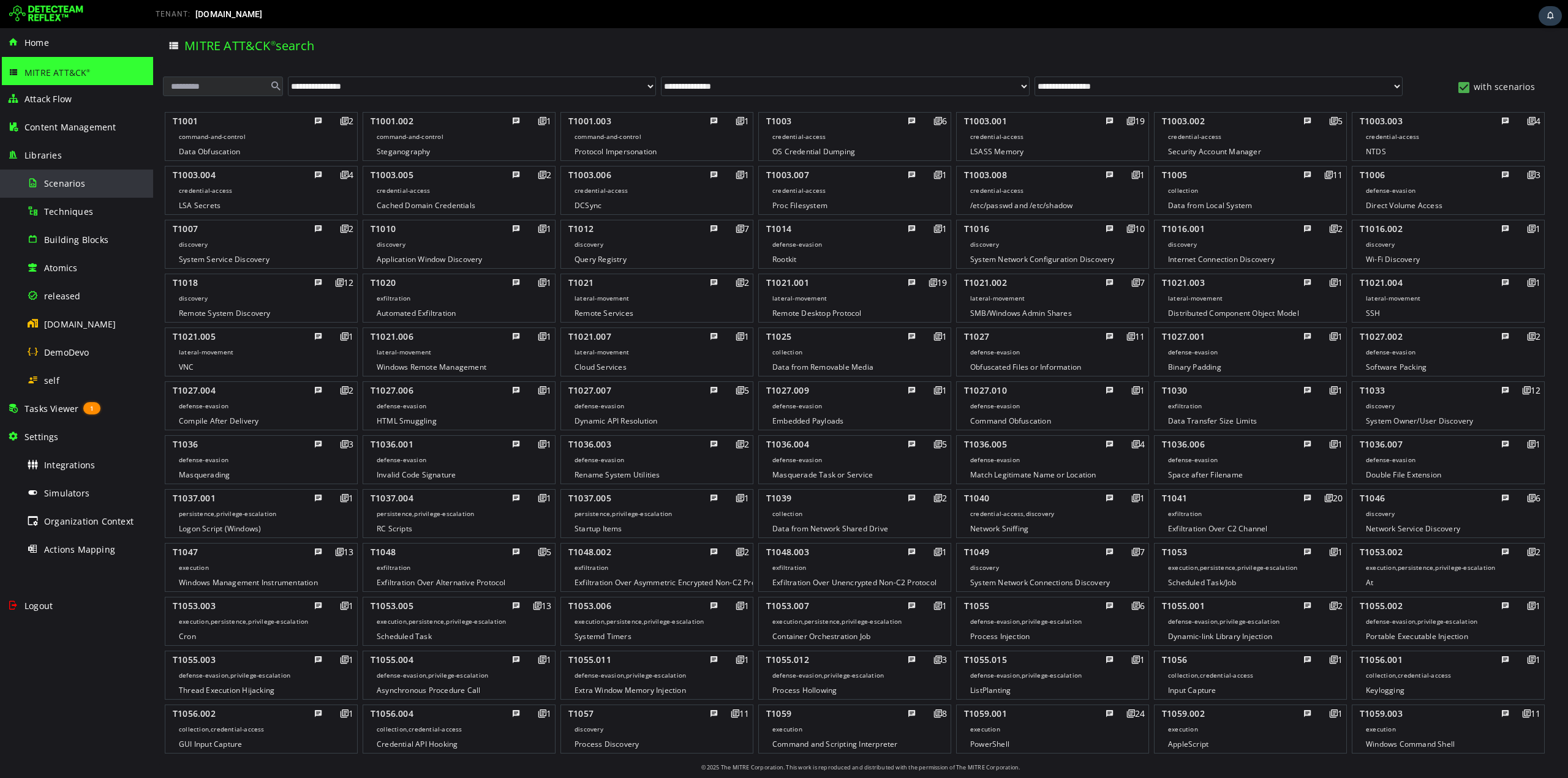
click at [58, 181] on span "Scenarios" at bounding box center [64, 183] width 41 height 11
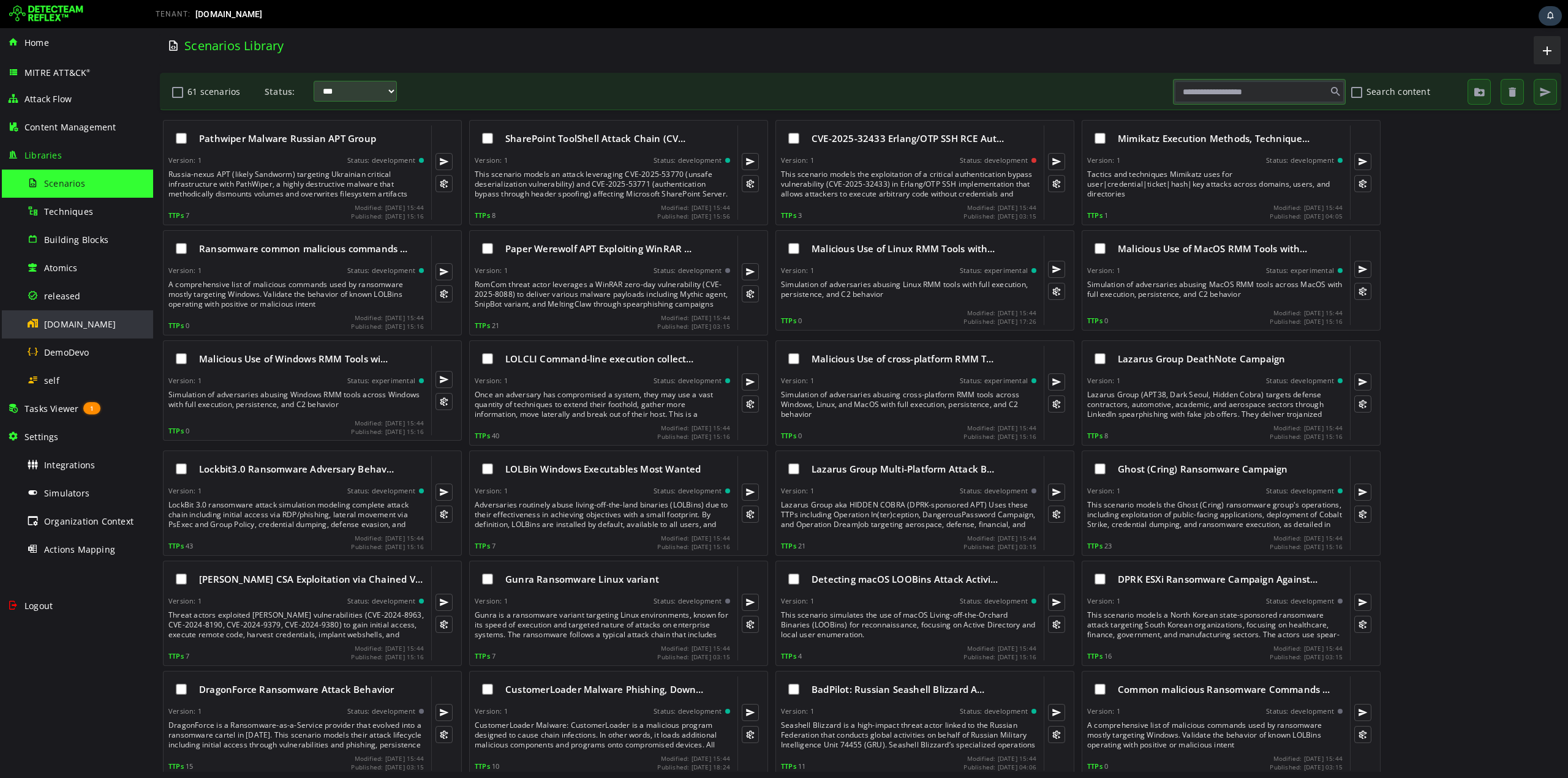
click at [51, 325] on span "[DOMAIN_NAME]" at bounding box center [80, 323] width 72 height 11
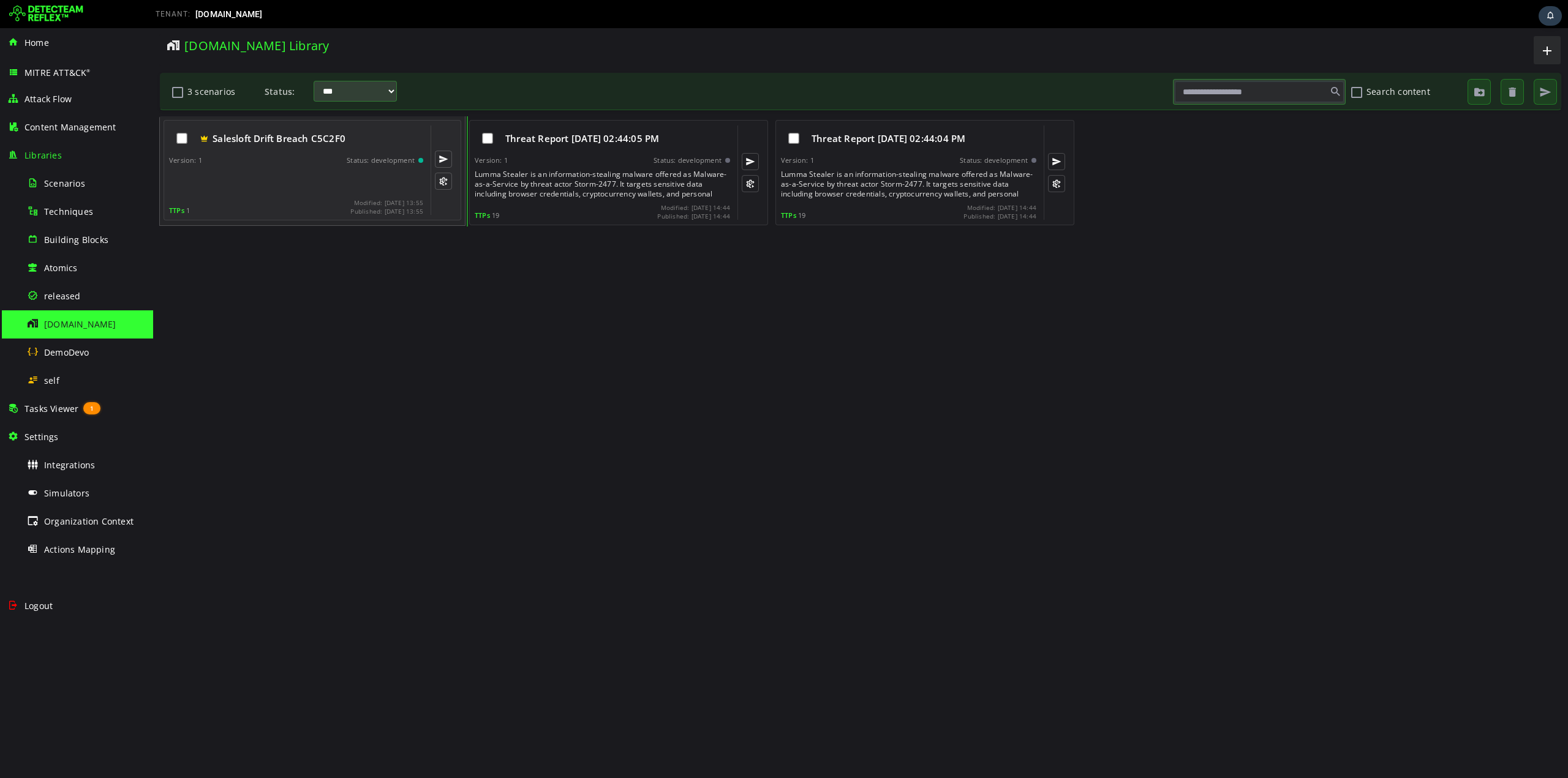
click at [179, 209] on span "TTPs" at bounding box center [177, 210] width 16 height 10
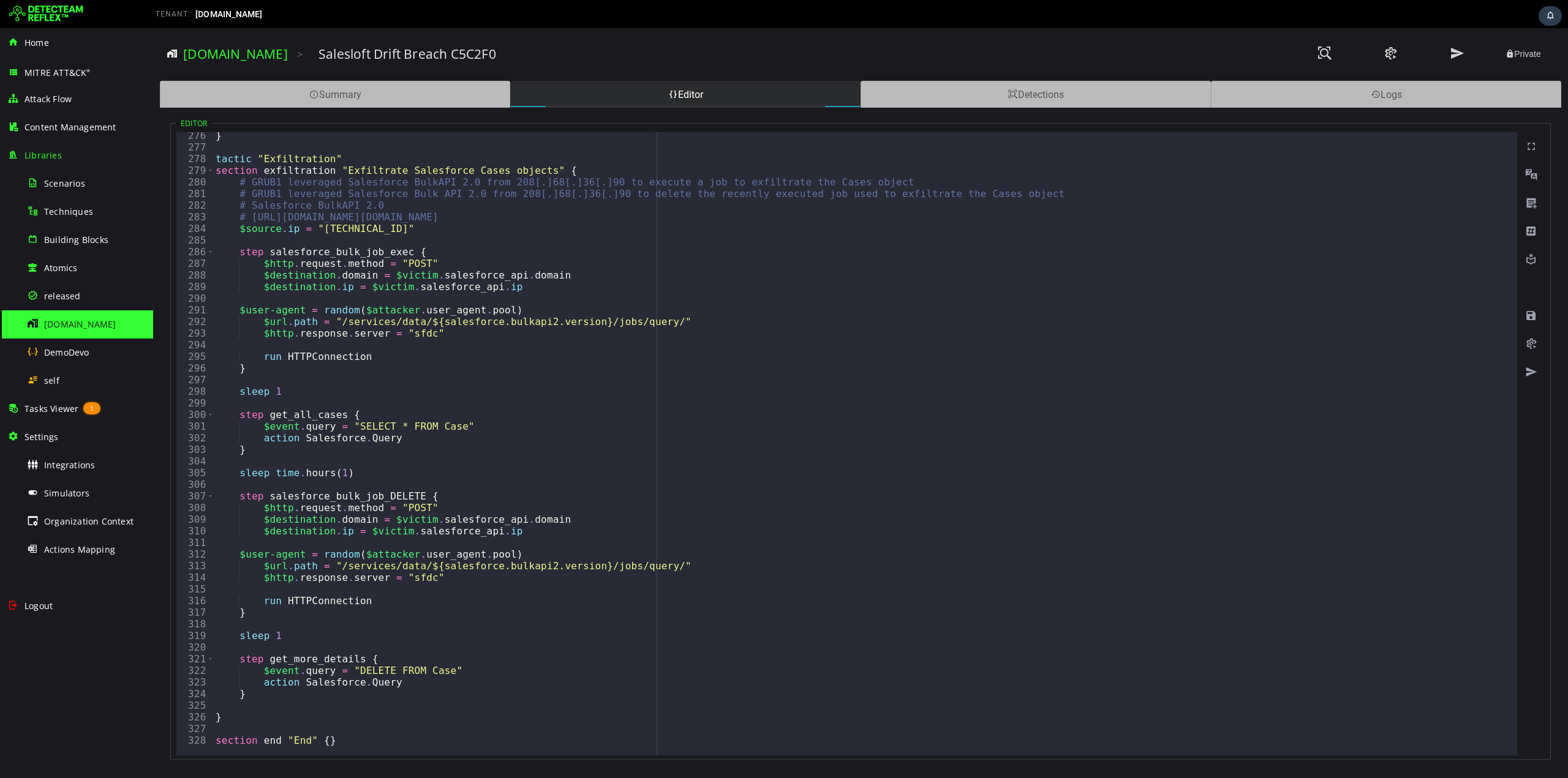
scroll to position [3201, 0]
click at [48, 404] on span "Tasks Viewer" at bounding box center [51, 408] width 54 height 11
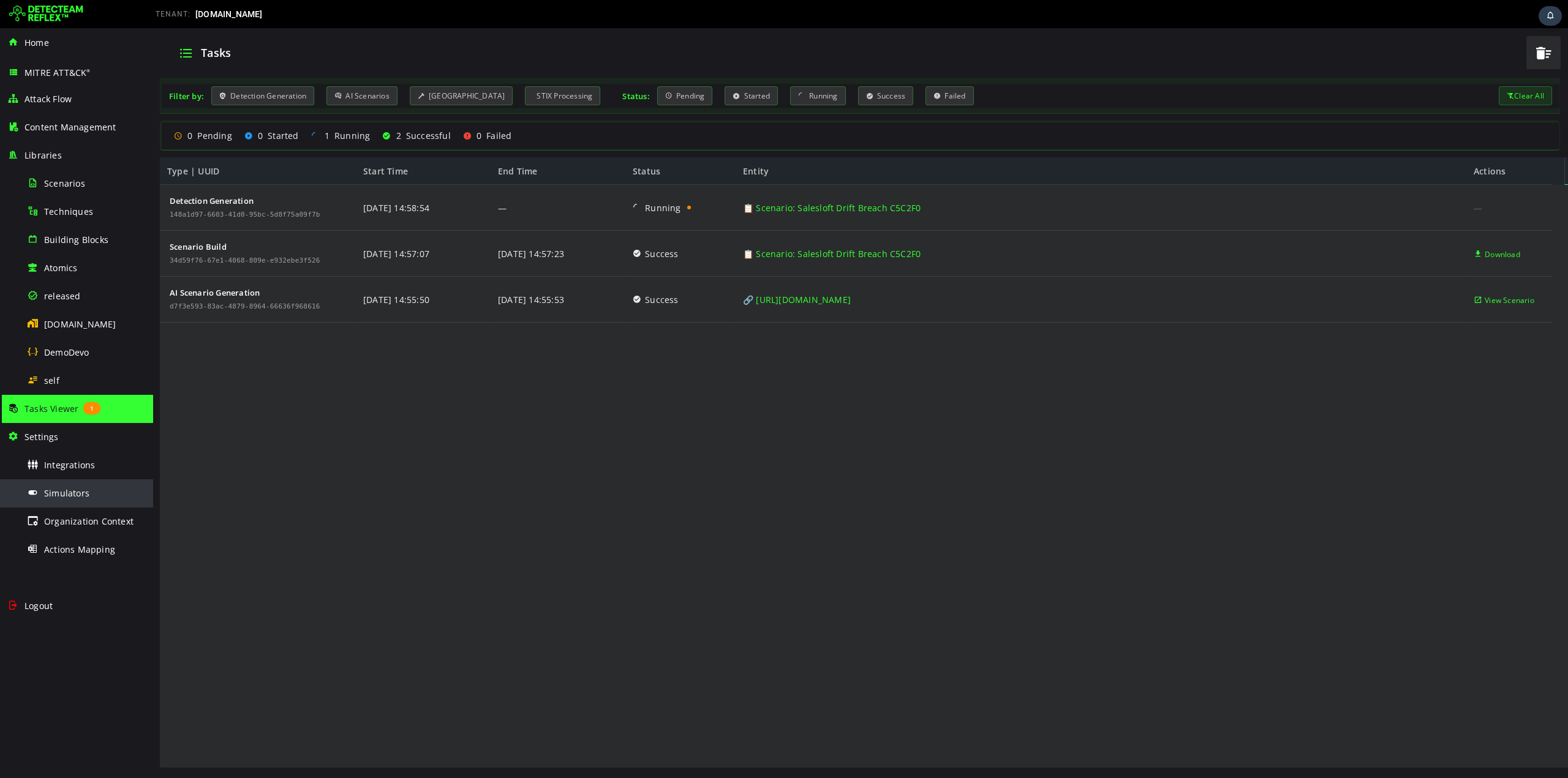
click at [44, 492] on span "Simulators" at bounding box center [67, 492] width 45 height 11
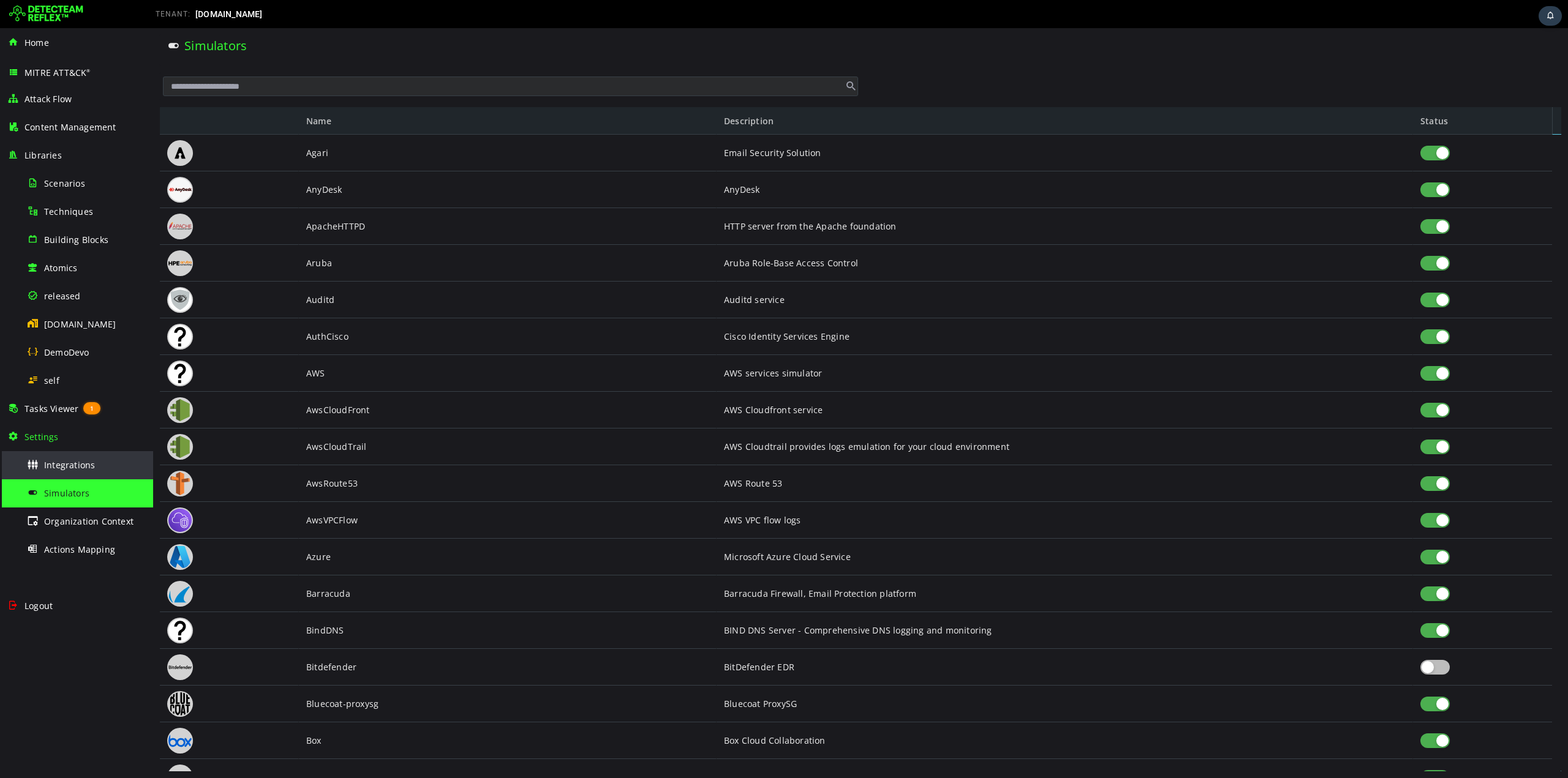
click at [52, 457] on div "Integrations" at bounding box center [86, 465] width 119 height 28
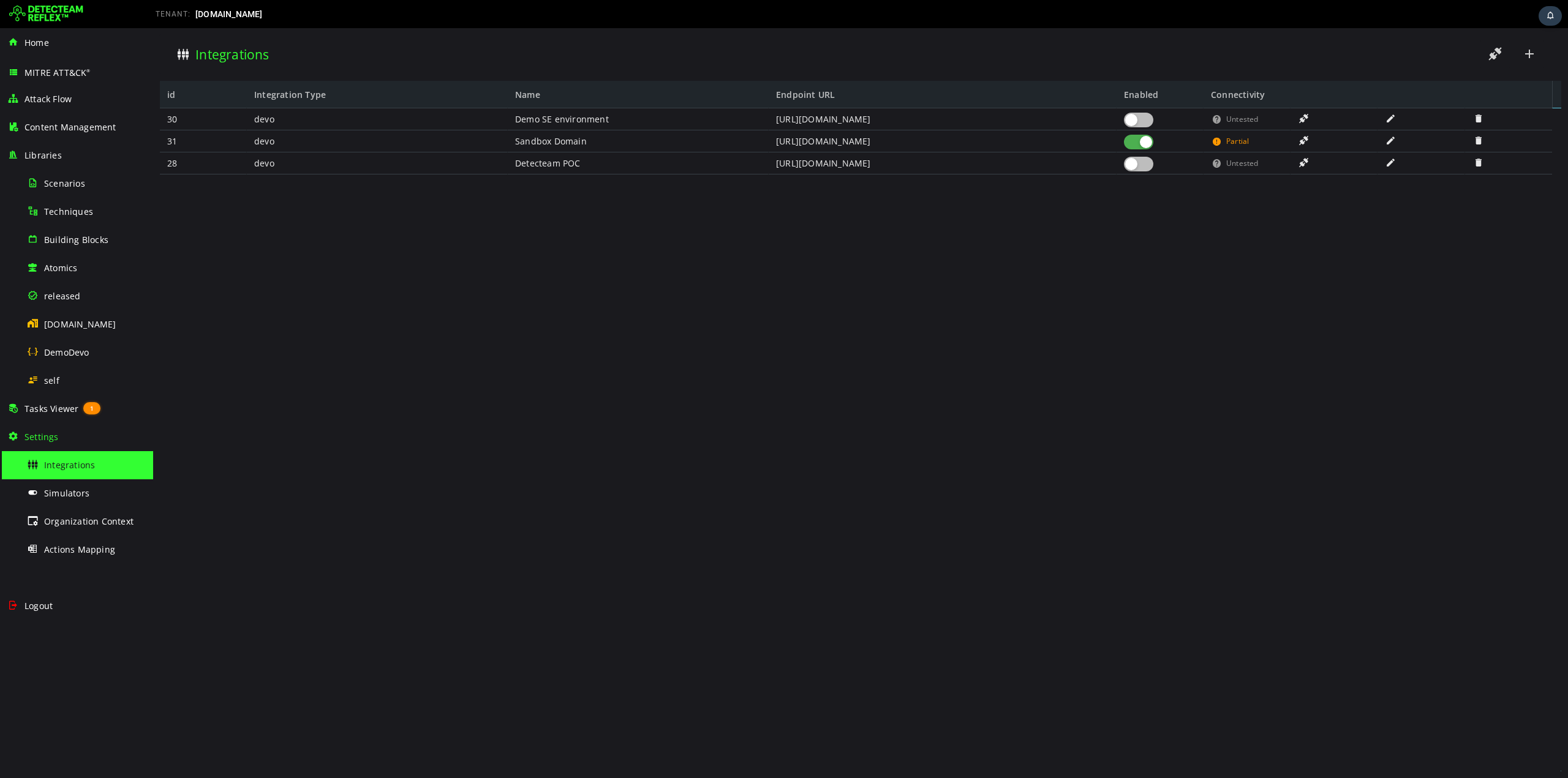
click at [1235, 142] on span "Partial" at bounding box center [1238, 141] width 23 height 22
click at [1388, 141] on span at bounding box center [1391, 140] width 12 height 10
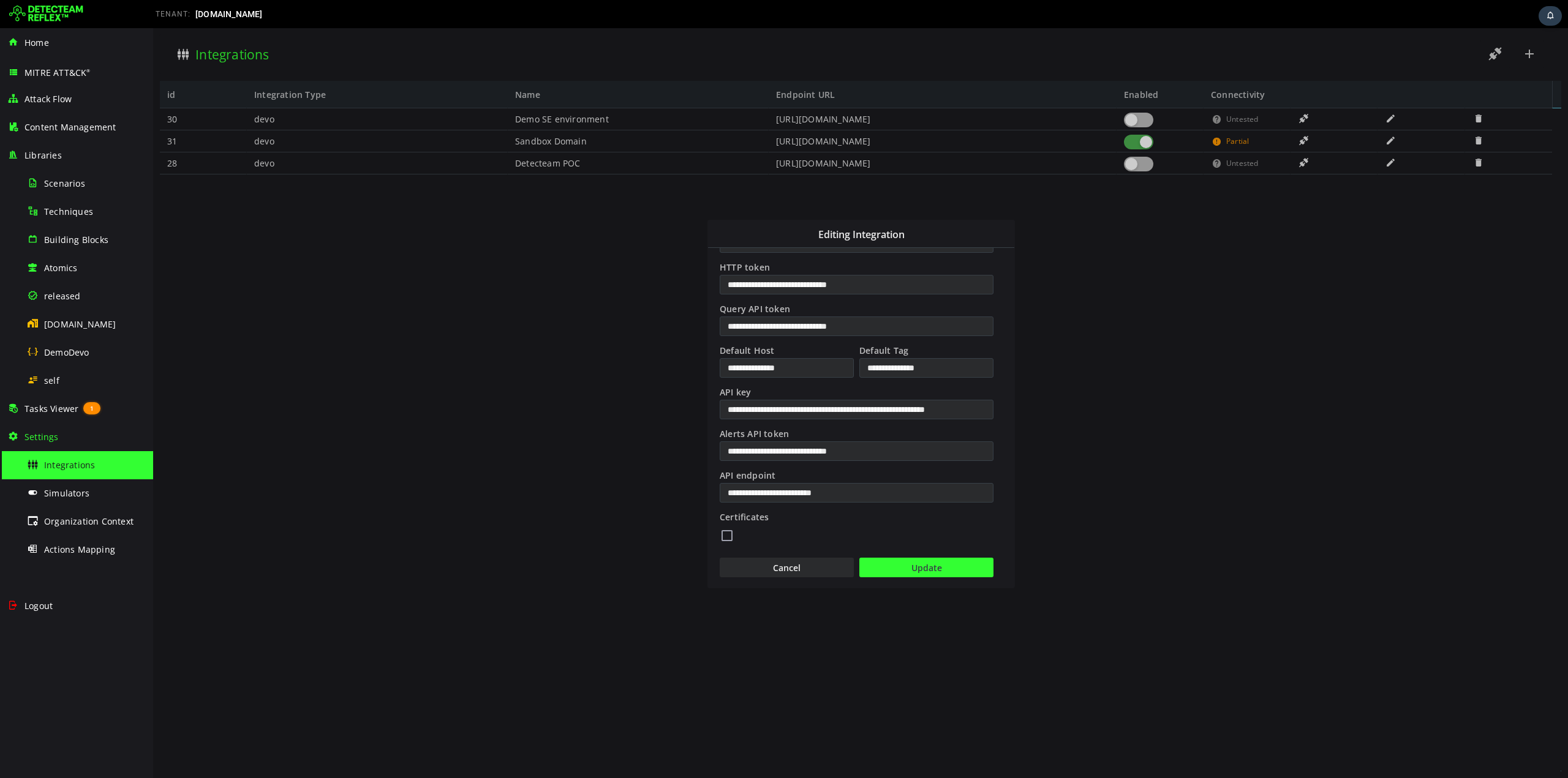
scroll to position [208, 0]
click at [786, 569] on button "Cancel" at bounding box center [787, 566] width 134 height 19
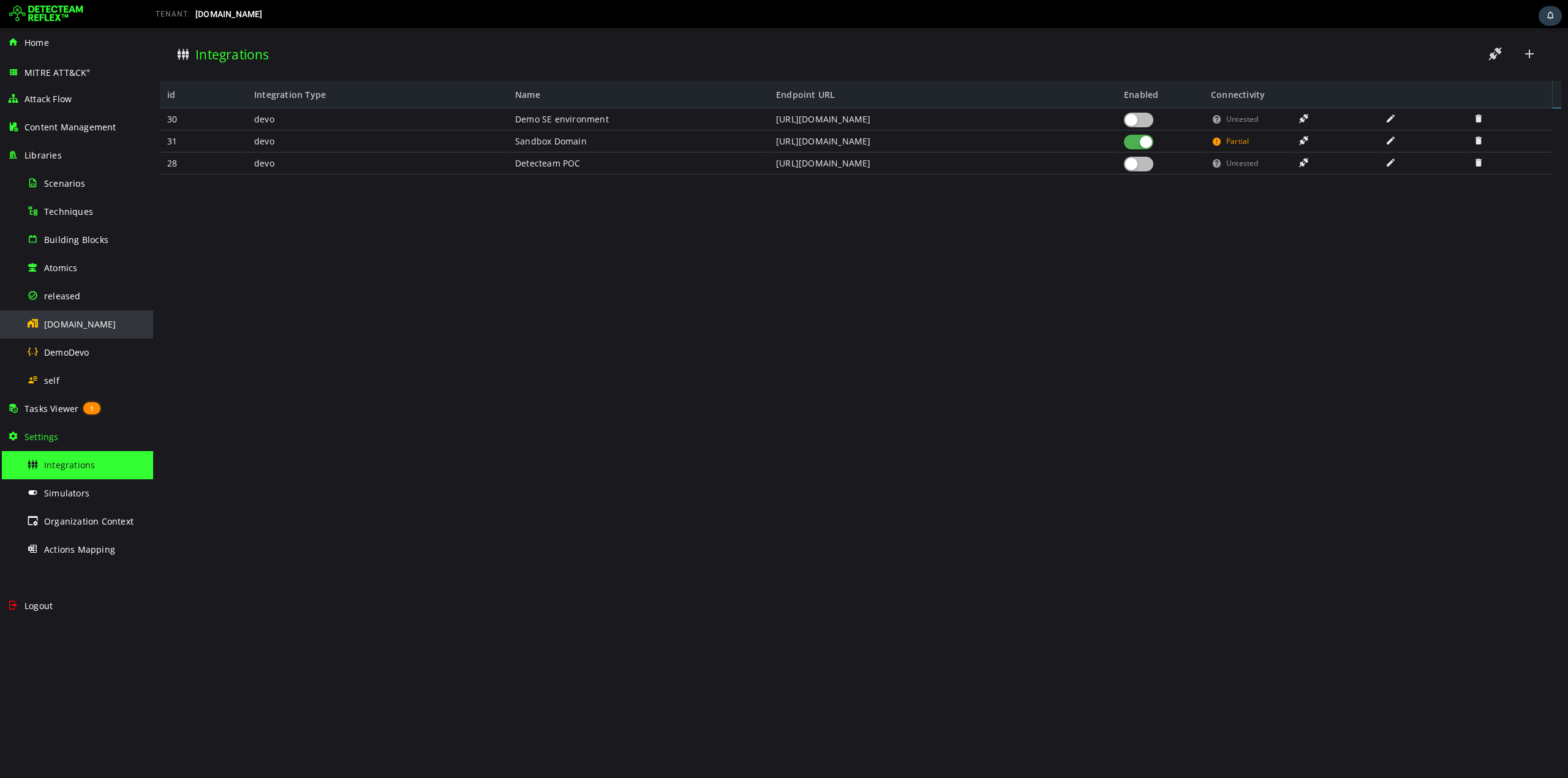
click at [60, 329] on div "[DOMAIN_NAME]" at bounding box center [86, 324] width 119 height 28
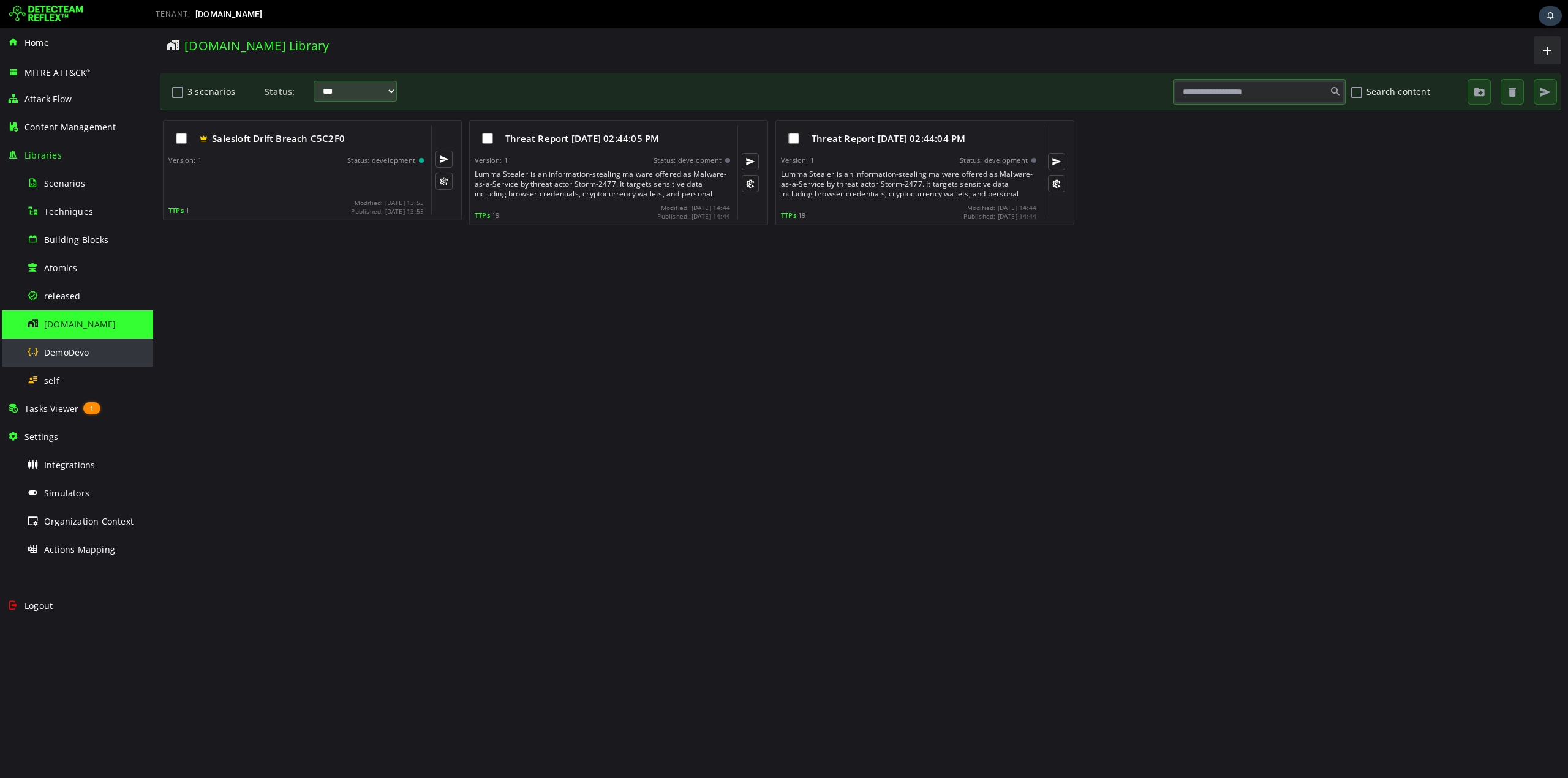
click at [58, 353] on span "DemoDevo" at bounding box center [67, 352] width 45 height 11
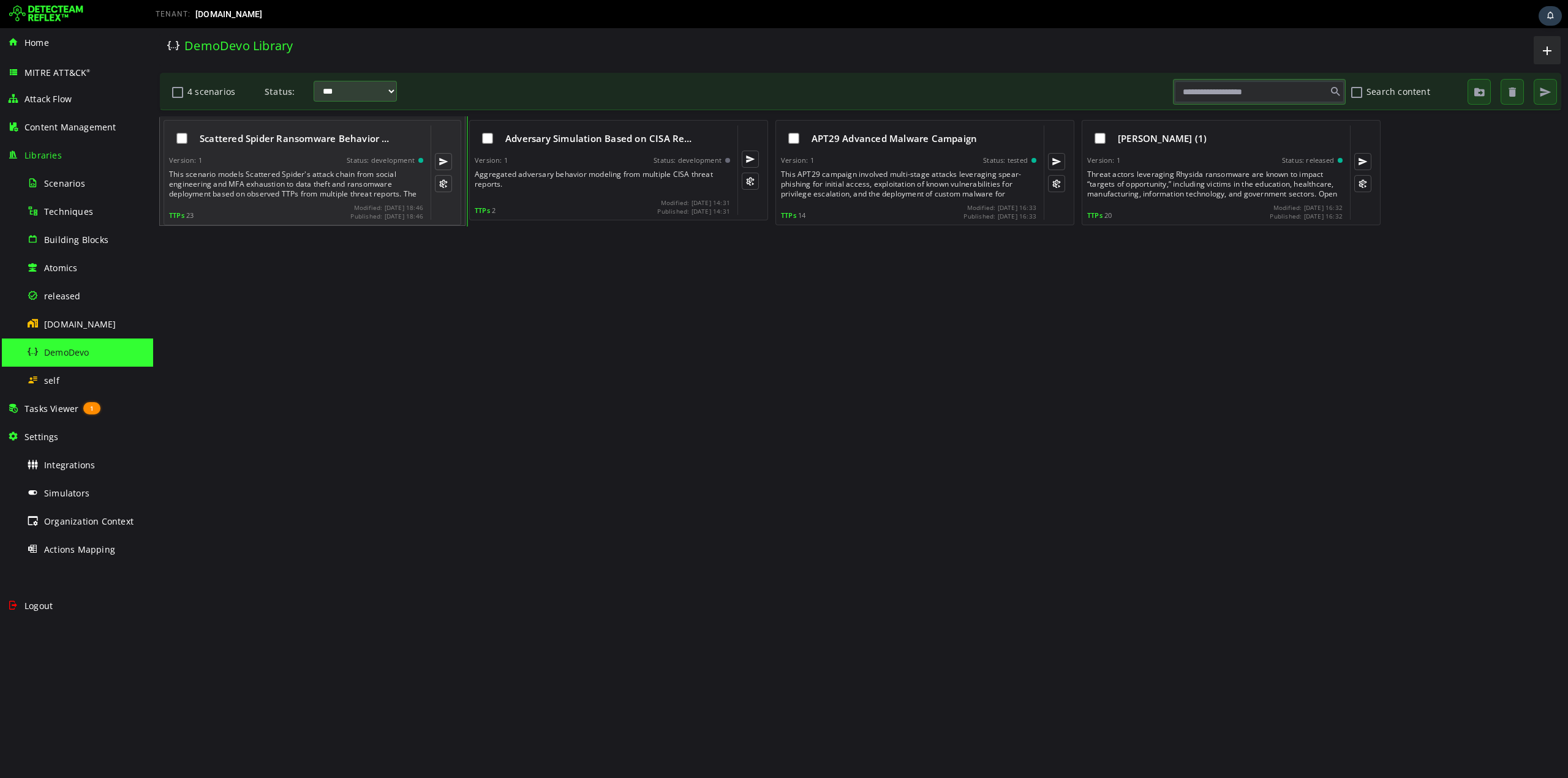
click at [243, 174] on div "This scenario models Scattered Spider's attack chain from social engineering an…" at bounding box center [297, 185] width 256 height 30
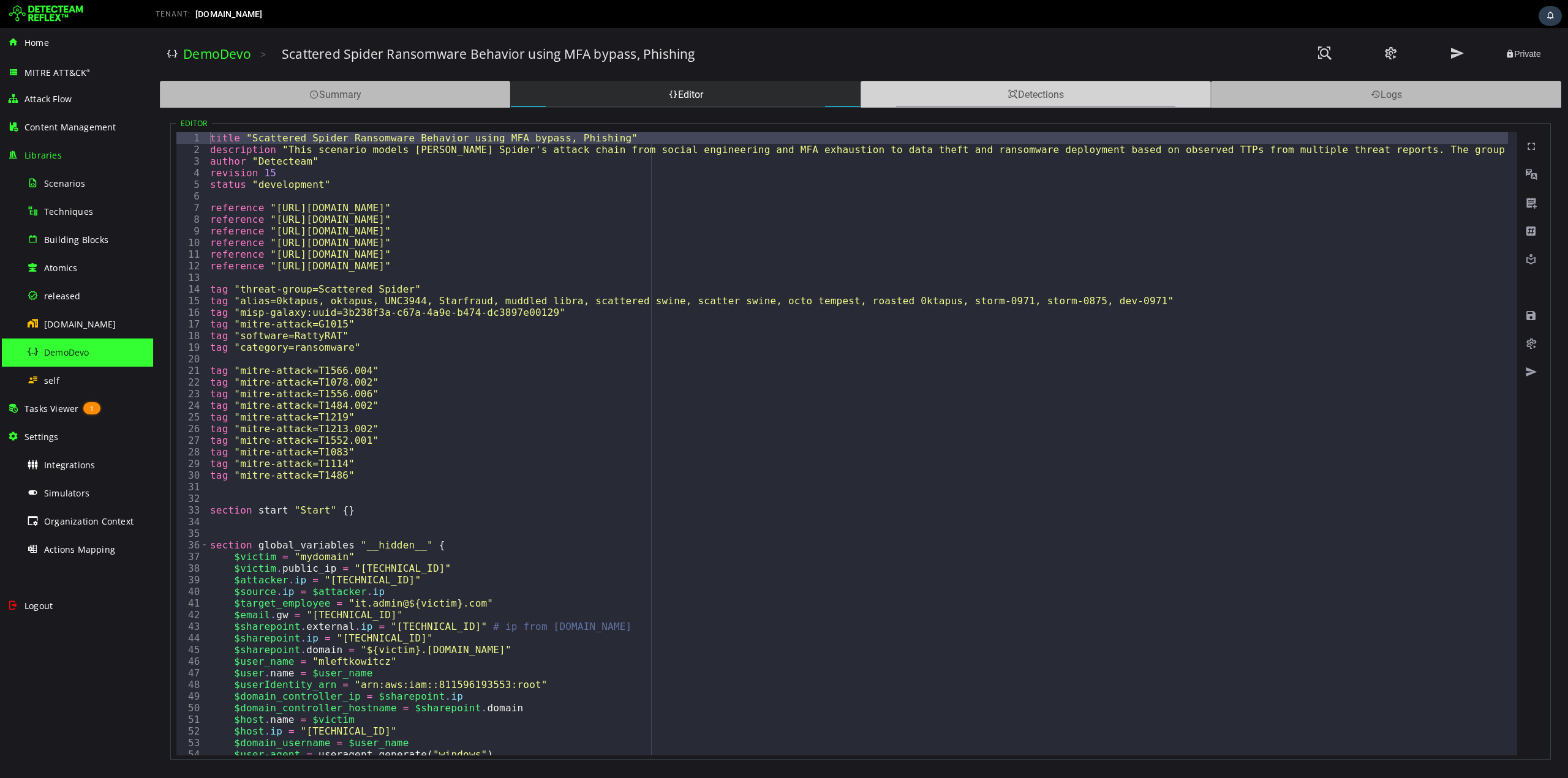
click at [1040, 93] on div "Detections" at bounding box center [1035, 94] width 350 height 27
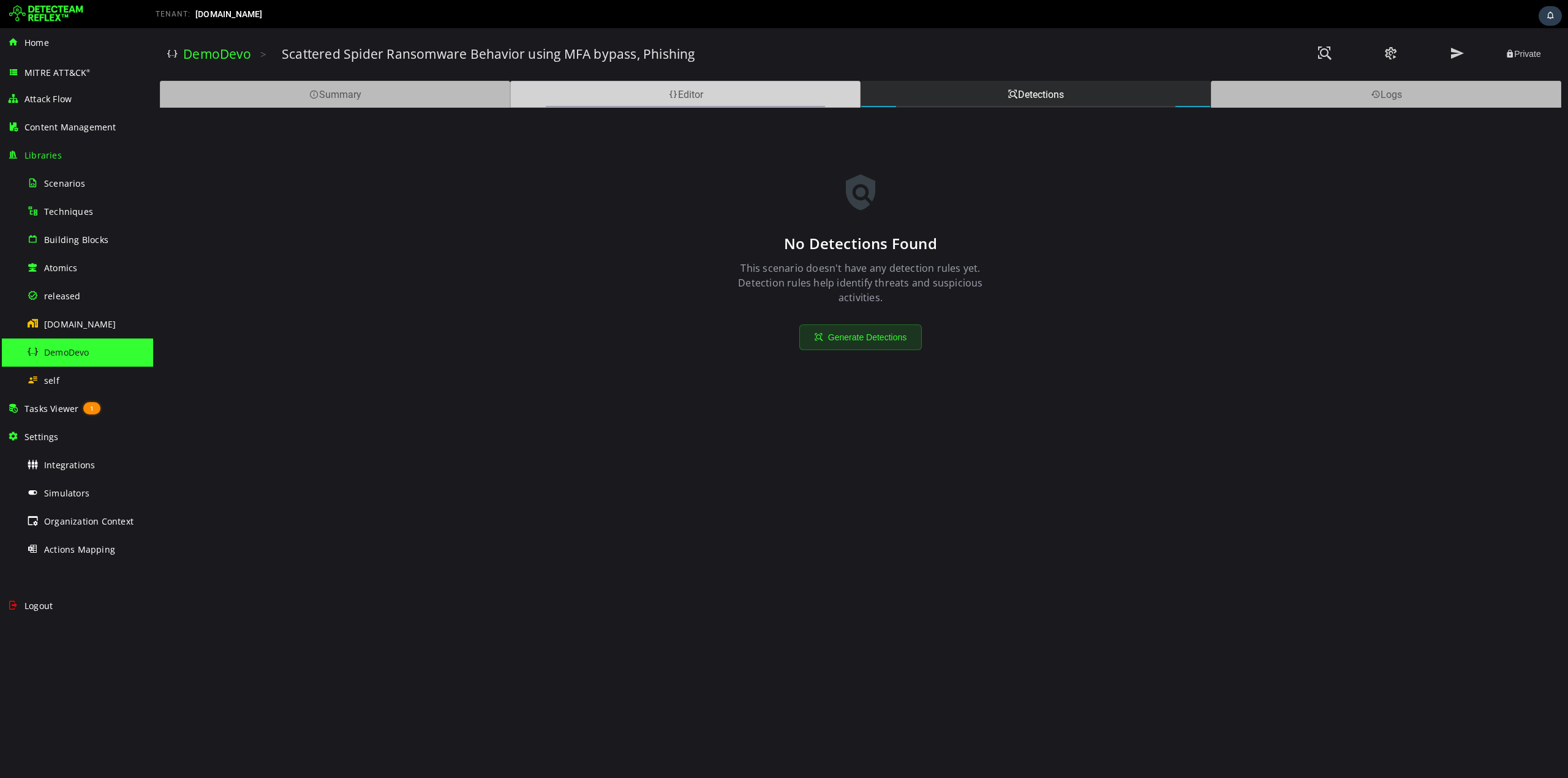
click at [747, 96] on div "Editor" at bounding box center [685, 94] width 350 height 27
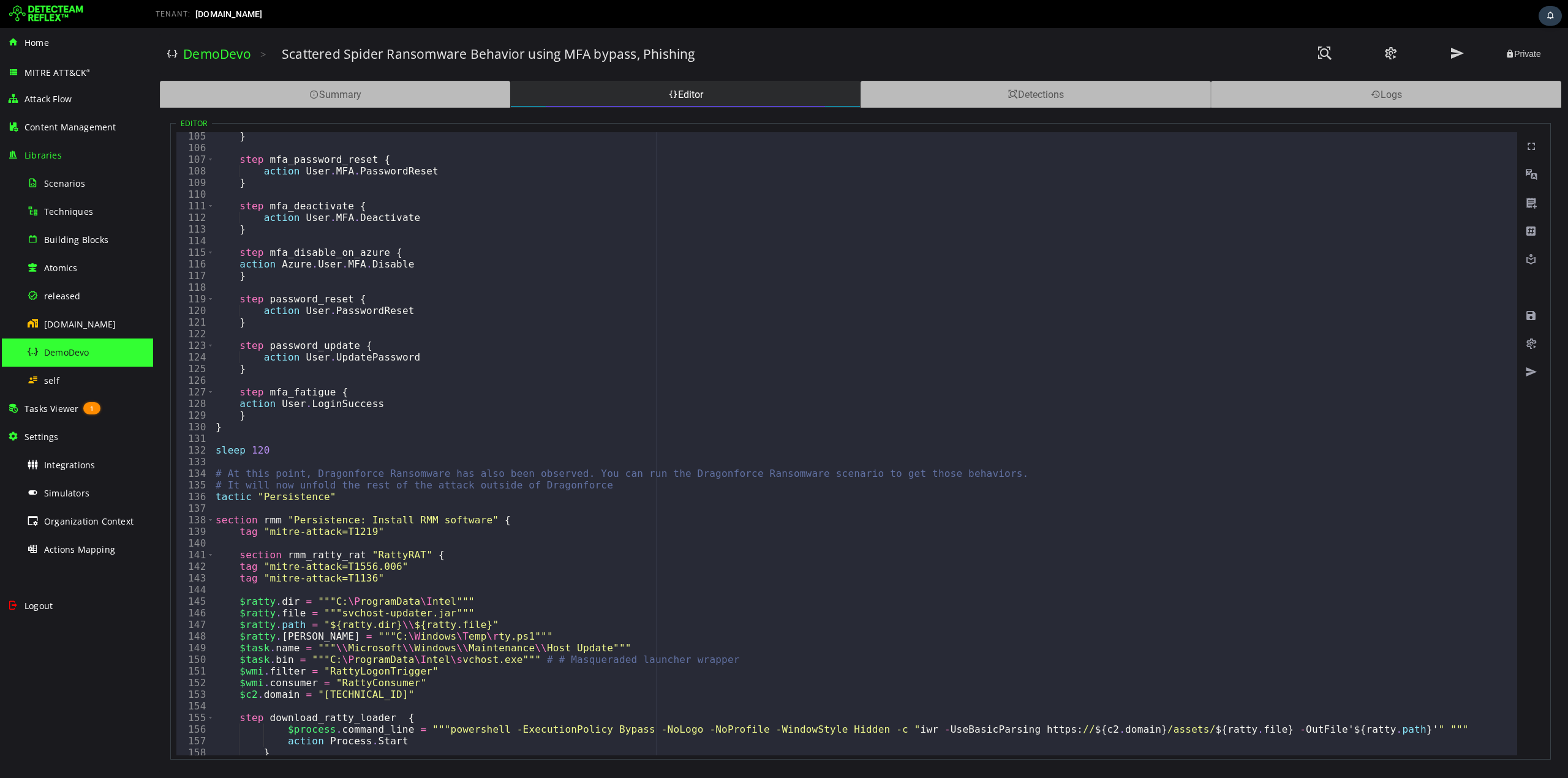
scroll to position [1212, 0]
click at [640, 91] on div "Editor" at bounding box center [685, 94] width 350 height 27
click at [913, 79] on div "DemoDevo > Scattered Spider Ransomware Behavior using MFA bypass, Phishing Priv…" at bounding box center [860, 403] width 1415 height 750
click at [1312, 84] on div "Logs" at bounding box center [1386, 94] width 350 height 27
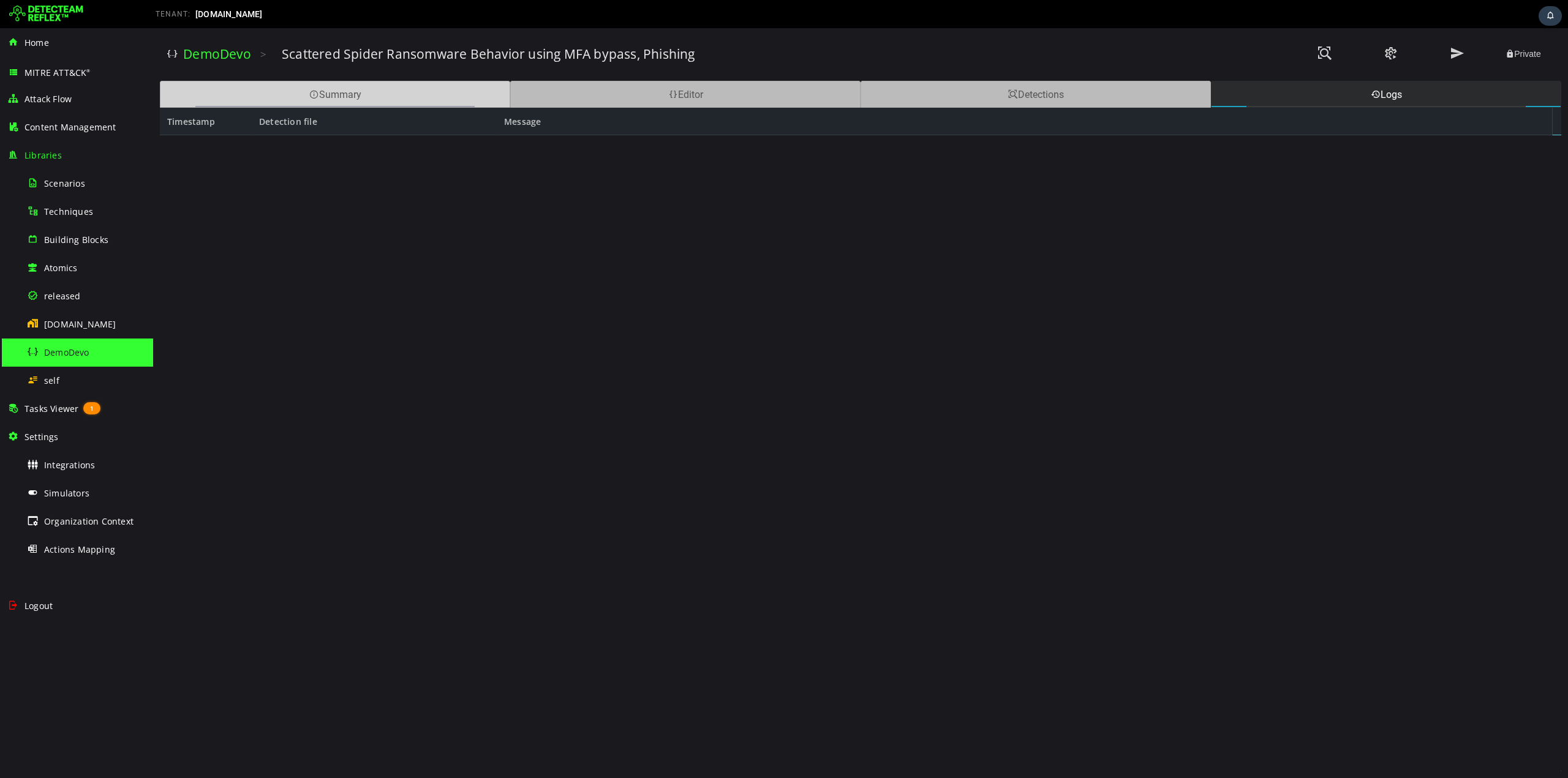
click at [241, 90] on div "Summary" at bounding box center [335, 94] width 350 height 27
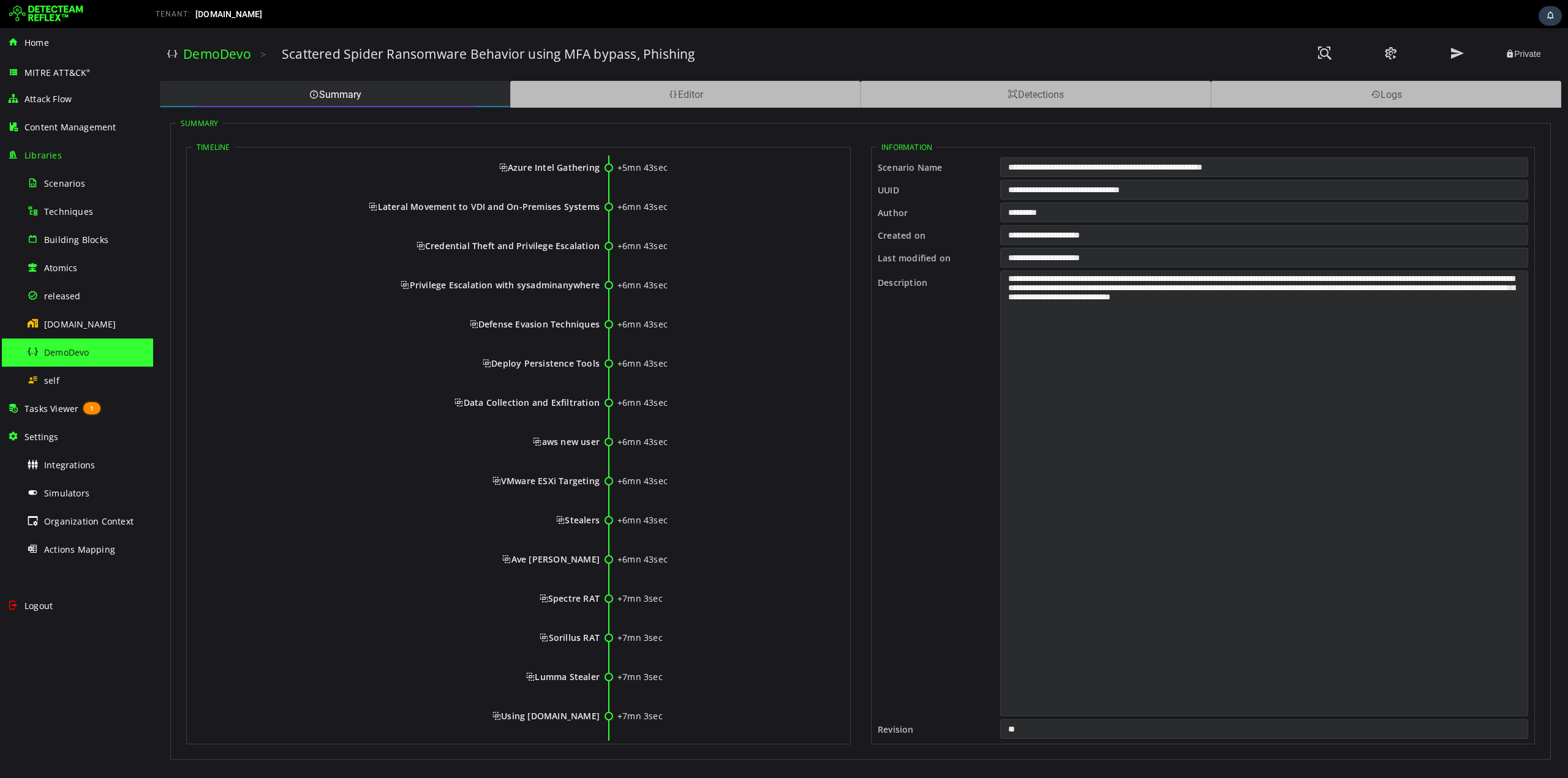
scroll to position [795, 0]
click at [78, 349] on span "DemoDevo" at bounding box center [67, 352] width 45 height 11
click at [202, 11] on span "[DOMAIN_NAME]" at bounding box center [228, 14] width 67 height 10
click at [206, 55] on link "DemoDevo" at bounding box center [217, 54] width 68 height 17
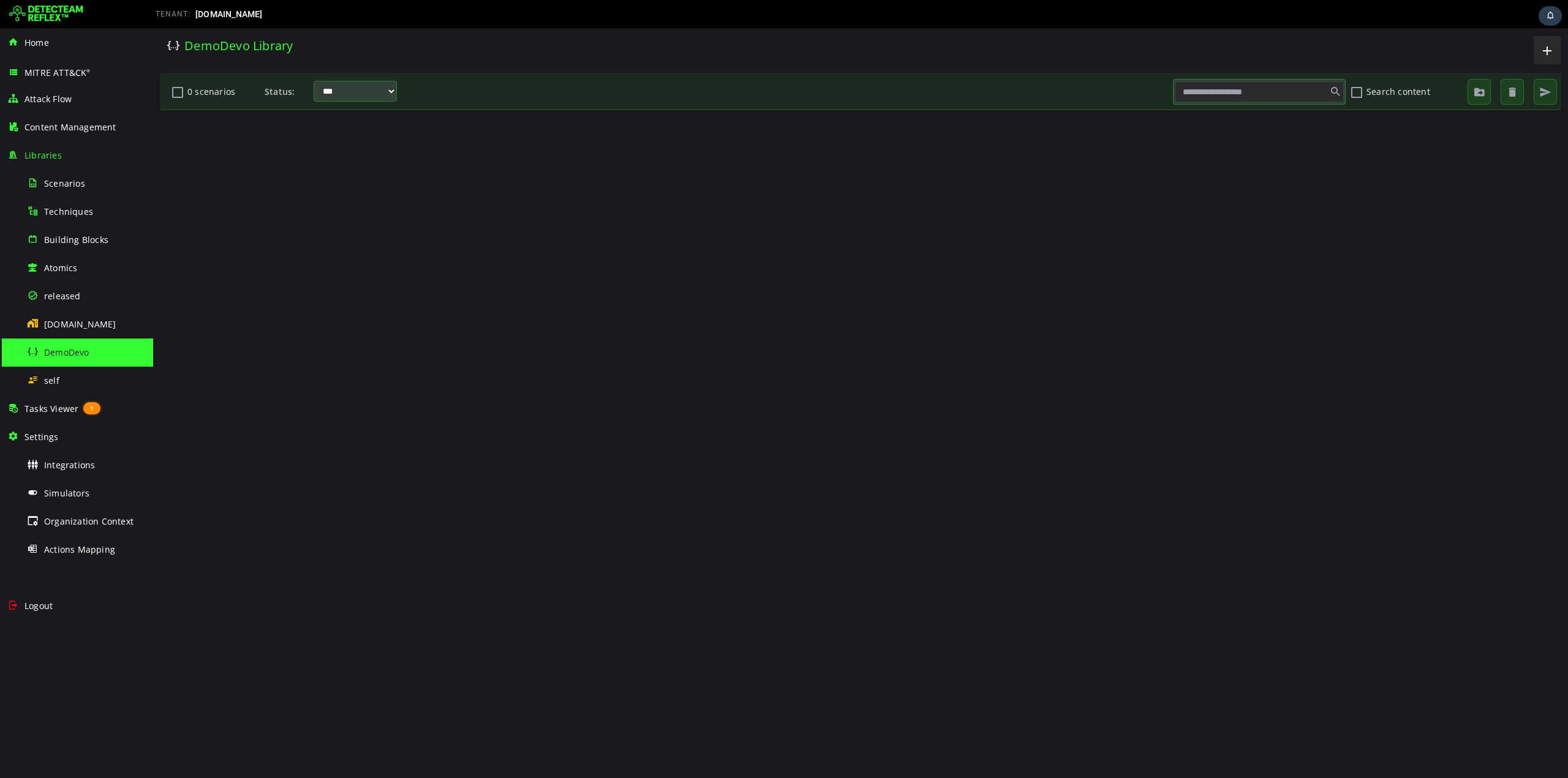
scroll to position [0, 0]
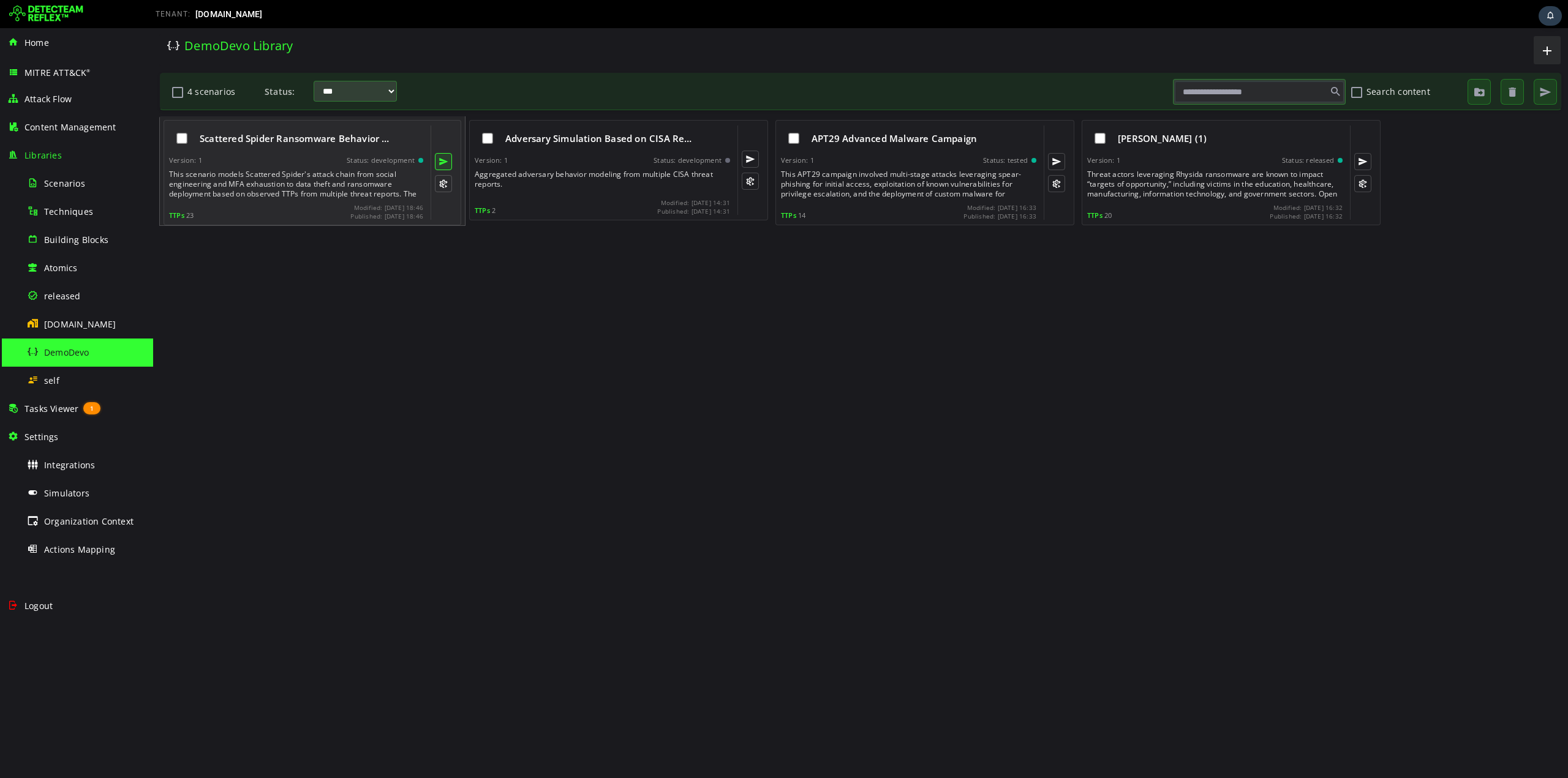
click at [442, 159] on button at bounding box center [444, 162] width 17 height 17
click at [444, 159] on button at bounding box center [444, 162] width 17 height 17
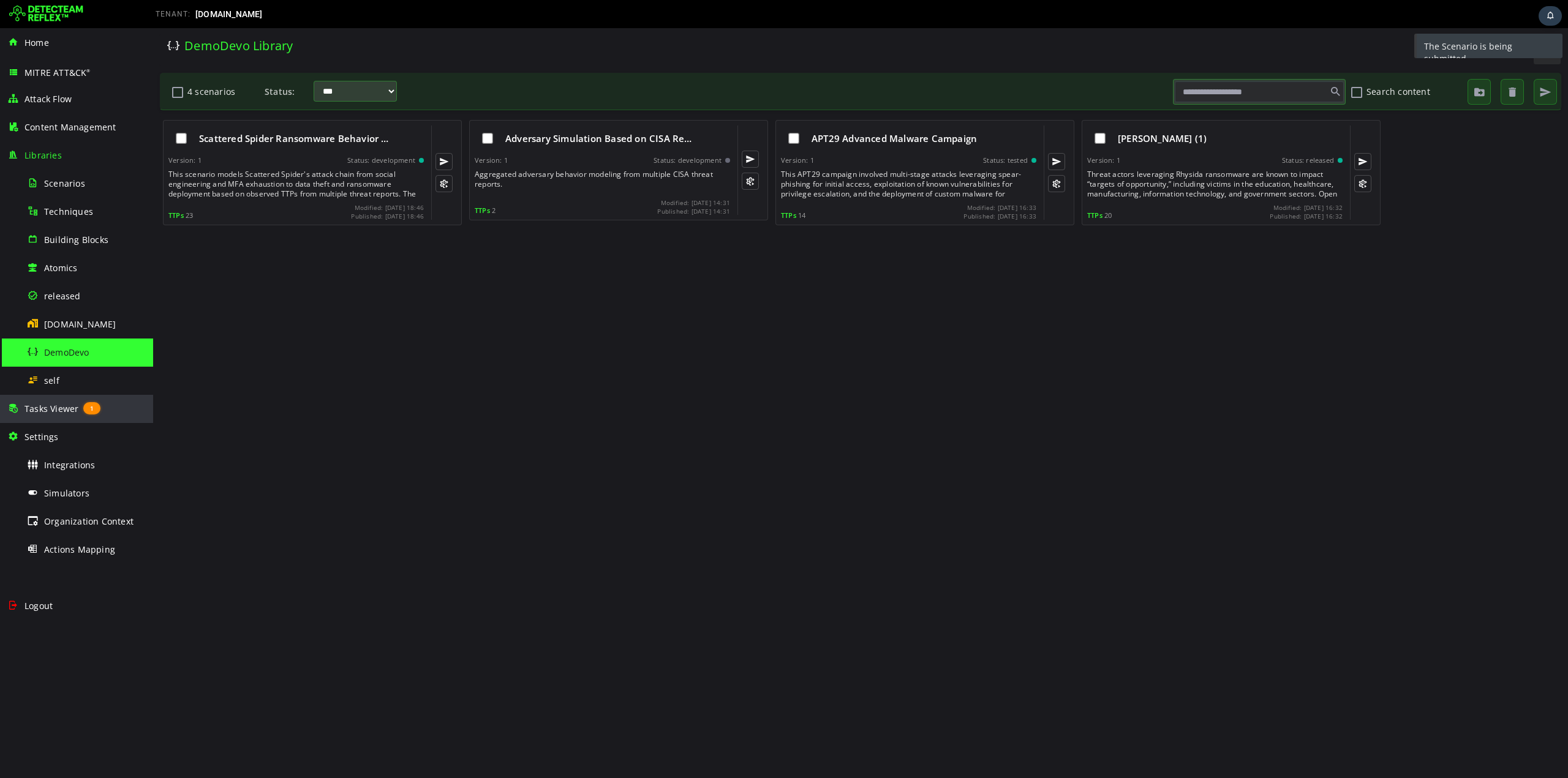
click at [51, 407] on span "Tasks Viewer" at bounding box center [51, 408] width 54 height 11
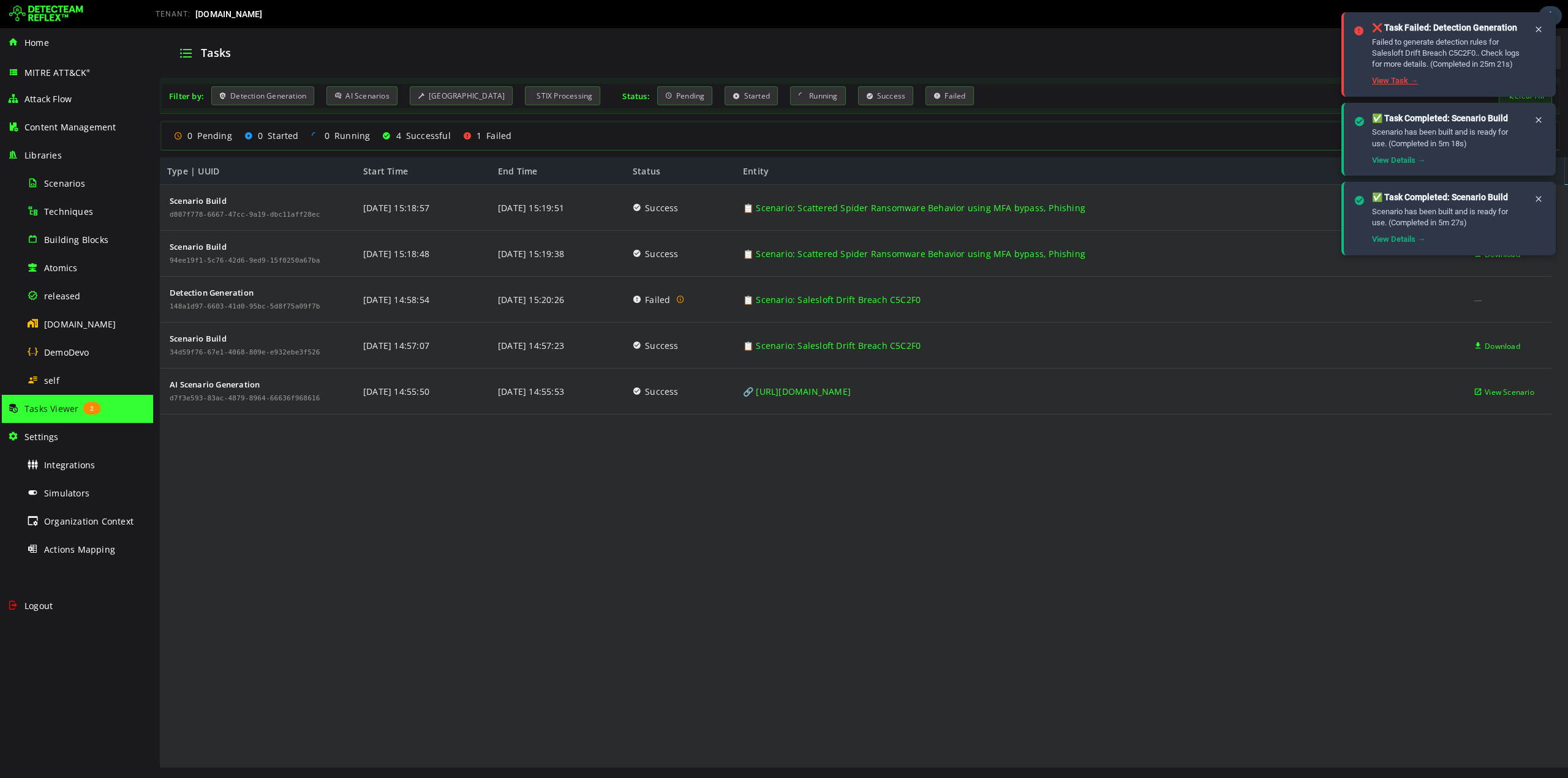
click at [1404, 79] on link "View Task →" at bounding box center [1395, 80] width 46 height 10
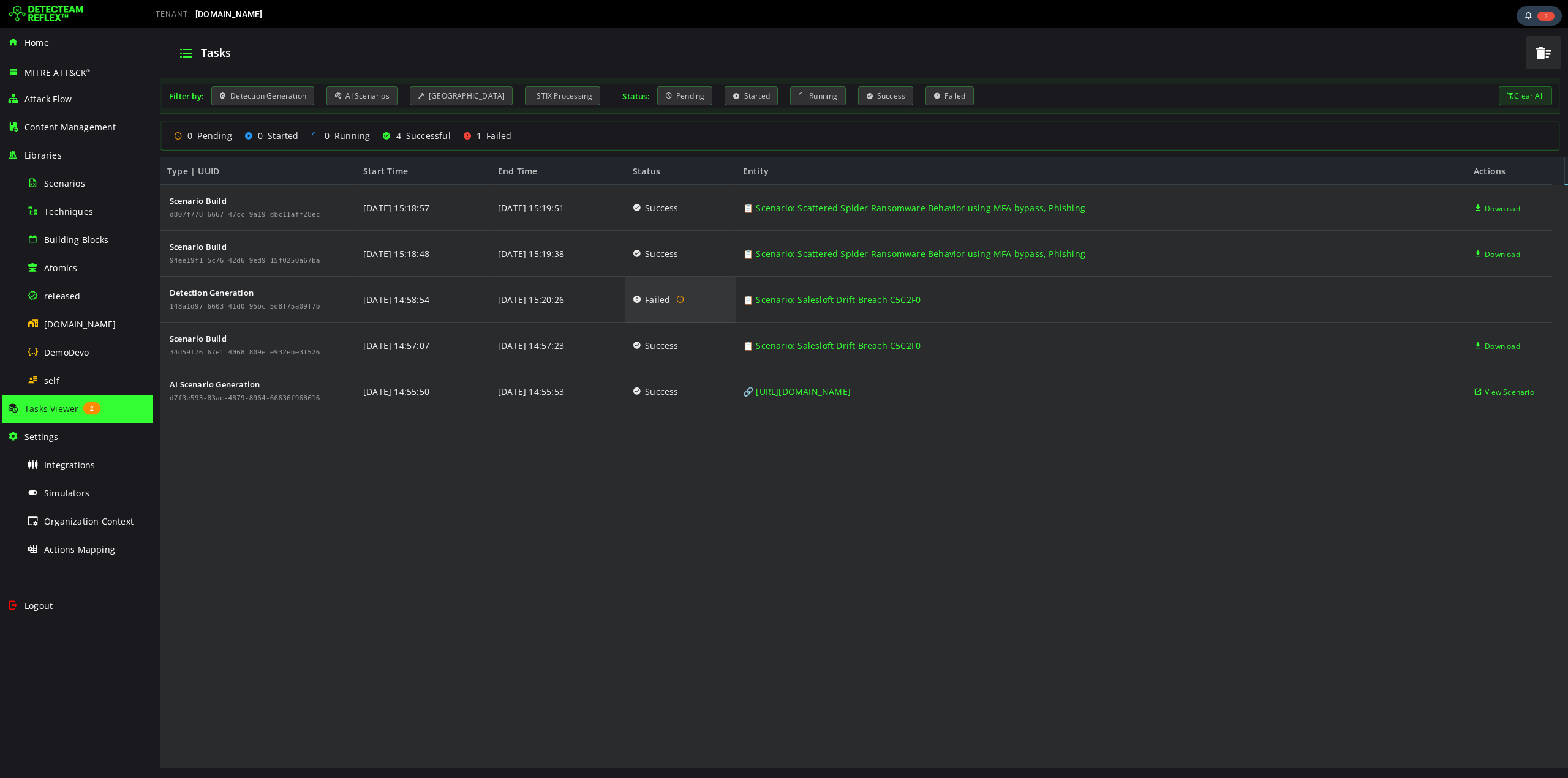
click at [643, 297] on div "Failed" at bounding box center [659, 299] width 52 height 46
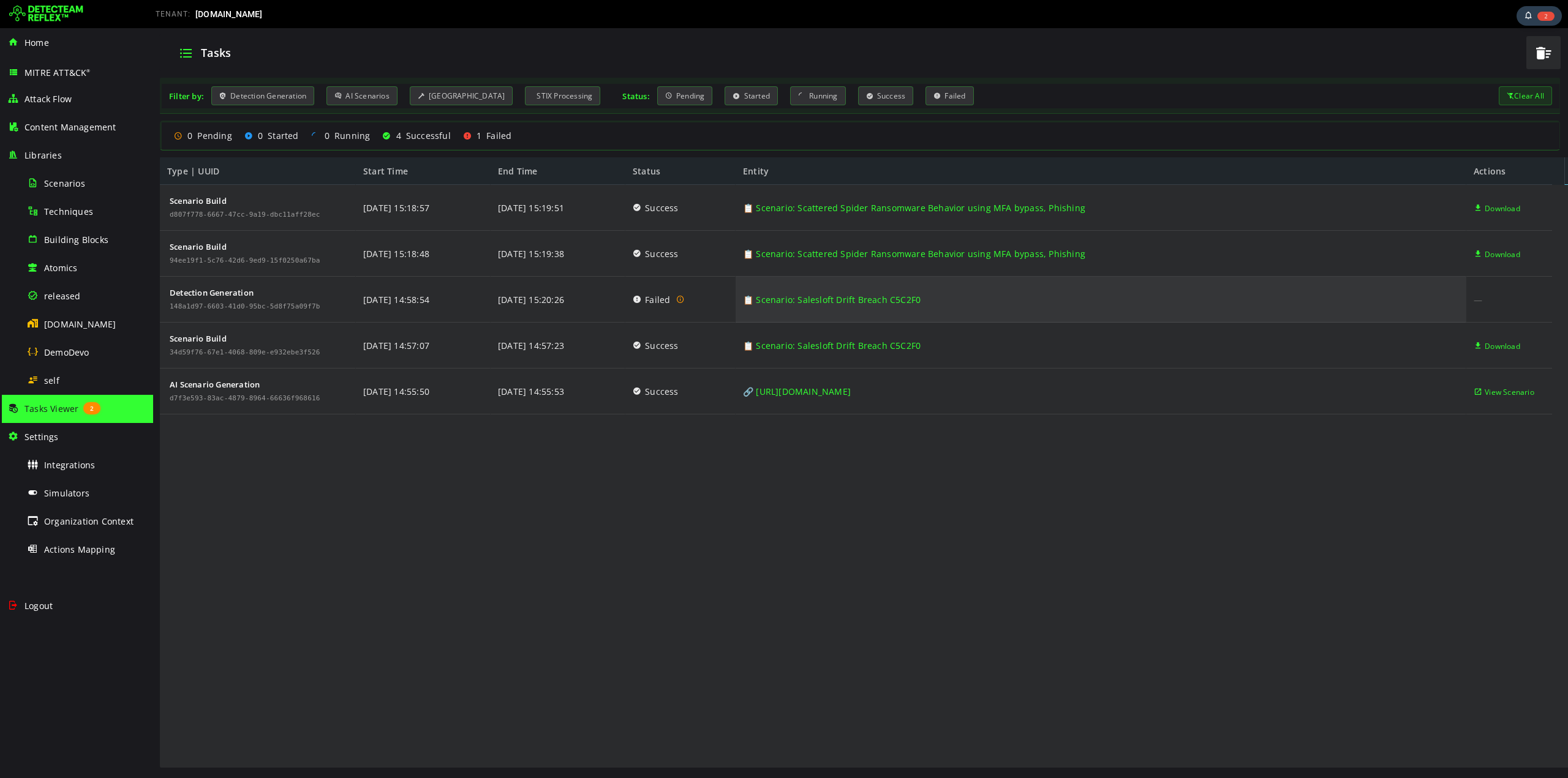
click at [852, 296] on link "📋 Scenario: Salesloft Drift Breach C5C2F0" at bounding box center [832, 300] width 178 height 46
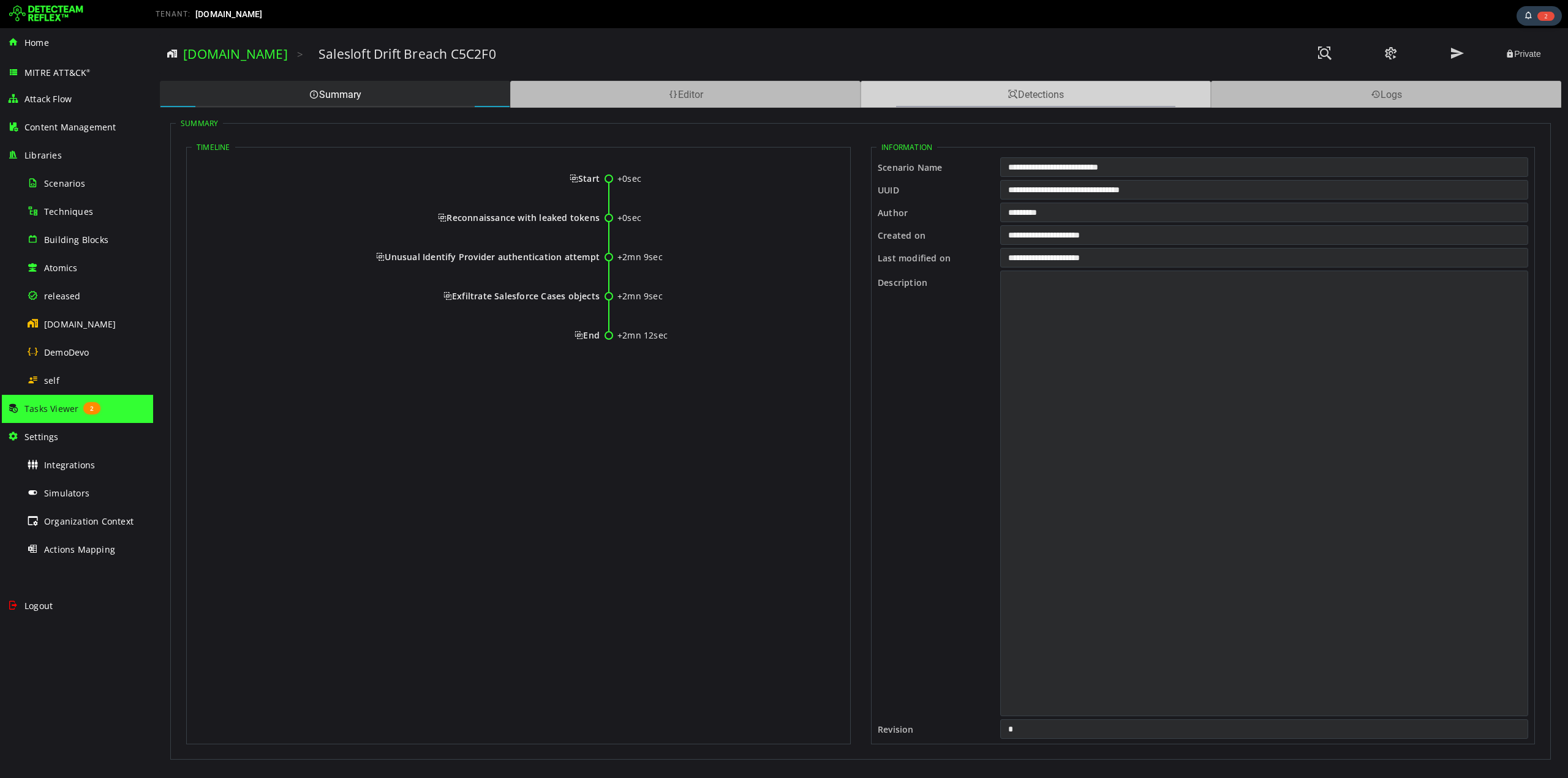
click at [1066, 97] on div "Detections" at bounding box center [1035, 94] width 350 height 27
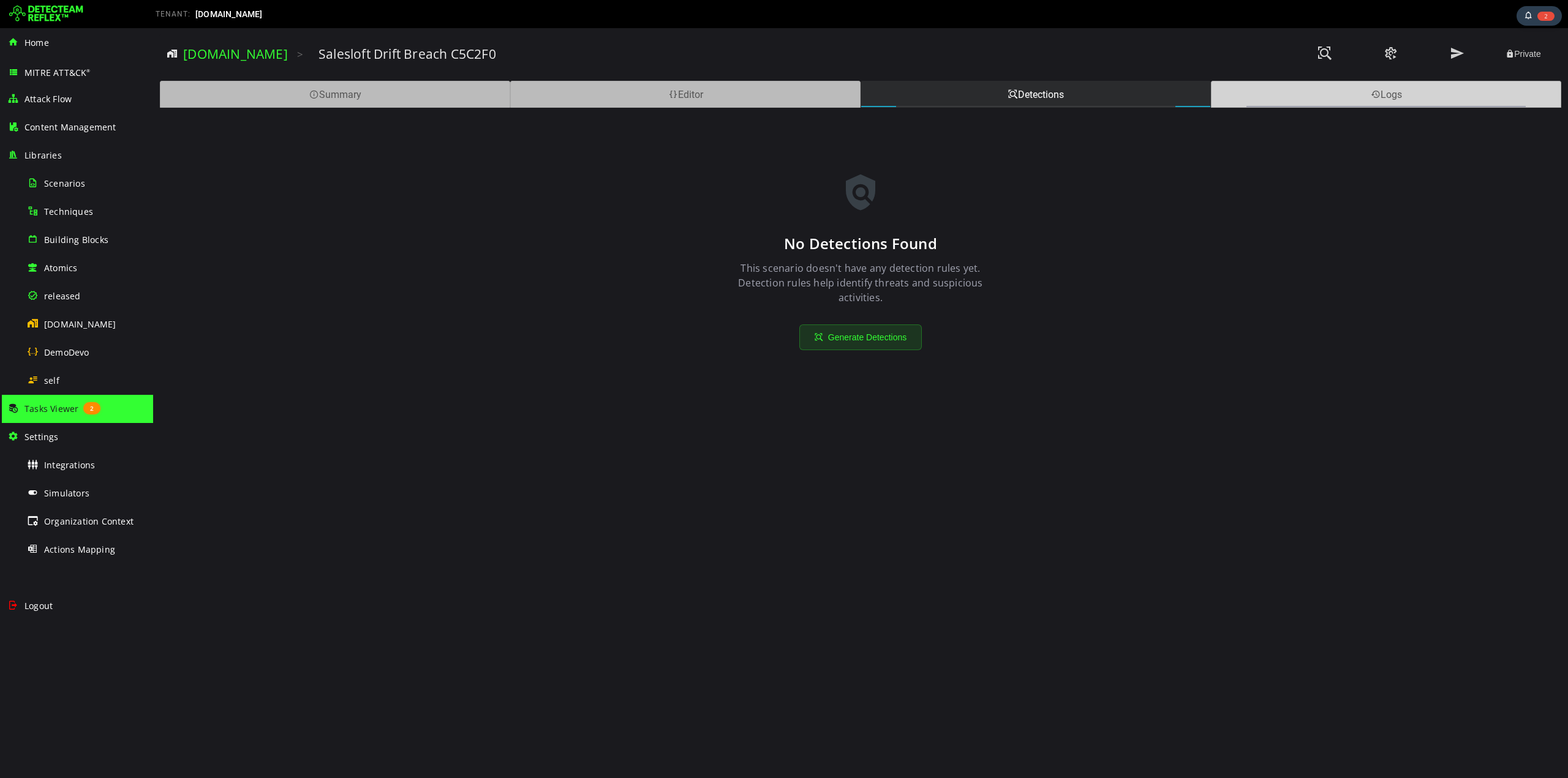
click at [1286, 86] on div "Logs" at bounding box center [1386, 94] width 350 height 27
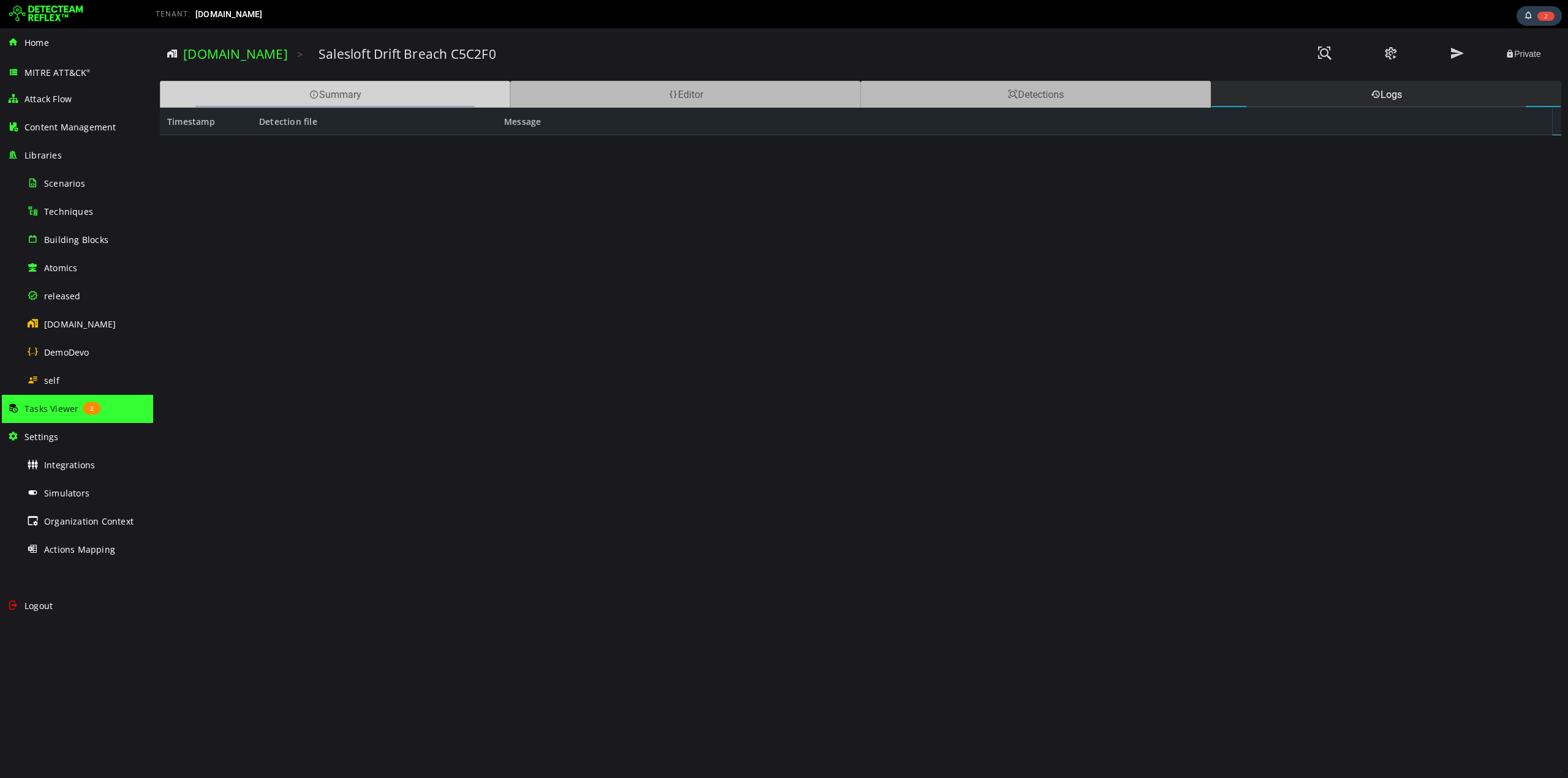
click at [321, 85] on div "Summary" at bounding box center [335, 94] width 350 height 27
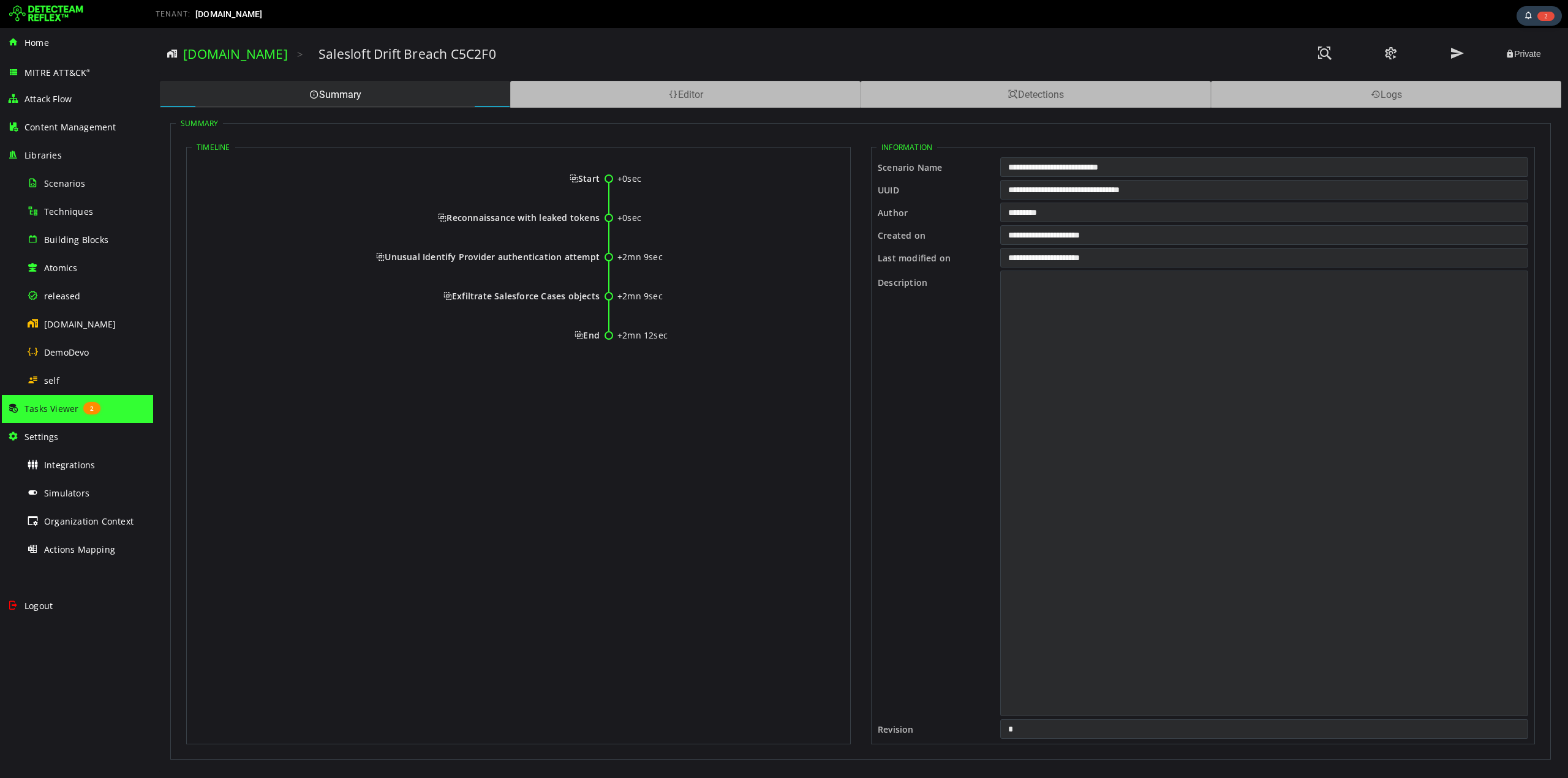
click at [502, 293] on span "Exfiltrate Salesforce Cases objects" at bounding box center [521, 295] width 156 height 11
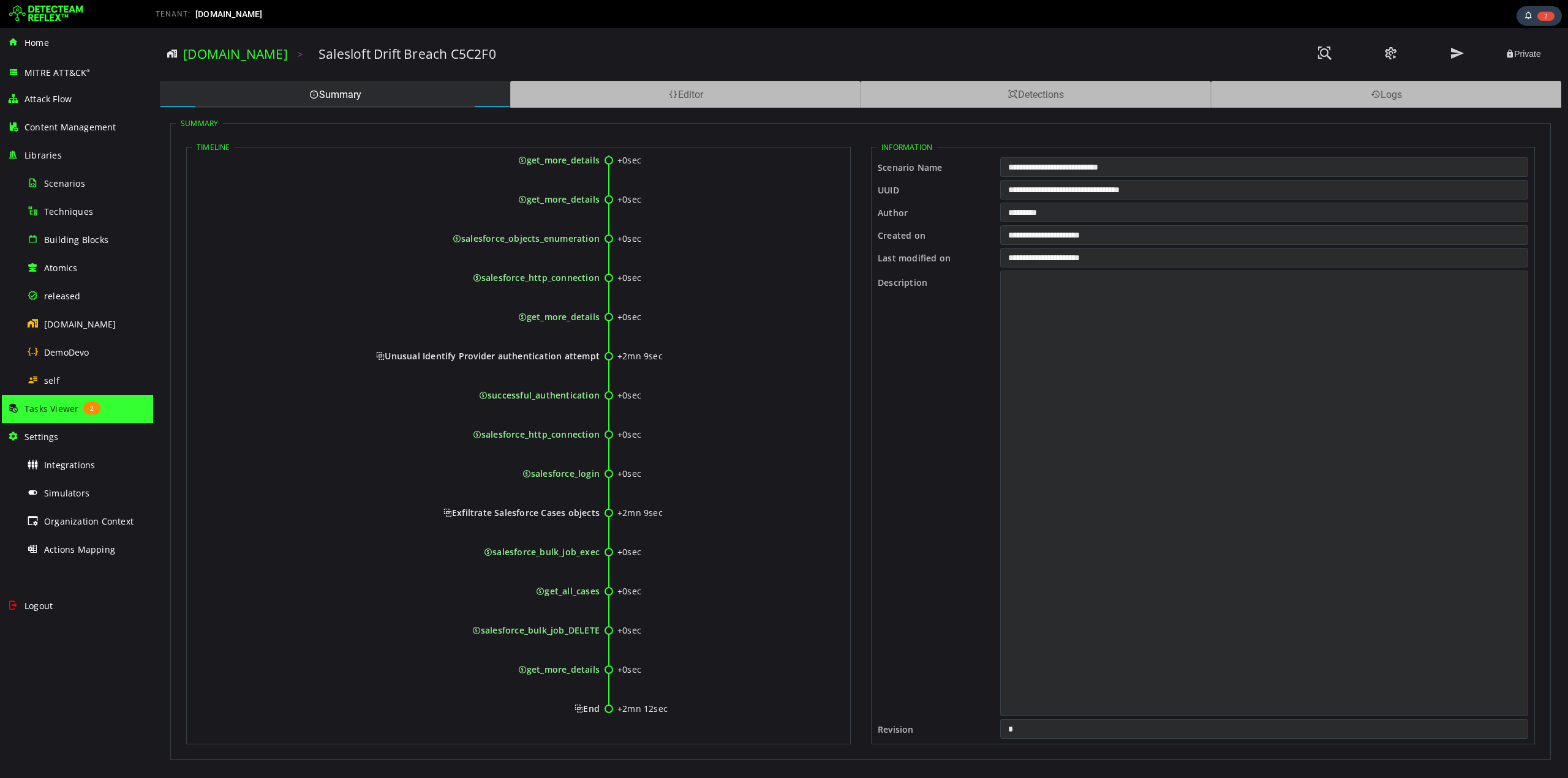
scroll to position [489, 0]
click at [512, 355] on span "Unusual Identify Provider authentication attempt" at bounding box center [487, 355] width 223 height 11
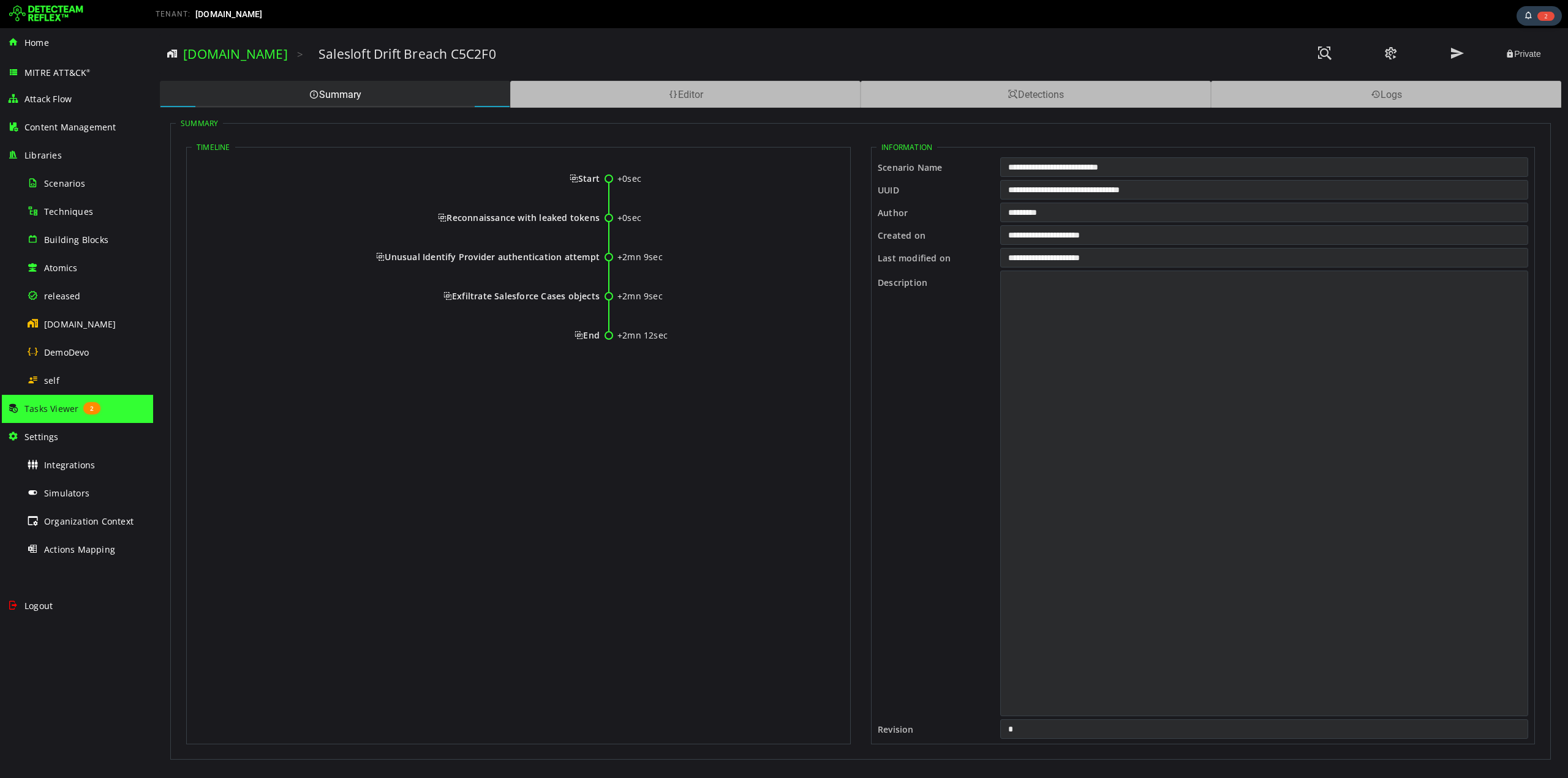
scroll to position [0, 0]
click at [332, 93] on div "Summary" at bounding box center [335, 94] width 350 height 27
click at [1047, 91] on div "Detections" at bounding box center [1035, 94] width 350 height 27
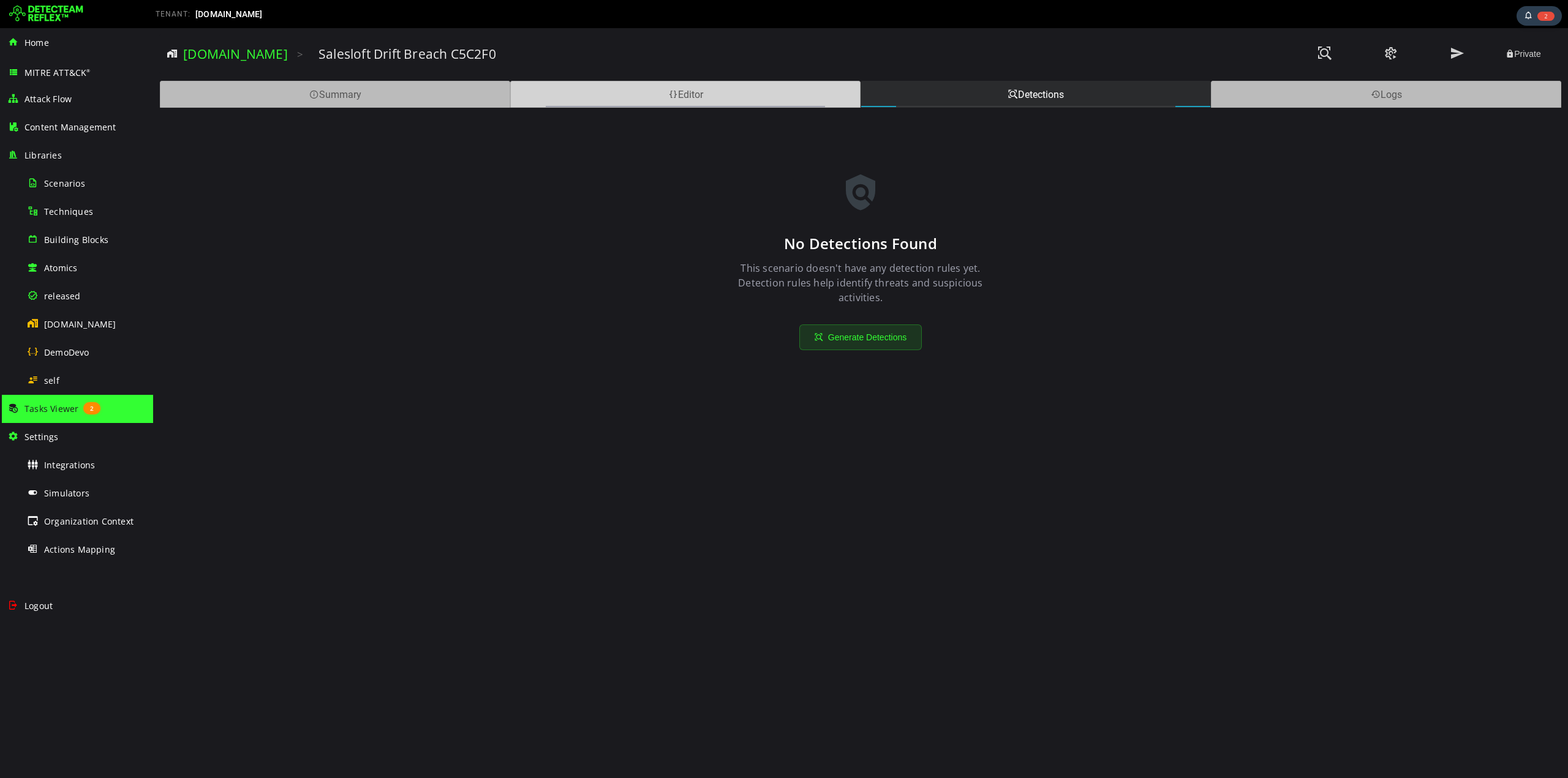
click at [752, 91] on div "Editor" at bounding box center [685, 94] width 350 height 27
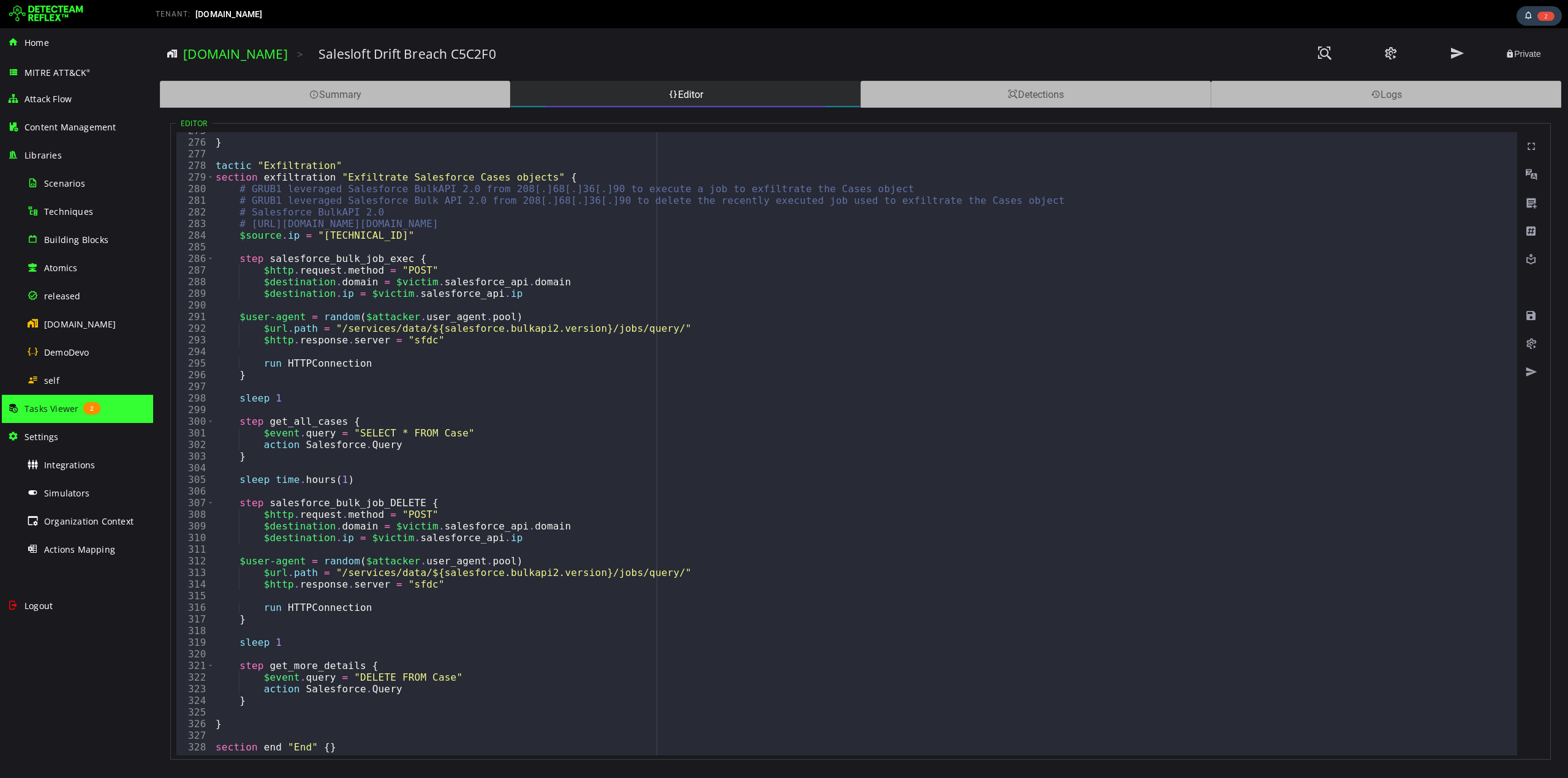
scroll to position [3201, 0]
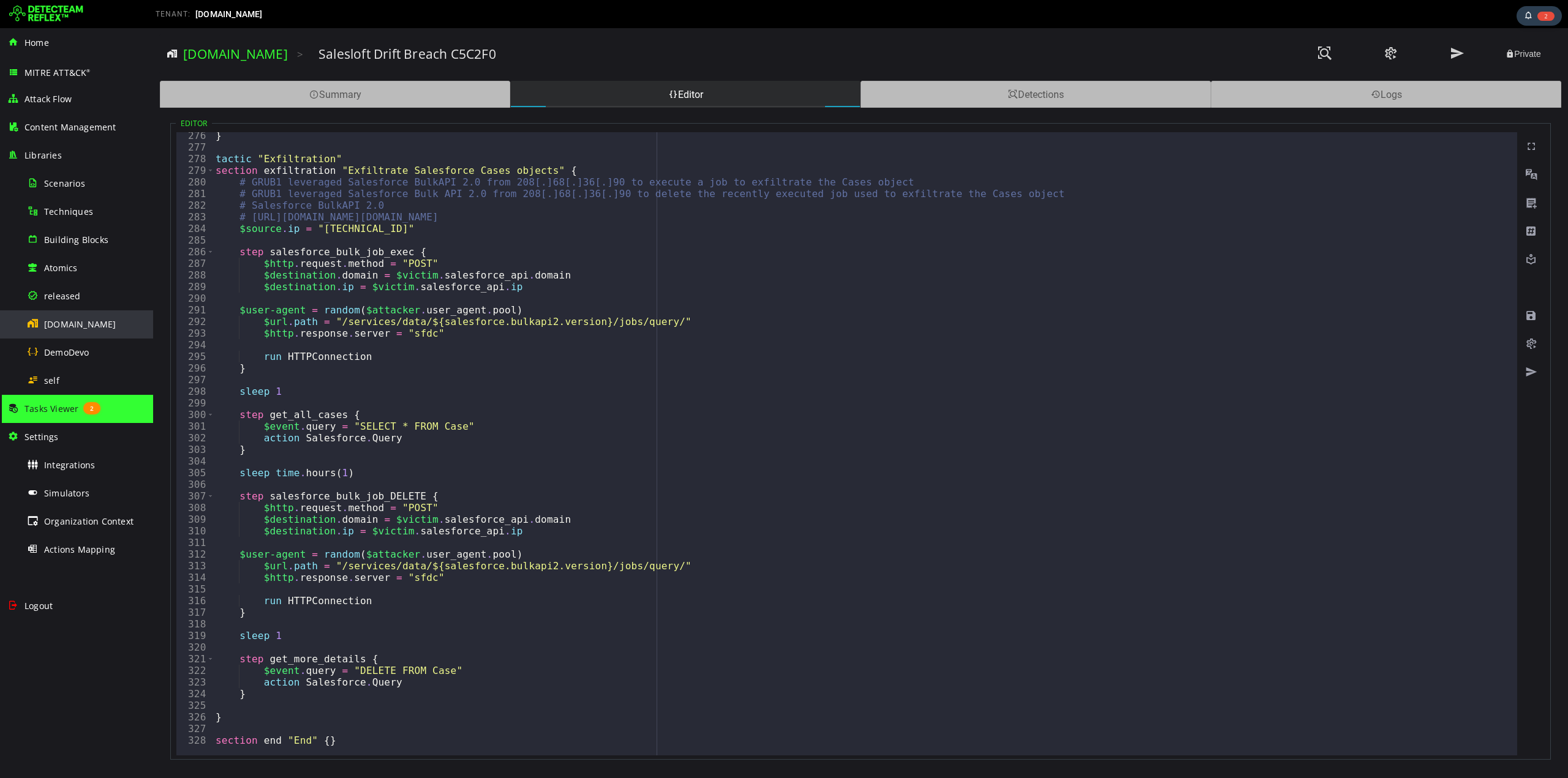
click at [62, 321] on span "[DOMAIN_NAME]" at bounding box center [80, 323] width 72 height 11
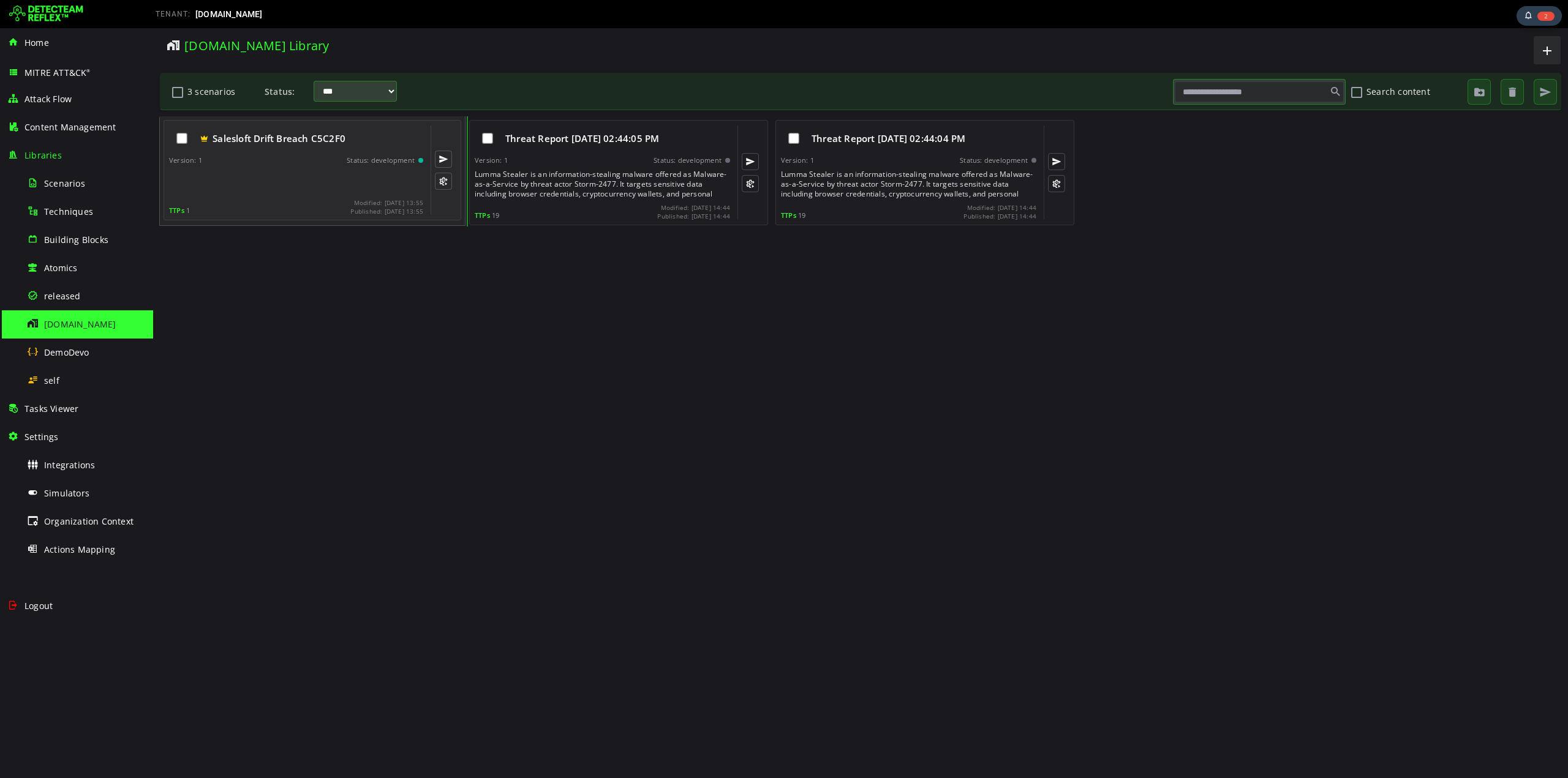
click at [262, 172] on div at bounding box center [297, 182] width 256 height 24
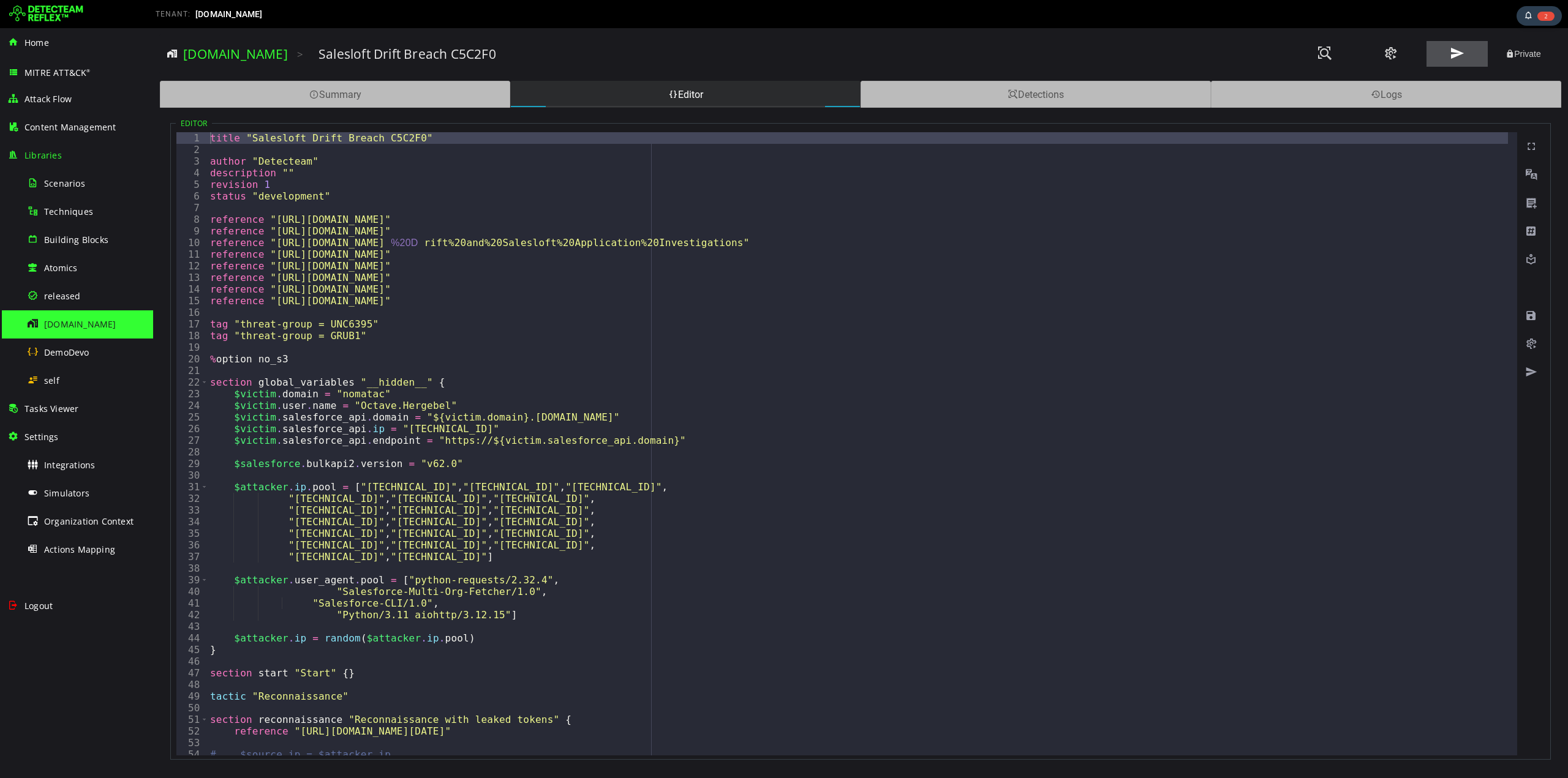
click at [1458, 52] on span at bounding box center [1456, 53] width 15 height 17
click at [50, 321] on span "[DOMAIN_NAME]" at bounding box center [80, 323] width 72 height 11
click at [43, 407] on span "Tasks Viewer" at bounding box center [51, 408] width 54 height 11
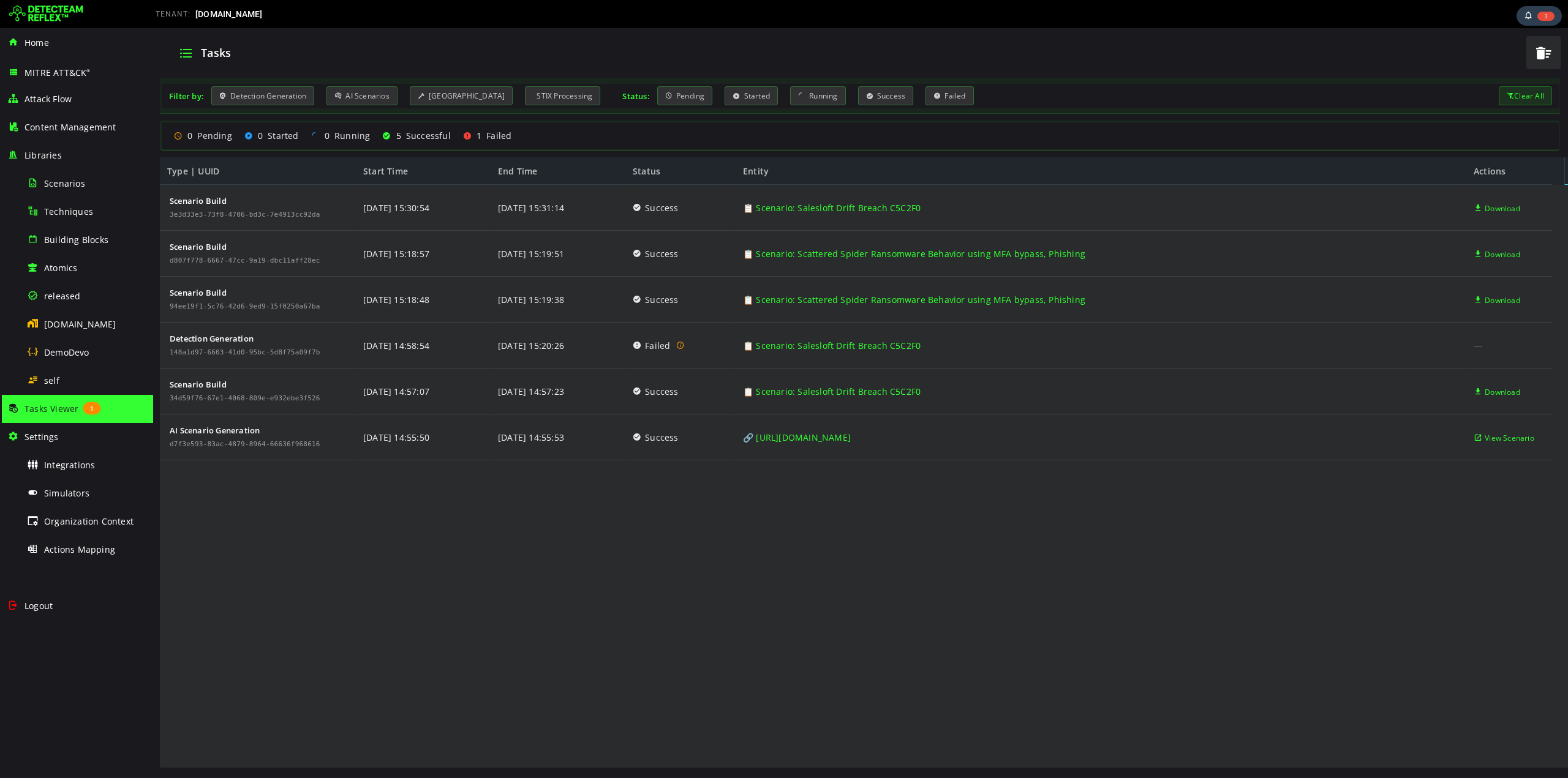
click at [489, 547] on div "Scenario Build 3e3d33e3-73f8-4706-bd3c-7e4913cc92da Scenario Build d807f778-666…" at bounding box center [855, 477] width 1392 height 584
click at [242, 345] on div "Detection Generation 148a1d97-6603-41d0-95bc-5d8f75a09f7b" at bounding box center [245, 345] width 155 height 45
click at [292, 351] on div "148a1d97-6603-41d0-95bc-5d8f75a09f7b" at bounding box center [245, 353] width 151 height 7
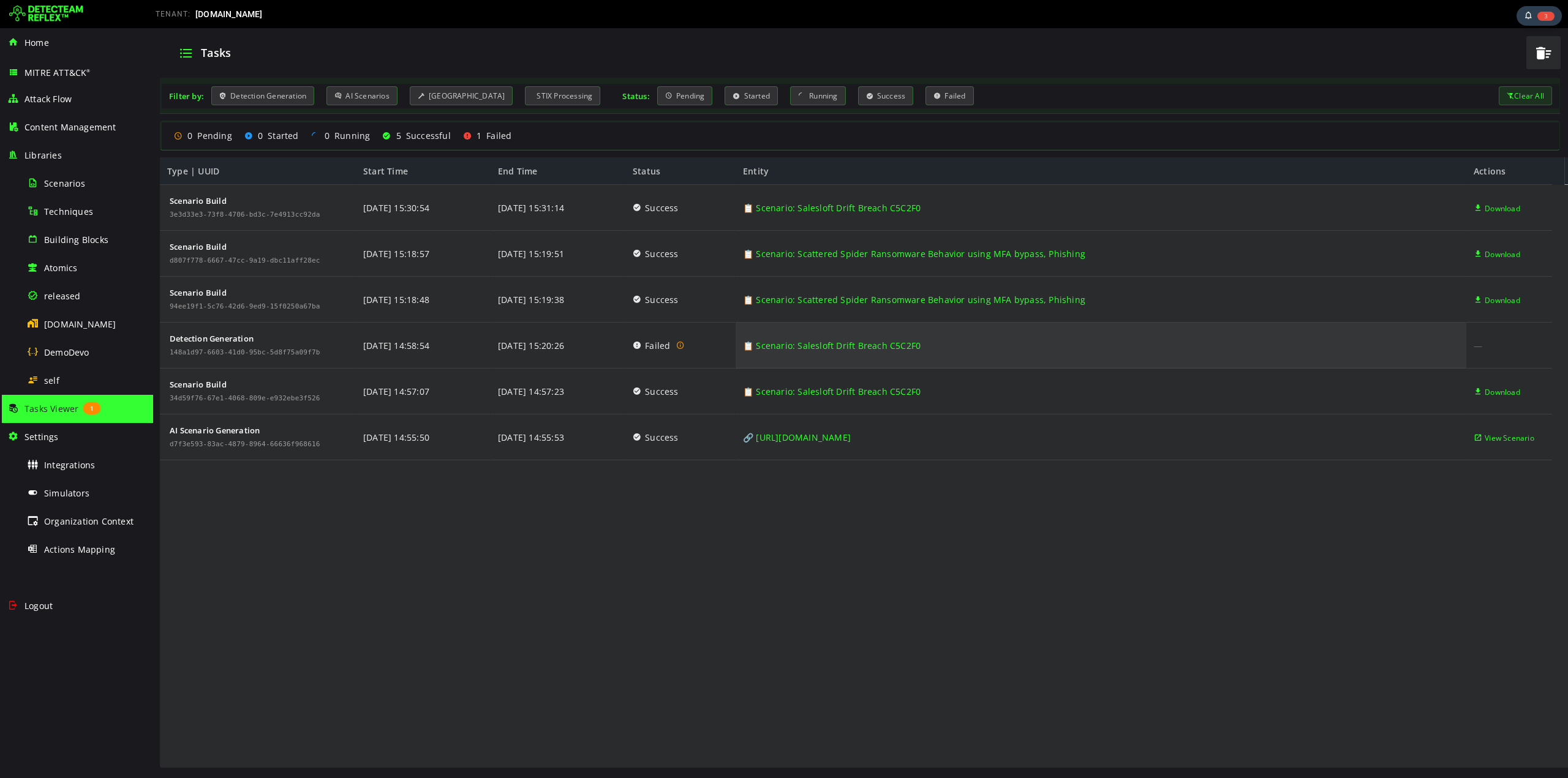
click at [818, 344] on link "📋 Scenario: Salesloft Drift Breach C5C2F0" at bounding box center [832, 345] width 178 height 46
